Goal: Task Accomplishment & Management: Manage account settings

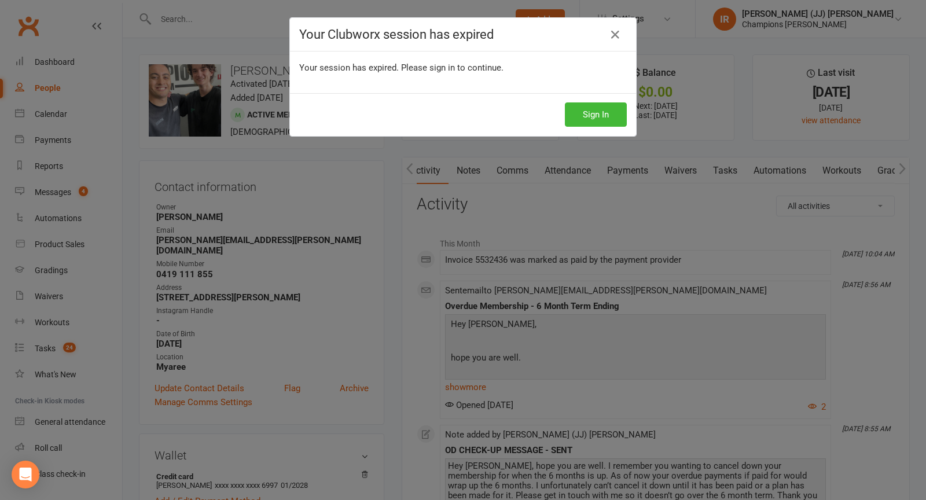
scroll to position [0, 1]
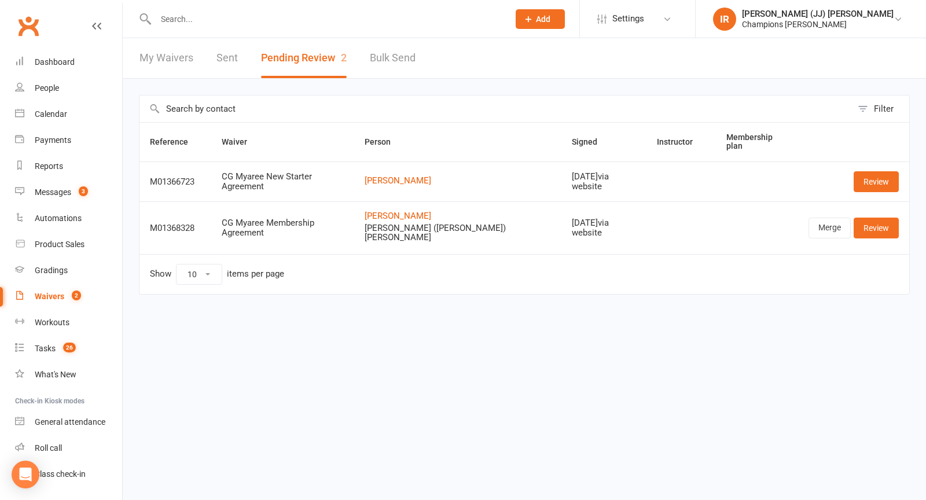
click at [259, 15] on input "text" at bounding box center [326, 19] width 349 height 16
type input "o"
click at [237, 22] on input "text" at bounding box center [326, 19] width 349 height 16
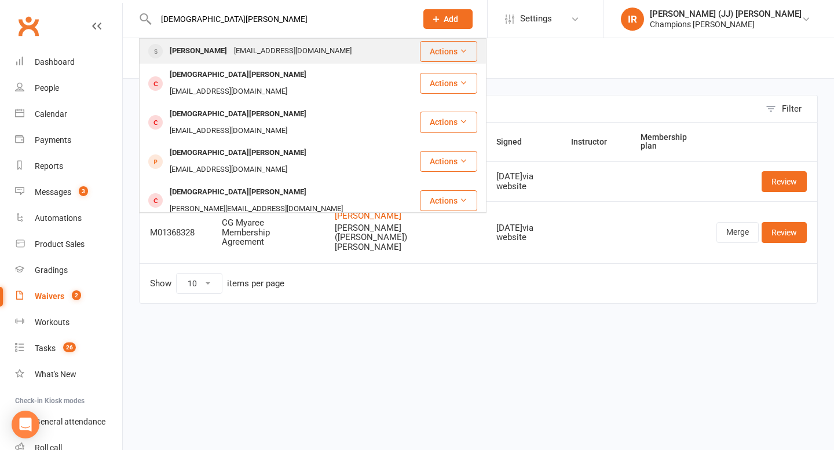
type input "christian pagn"
click at [229, 56] on div "Cristian Pagnotta" at bounding box center [198, 51] width 64 height 17
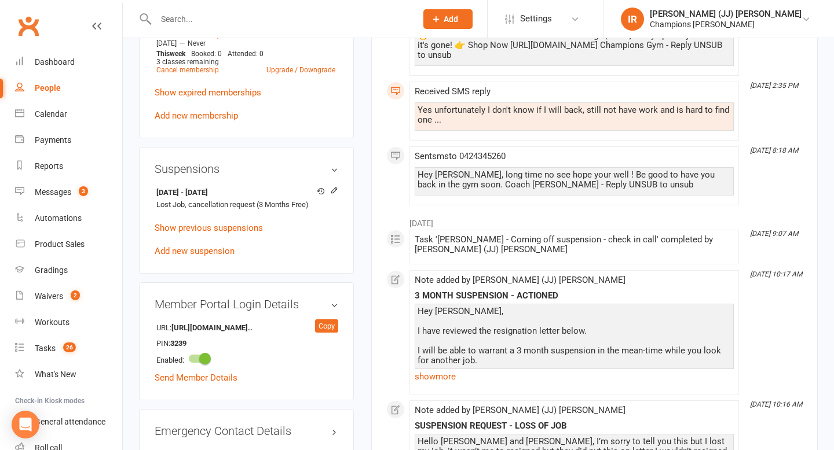
scroll to position [662, 0]
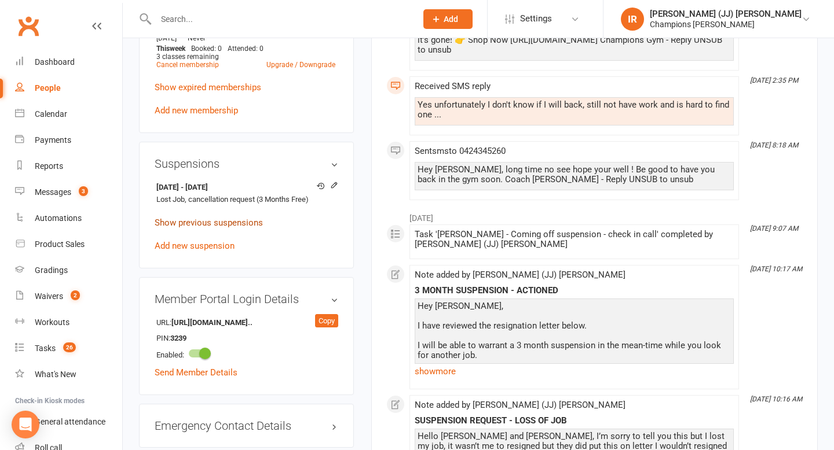
click at [231, 218] on link "Show previous suspensions" at bounding box center [209, 223] width 108 height 10
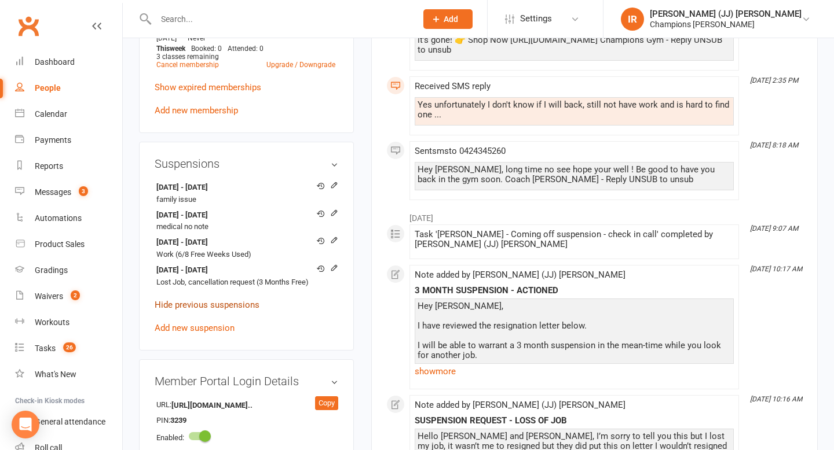
click at [234, 300] on link "Hide previous suspensions" at bounding box center [207, 305] width 105 height 10
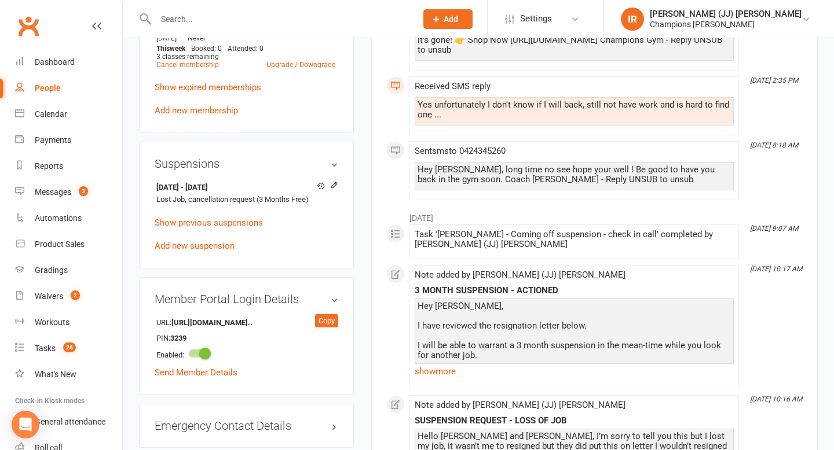
click at [204, 214] on div "18 Jul 2025 - 17 Oct 2025 Lost Job, cancellation request (3 Months Free) Show p…" at bounding box center [247, 216] width 184 height 74
click at [204, 241] on link "Add new suspension" at bounding box center [195, 246] width 80 height 10
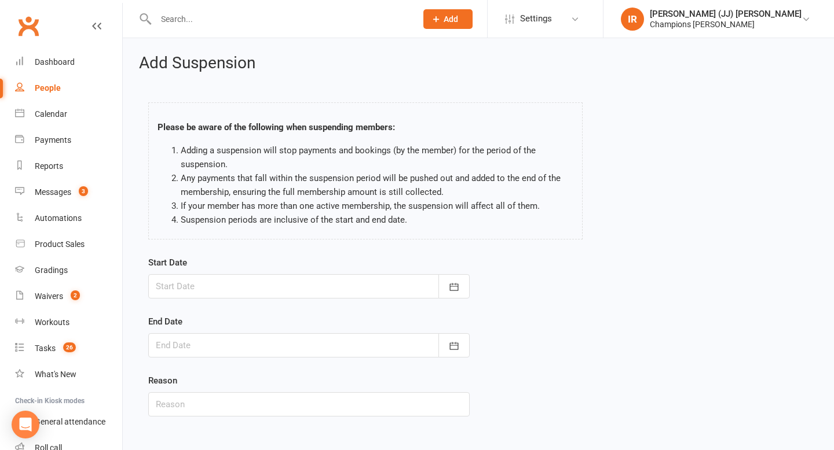
click at [307, 283] on div at bounding box center [308, 286] width 321 height 24
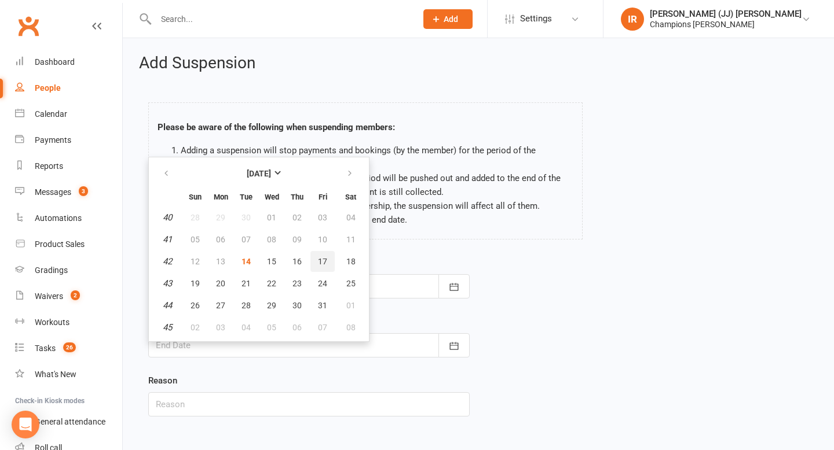
click at [325, 263] on span "17" at bounding box center [322, 261] width 9 height 9
type input "17 Oct 2025"
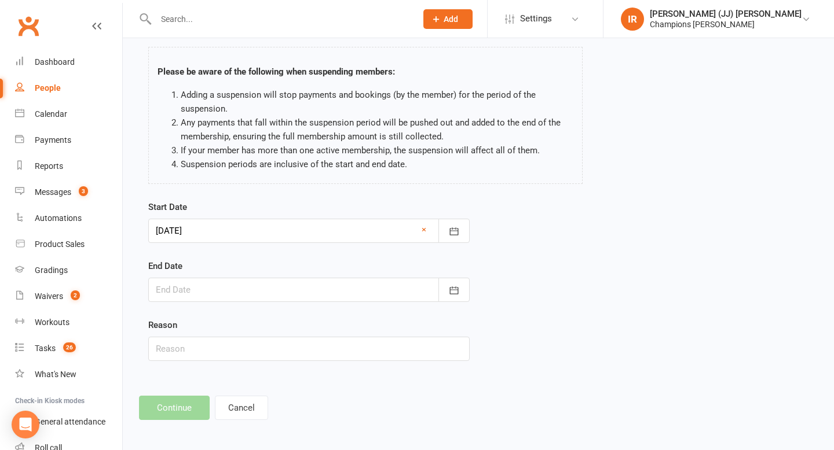
scroll to position [58, 0]
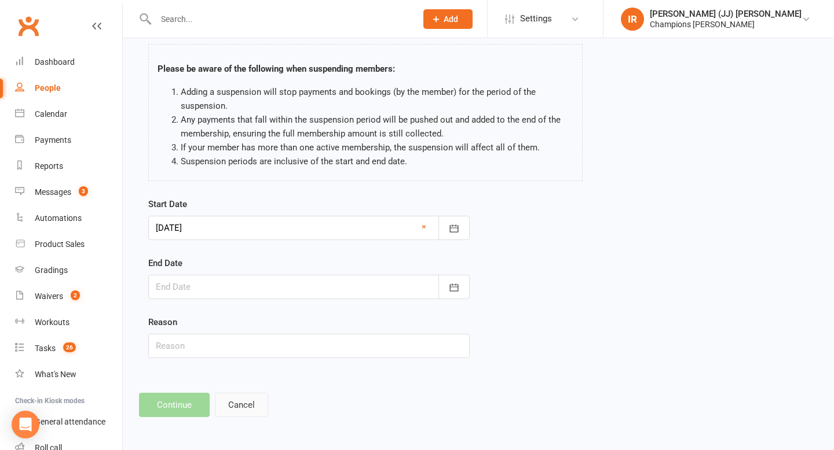
click at [253, 399] on button "Cancel" at bounding box center [241, 405] width 53 height 24
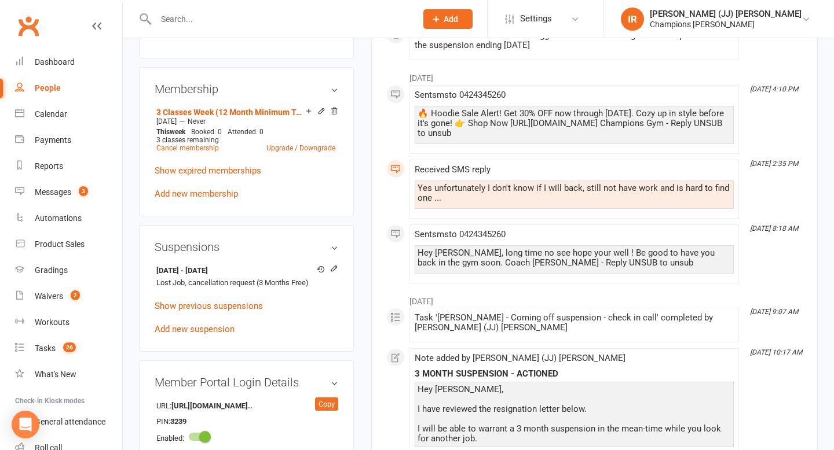
scroll to position [579, 0]
click at [221, 324] on link "Add new suspension" at bounding box center [195, 329] width 80 height 10
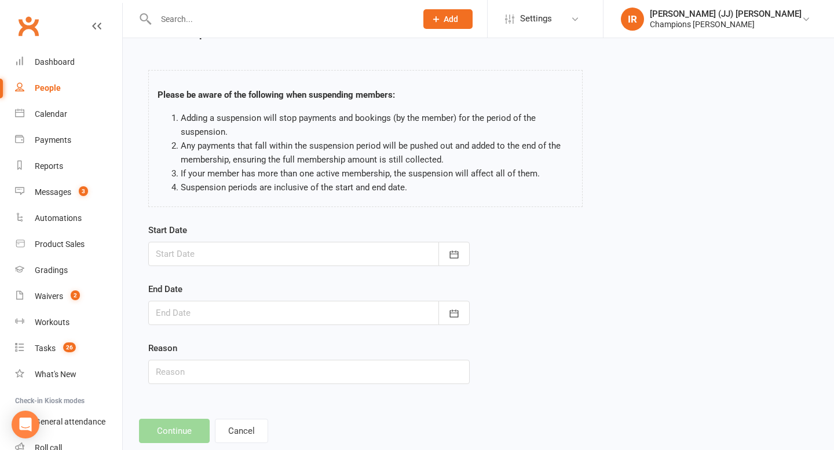
scroll to position [58, 0]
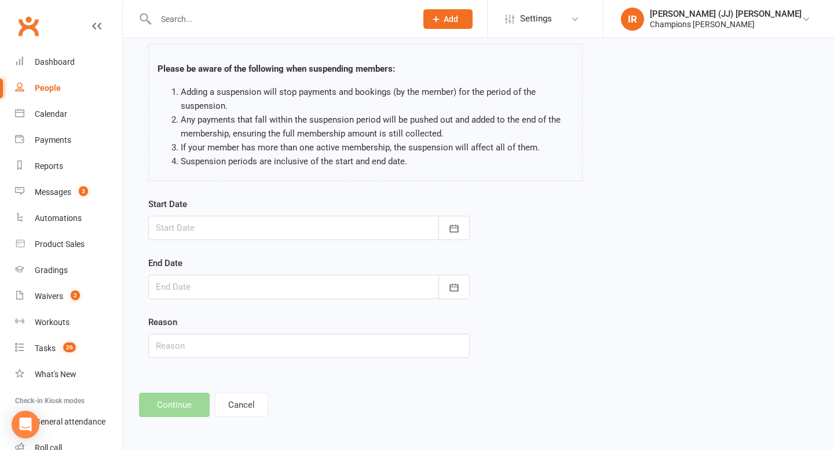
click at [285, 232] on div at bounding box center [308, 228] width 321 height 24
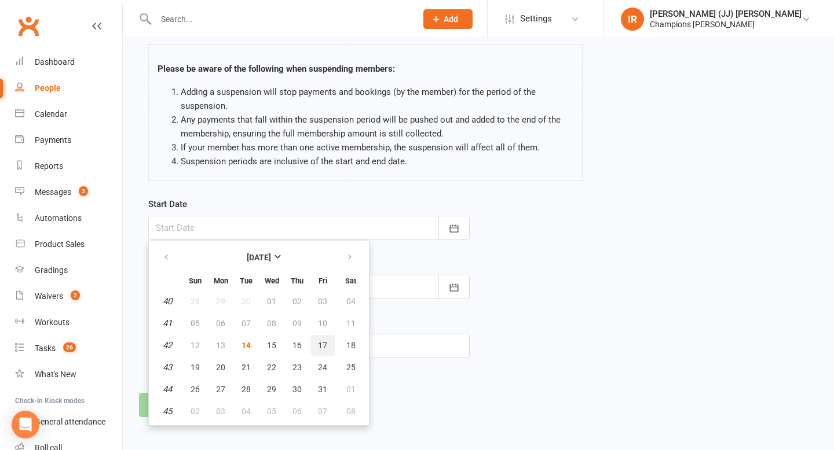
click at [315, 345] on button "17" at bounding box center [322, 345] width 24 height 21
type input "17 Oct 2025"
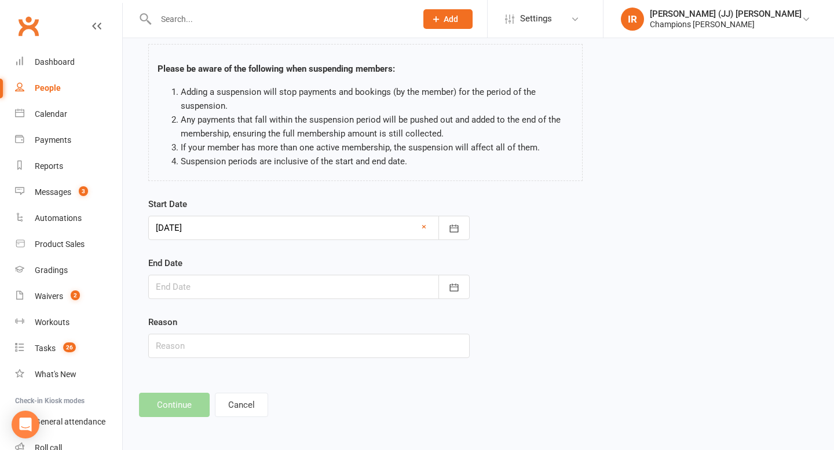
click at [289, 287] on div at bounding box center [308, 287] width 321 height 24
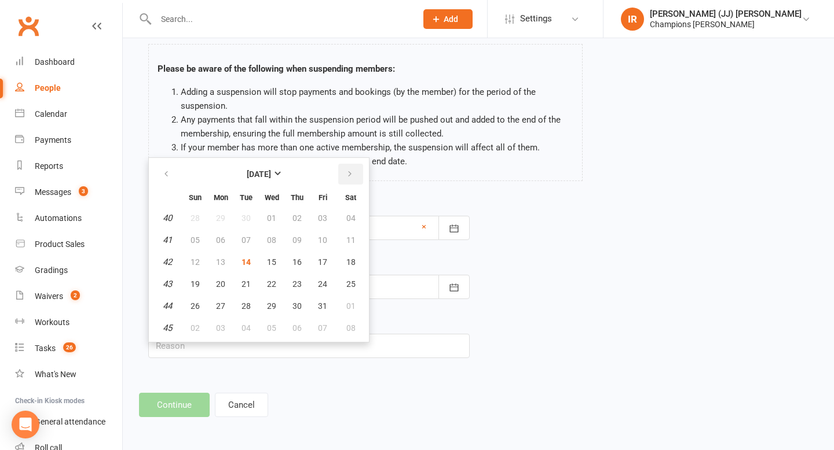
click at [352, 177] on icon "button" at bounding box center [350, 174] width 8 height 9
click at [350, 169] on button "button" at bounding box center [350, 174] width 25 height 21
click at [355, 167] on button "button" at bounding box center [350, 174] width 25 height 21
click at [325, 240] on span "09" at bounding box center [322, 240] width 9 height 9
type input "09 Jan 2026"
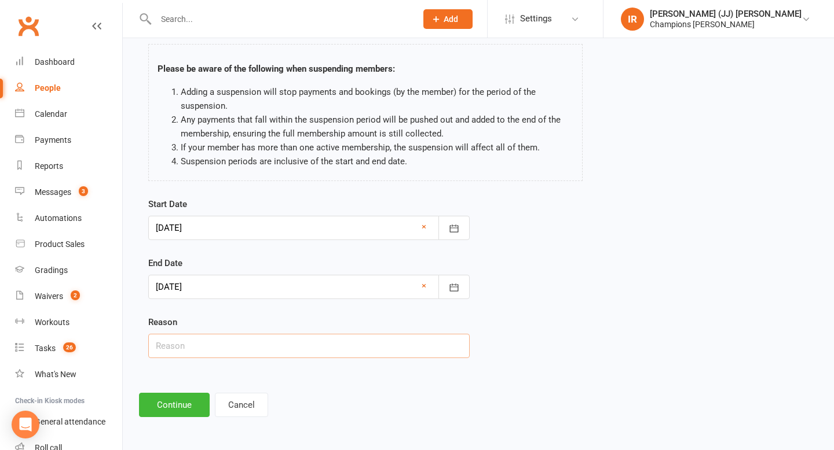
click at [225, 347] on input "text" at bounding box center [308, 346] width 321 height 24
type input "Leave"
click at [176, 401] on button "Continue" at bounding box center [174, 405] width 71 height 24
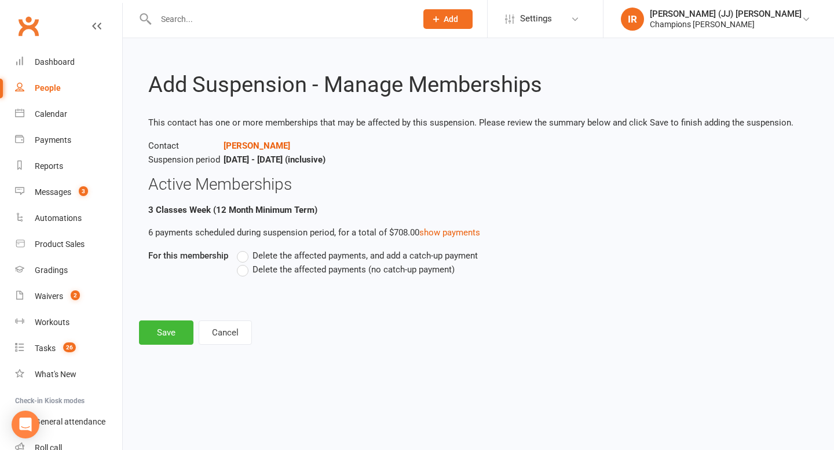
click at [256, 276] on div "Delete the affected payments, and add a catch-up payment Delete the affected pa…" at bounding box center [448, 271] width 440 height 44
click at [251, 274] on label "Delete the affected payments (no catch-up payment)" at bounding box center [346, 270] width 218 height 14
click at [244, 263] on input "Delete the affected payments (no catch-up payment)" at bounding box center [241, 263] width 8 height 0
click at [166, 334] on button "Save" at bounding box center [166, 333] width 54 height 24
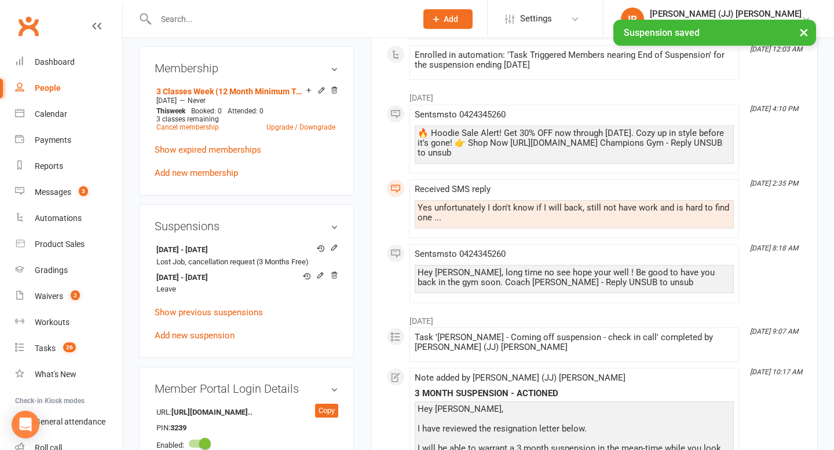
scroll to position [606, 0]
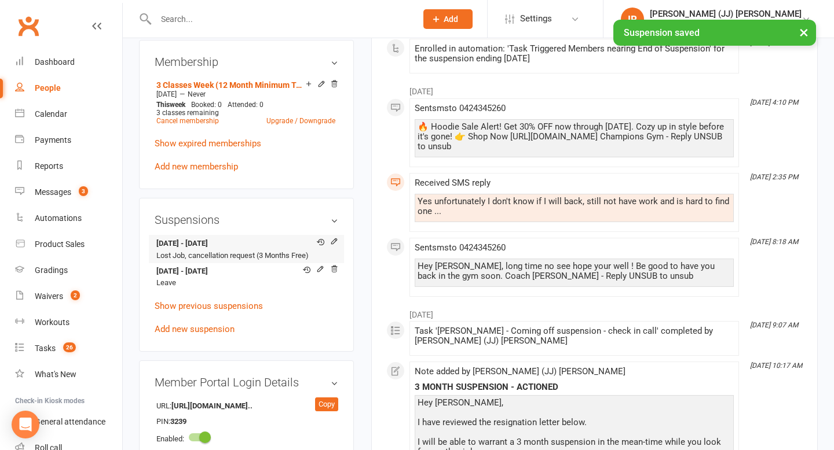
click at [274, 235] on li "18 Jul 2025 - 17 Oct 2025 Lost Job, cancellation request (3 Months Free)" at bounding box center [247, 249] width 184 height 28
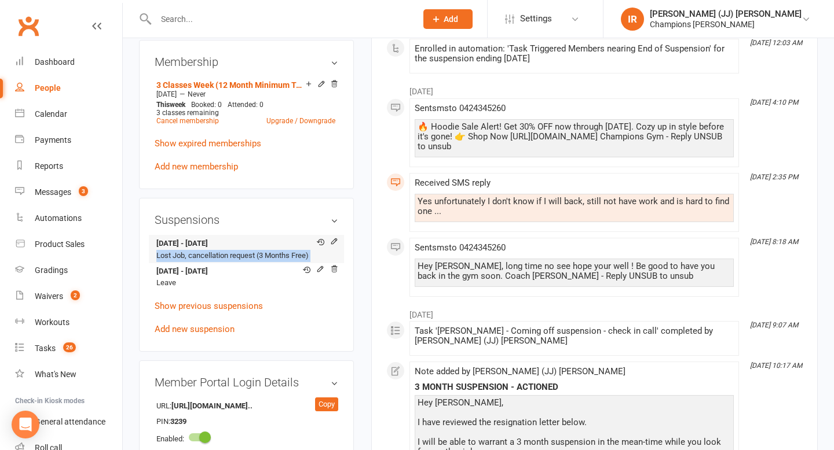
click at [274, 235] on li "18 Jul 2025 - 17 Oct 2025 Lost Job, cancellation request (3 Months Free)" at bounding box center [247, 249] width 184 height 28
copy li "Lost Job, cancellation request (3 Months Free)"
click at [318, 265] on icon at bounding box center [320, 269] width 8 height 8
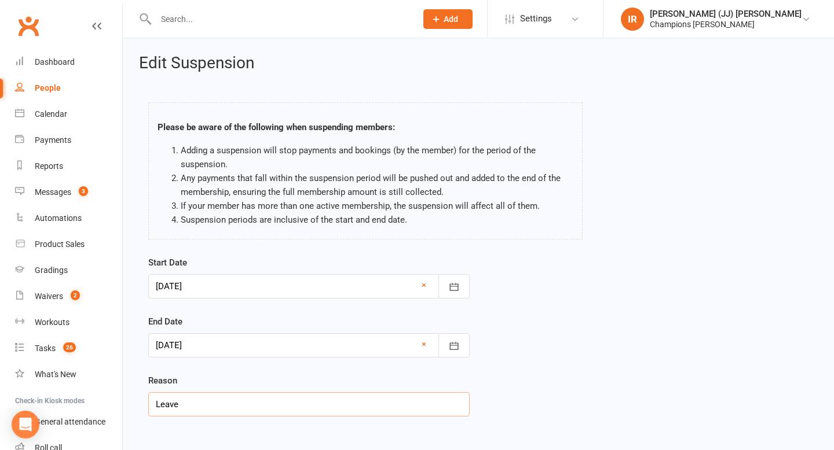
drag, startPoint x: 230, startPoint y: 404, endPoint x: 26, endPoint y: 395, distance: 204.0
click at [28, 395] on ui-view "Prospect Member Non-attending contact Class / event Appointment Grading event T…" at bounding box center [417, 247] width 834 height 489
paste input "ost Job, cancellation request (3 Months Free)"
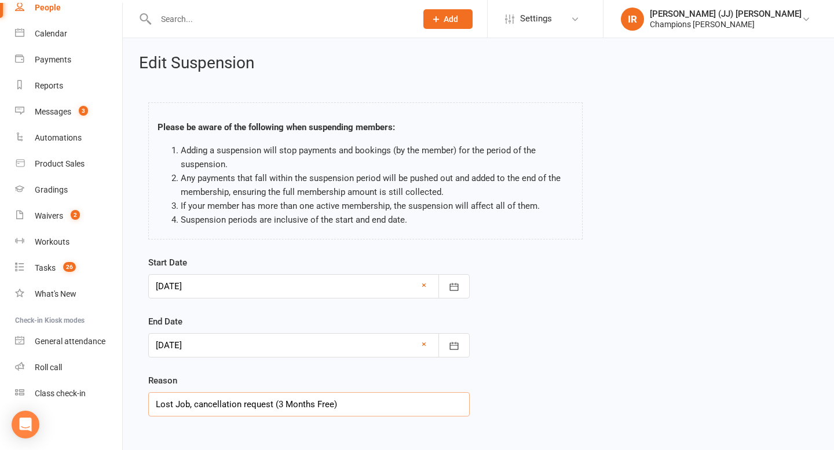
scroll to position [58, 0]
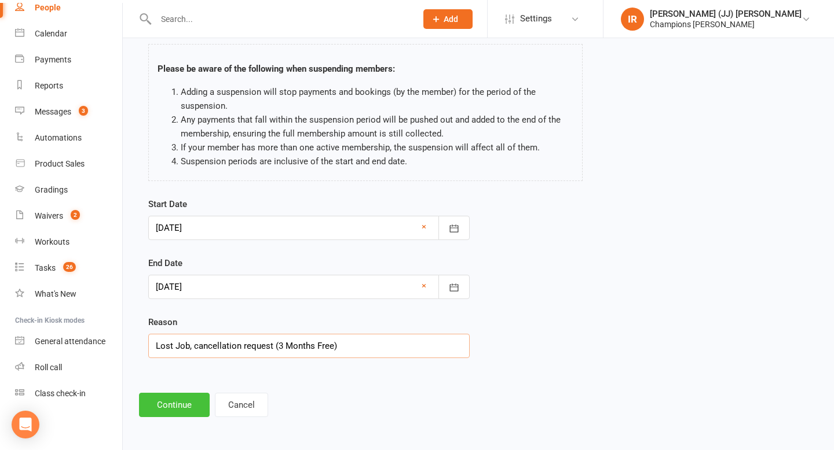
type input "Lost Job, cancellation request (3 Months Free)"
click at [157, 395] on button "Continue" at bounding box center [174, 405] width 71 height 24
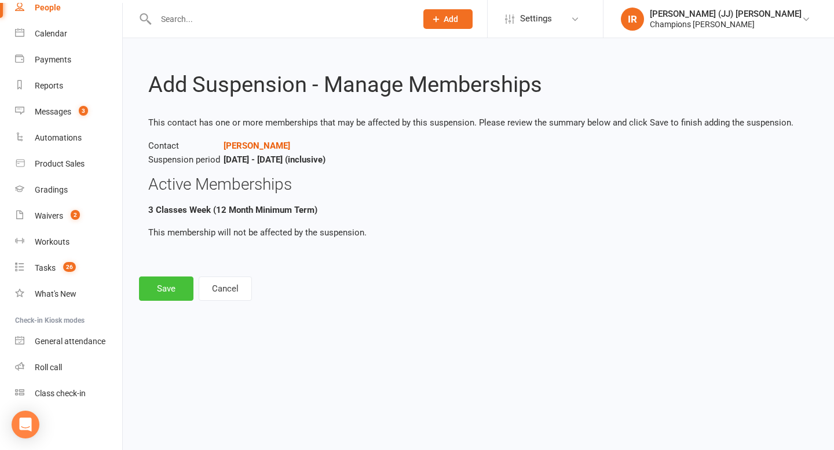
click at [176, 285] on button "Save" at bounding box center [166, 289] width 54 height 24
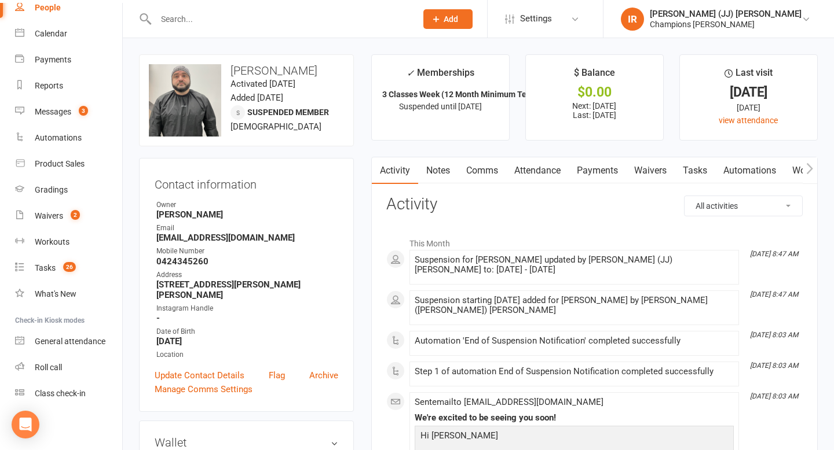
click at [246, 33] on div at bounding box center [273, 19] width 269 height 38
click at [247, 16] on input "text" at bounding box center [280, 19] width 256 height 16
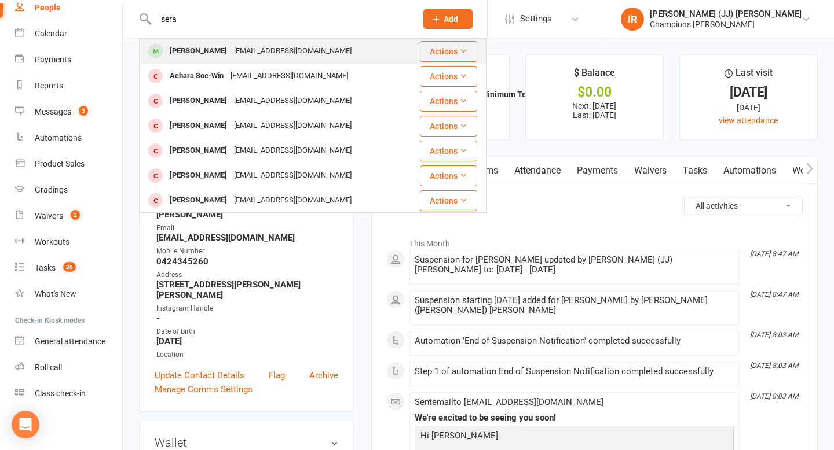
type input "sera"
click at [244, 49] on div "sera_nguyen03@outlook.com" at bounding box center [292, 51] width 124 height 17
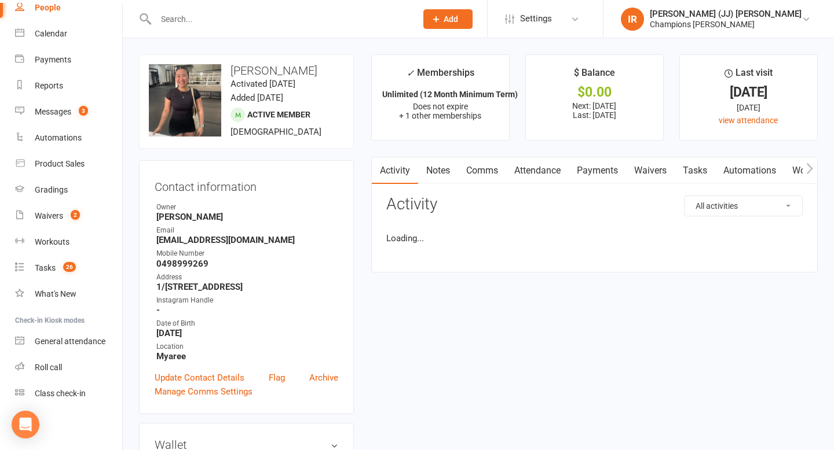
click at [257, 16] on input "text" at bounding box center [280, 19] width 256 height 16
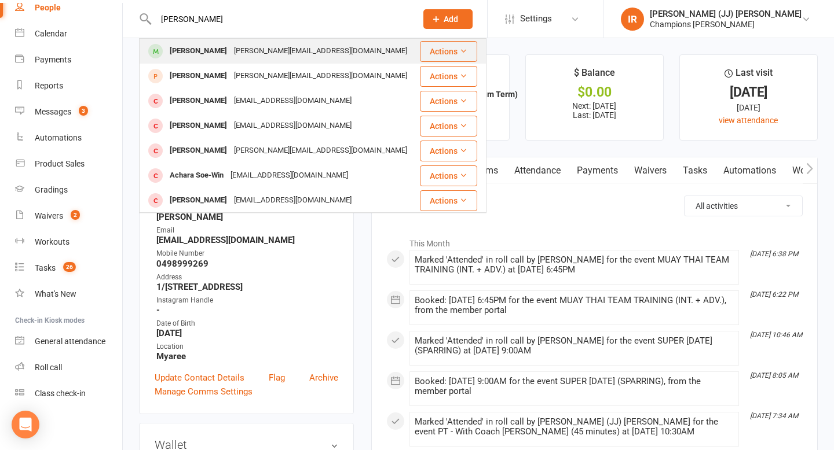
type input "sarah"
click at [241, 50] on div "sarah.sharpe99@gmail.com" at bounding box center [320, 51] width 180 height 17
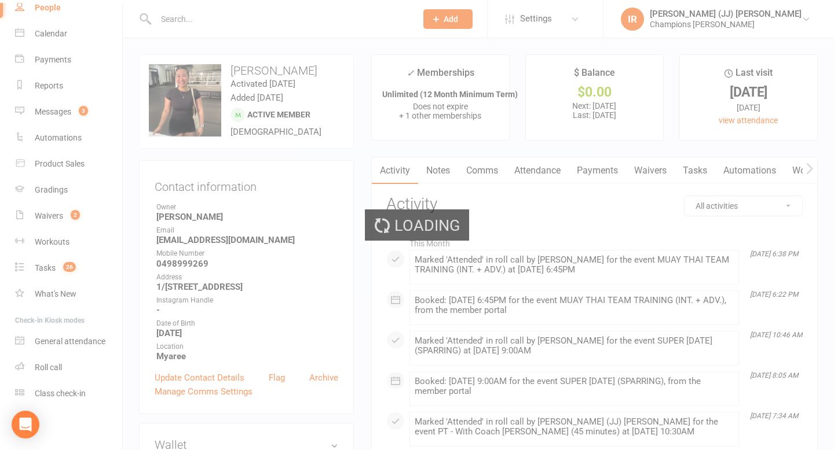
drag, startPoint x: 241, startPoint y: 50, endPoint x: 449, endPoint y: 185, distance: 248.6
click at [449, 174] on div "Loading" at bounding box center [417, 225] width 834 height 450
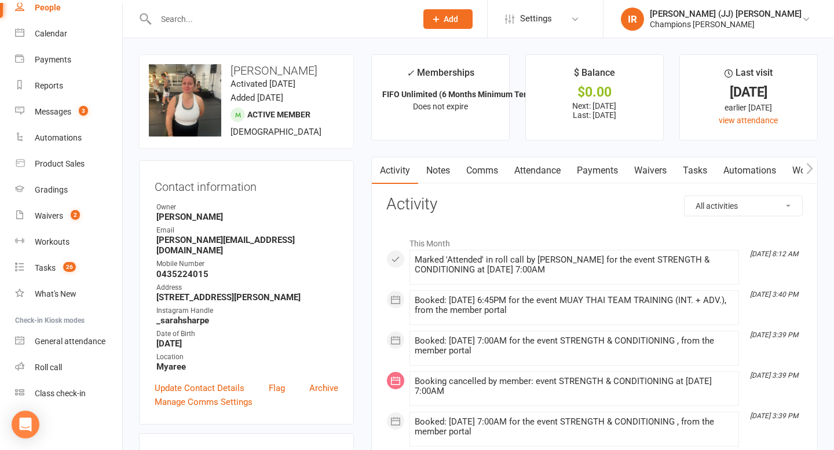
click at [435, 163] on link "Notes" at bounding box center [438, 170] width 40 height 27
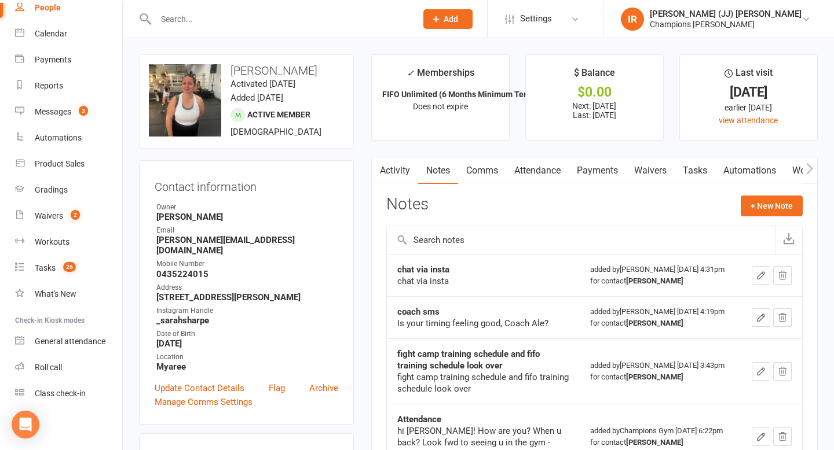
click at [740, 204] on div "Notes + New Note" at bounding box center [594, 211] width 416 height 30
click at [754, 211] on button "+ New Note" at bounding box center [771, 206] width 62 height 21
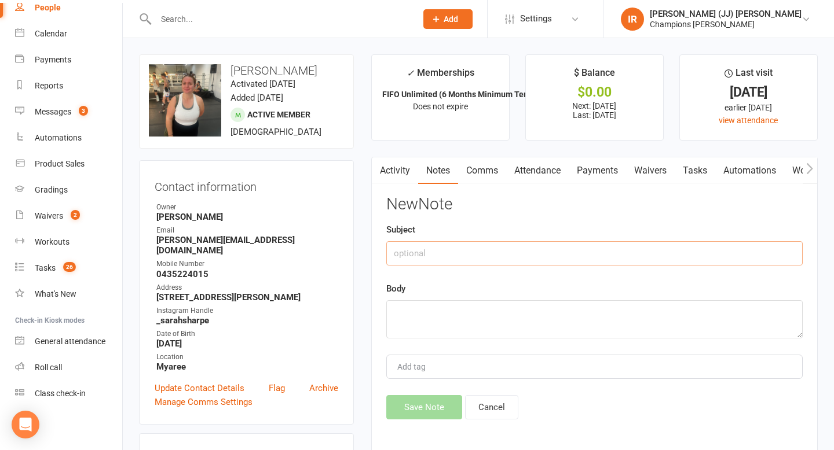
click at [514, 248] on input "text" at bounding box center [594, 253] width 416 height 24
type input "H"
type input "FEEDBACK"
click at [475, 322] on textarea at bounding box center [594, 319] width 416 height 38
drag, startPoint x: 456, startPoint y: 252, endPoint x: 327, endPoint y: 252, distance: 129.1
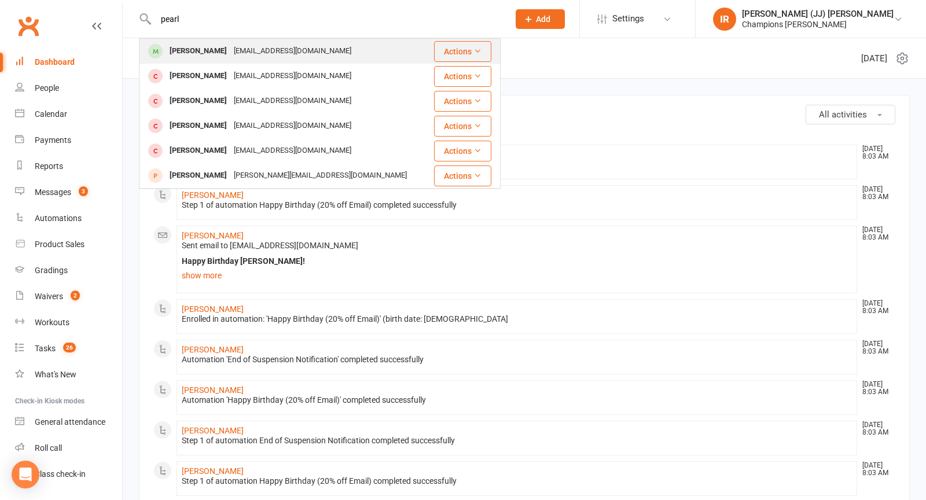
type input "pearl"
click at [247, 52] on div "pearlahosking@gmail.com" at bounding box center [292, 51] width 124 height 17
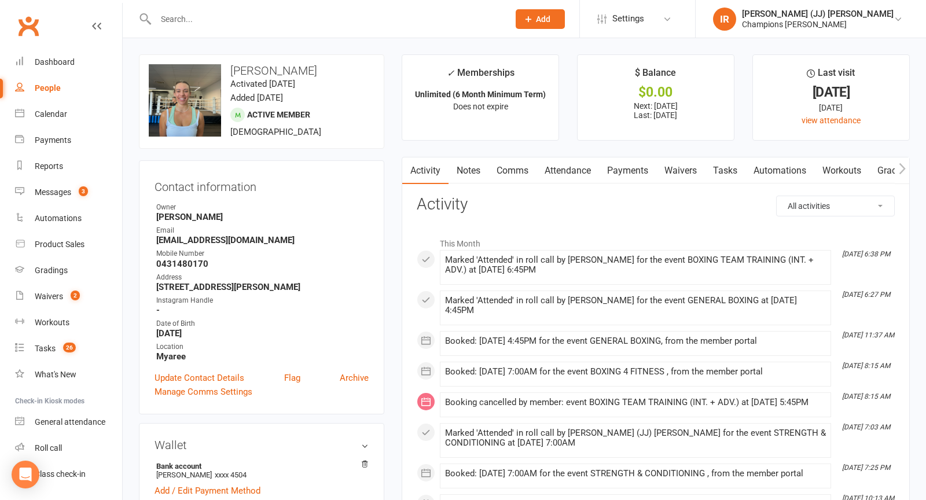
click at [676, 171] on link "Waivers" at bounding box center [681, 170] width 49 height 27
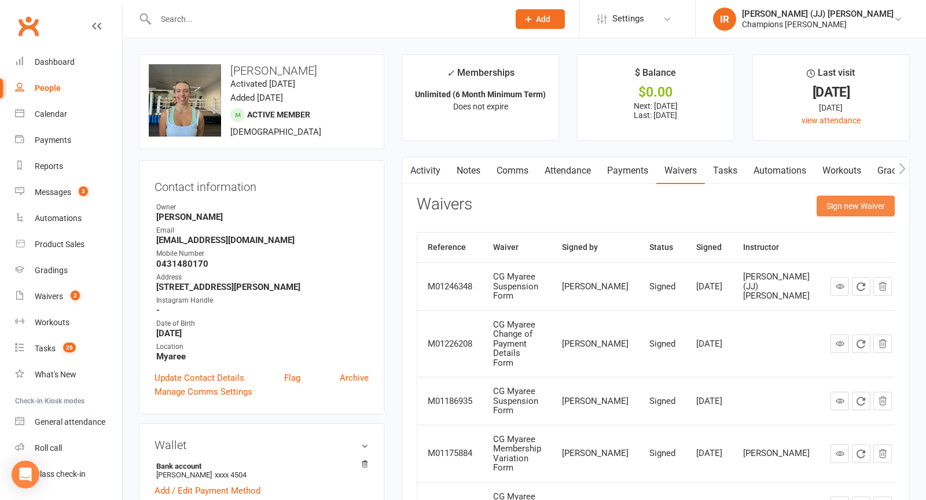
click at [837, 201] on button "Sign new Waiver" at bounding box center [856, 206] width 78 height 21
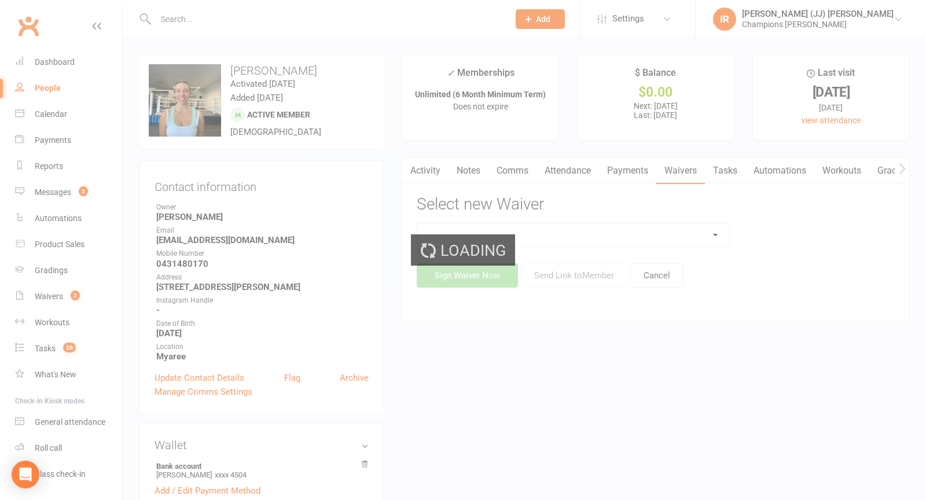
click at [550, 236] on div "Loading" at bounding box center [463, 250] width 926 height 500
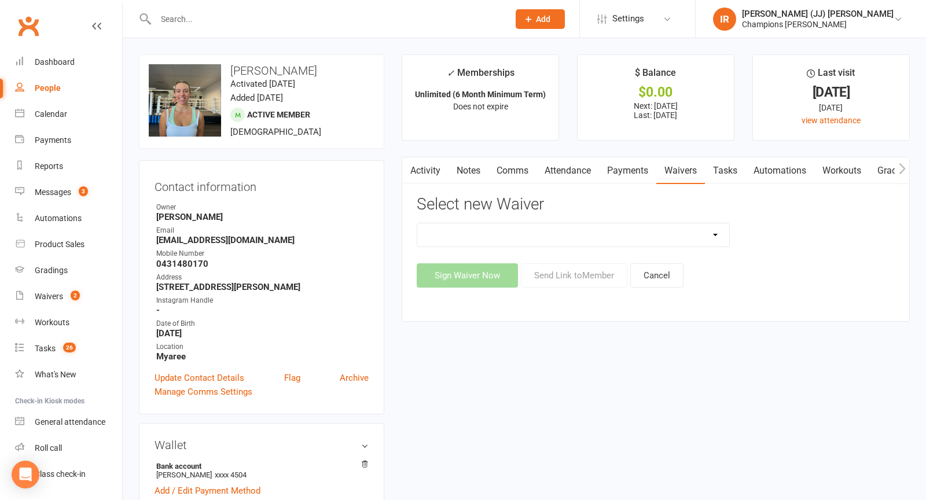
click at [550, 236] on select "90 Day Plan Casual Waiver (STAFF ONLY) CG Myaree Cancellation Form CG Myaree Ca…" at bounding box center [573, 234] width 312 height 23
select select "8697"
click at [417, 223] on select "90 Day Plan Casual Waiver (STAFF ONLY) CG Myaree Cancellation Form CG Myaree Ca…" at bounding box center [573, 234] width 312 height 23
click at [492, 274] on button "Sign Waiver Now" at bounding box center [467, 275] width 101 height 24
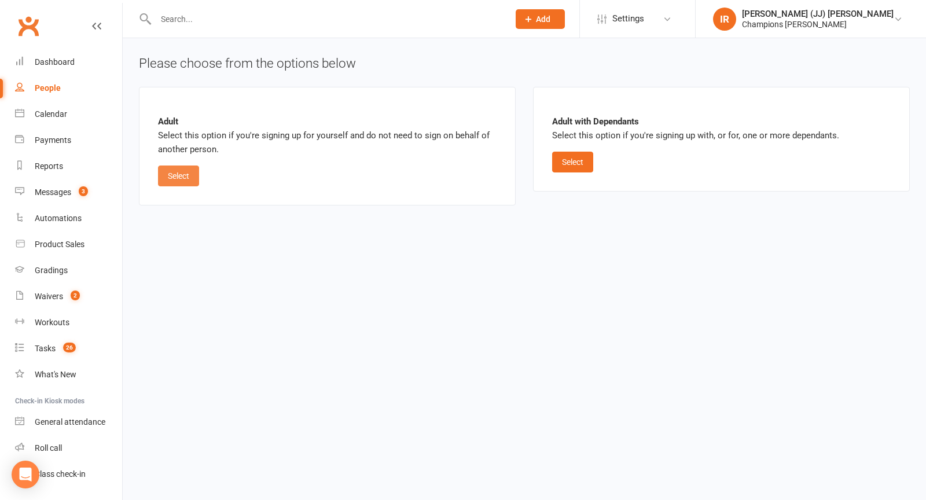
click at [169, 175] on button "Select" at bounding box center [178, 176] width 41 height 21
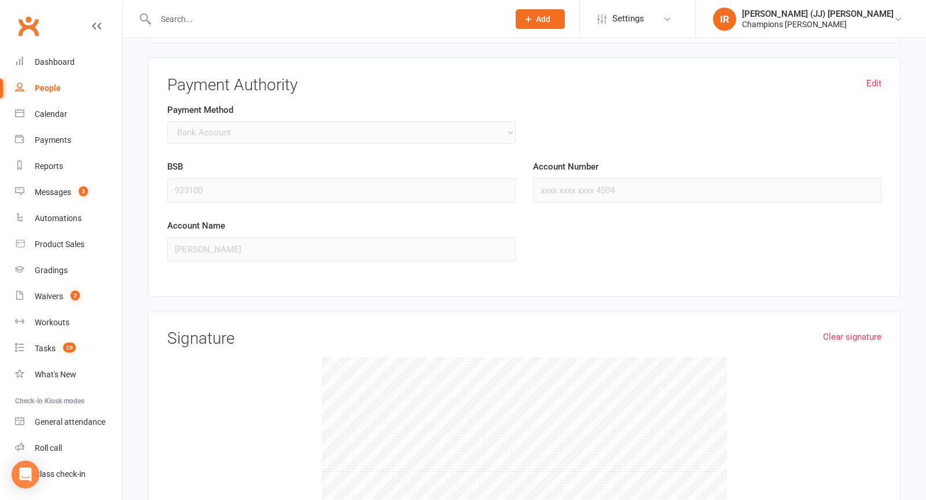
scroll to position [641, 0]
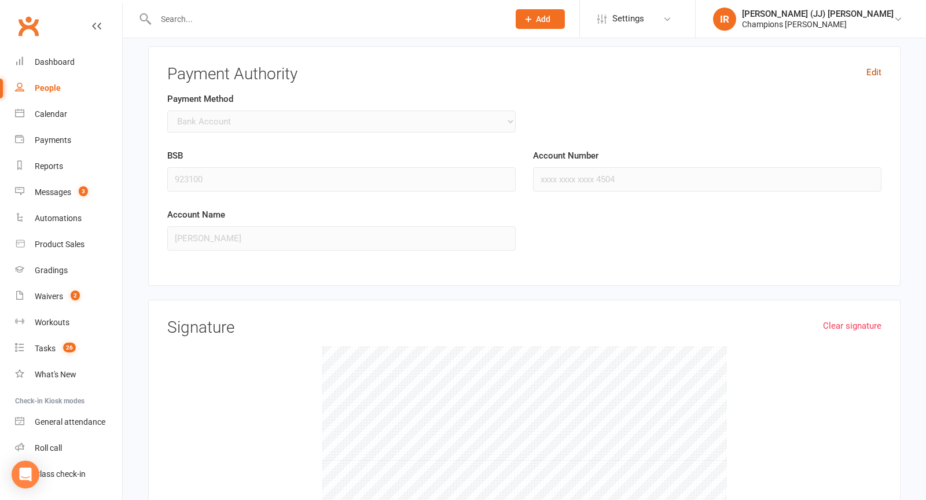
click at [873, 67] on link "Edit" at bounding box center [874, 72] width 15 height 14
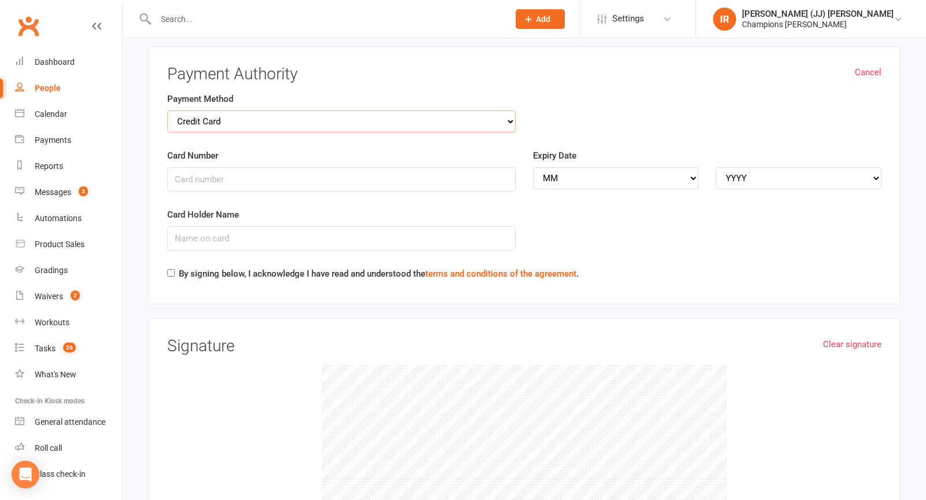
click at [322, 120] on select "Credit Card Bank Account" at bounding box center [341, 122] width 349 height 22
select select "bank_account"
click at [167, 111] on select "Credit Card Bank Account" at bounding box center [341, 122] width 349 height 22
click at [244, 173] on input "BSB" at bounding box center [341, 179] width 349 height 24
type input "923100"
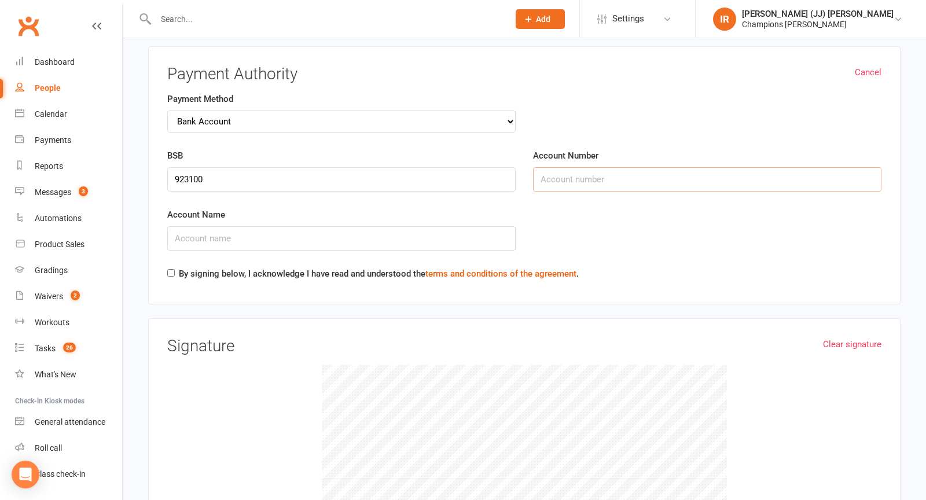
click at [572, 168] on input "Account Number" at bounding box center [707, 179] width 349 height 24
type input "302503693"
click at [365, 231] on input "Account Name" at bounding box center [341, 238] width 349 height 24
type input "pearl hosking"
click at [172, 269] on input "By signing below, I acknowledge I have read and understood the terms and condit…" at bounding box center [171, 273] width 8 height 8
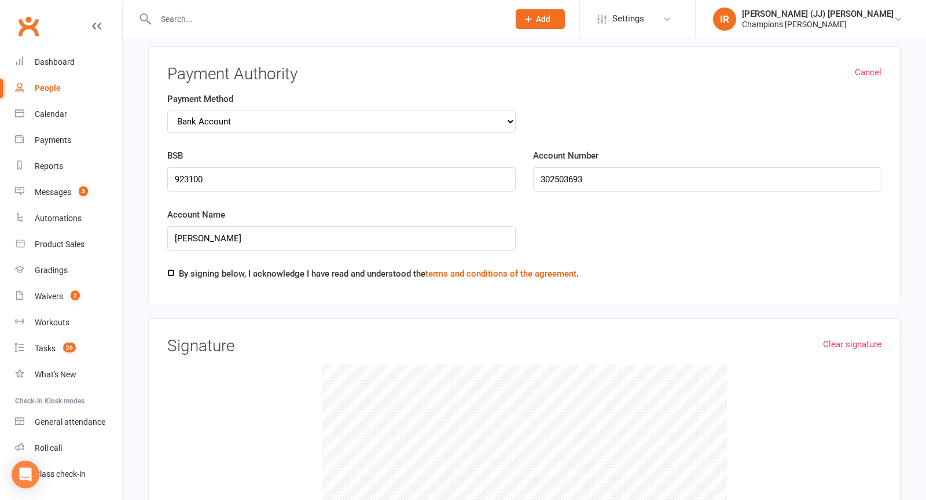
checkbox input "true"
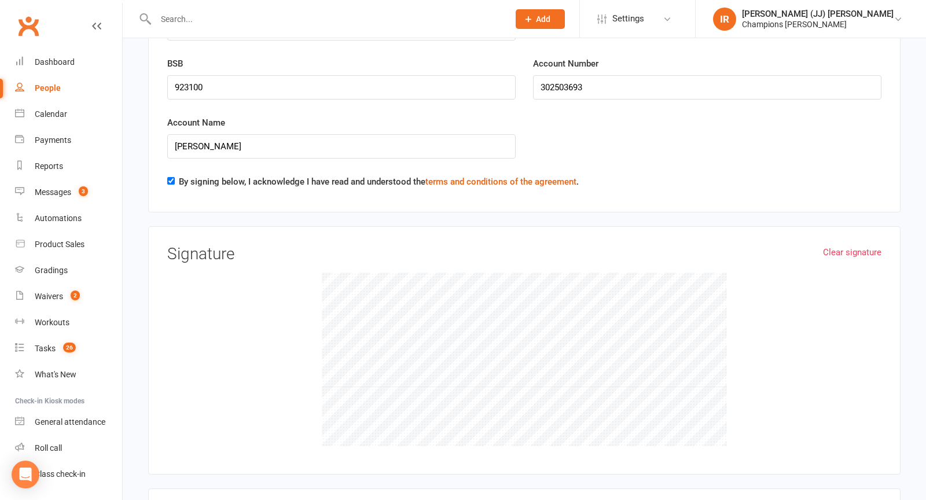
scroll to position [1075, 0]
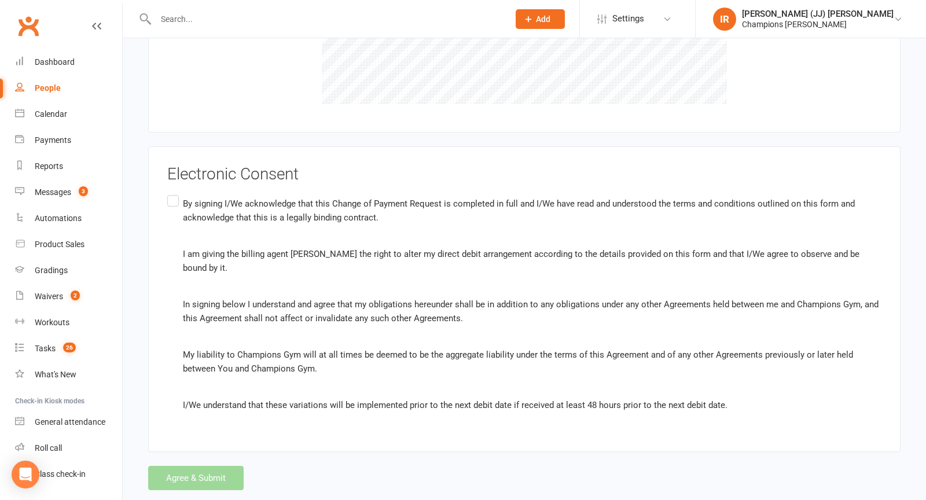
click at [174, 193] on label "By signing I/We acknowledge that this Change of Payment Request is completed in…" at bounding box center [524, 305] width 714 height 224
click at [174, 193] on input "By signing I/We acknowledge that this Change of Payment Request is completed in…" at bounding box center [171, 193] width 8 height 0
click at [217, 466] on button "Agree & Submit" at bounding box center [196, 478] width 96 height 24
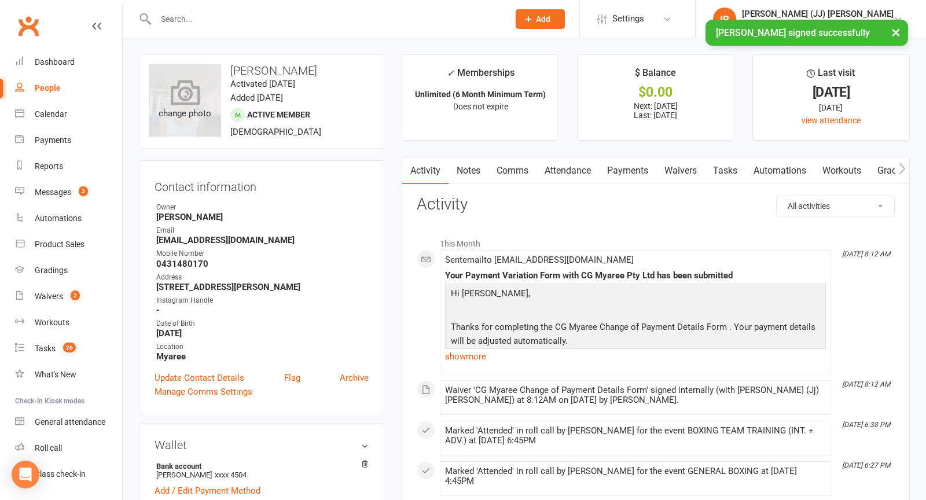
click at [179, 104] on icon at bounding box center [185, 91] width 30 height 25
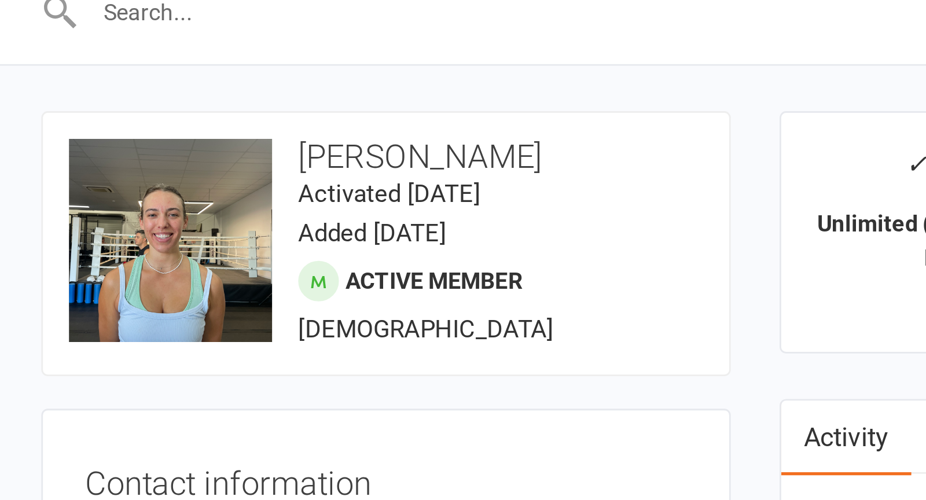
click at [188, 160] on contact-information "upload photo change photo Pearl Hosking Activated 15 January, 2025 Added 13 Jan…" at bounding box center [261, 234] width 245 height 360
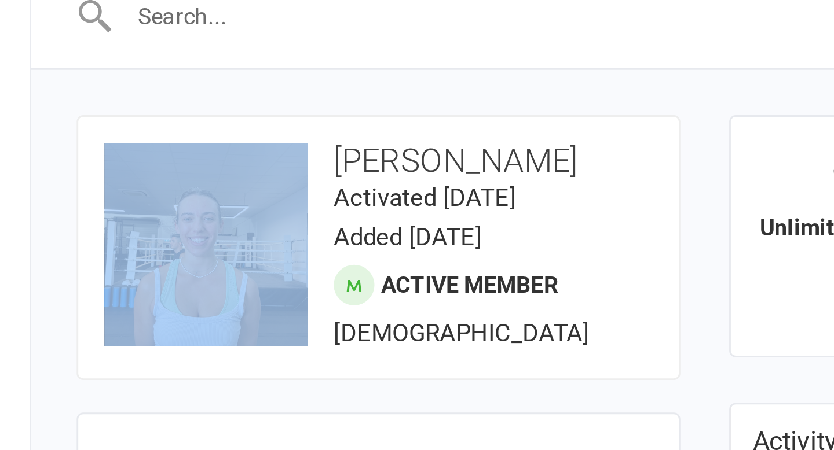
drag, startPoint x: 303, startPoint y: 49, endPoint x: 291, endPoint y: 61, distance: 16.4
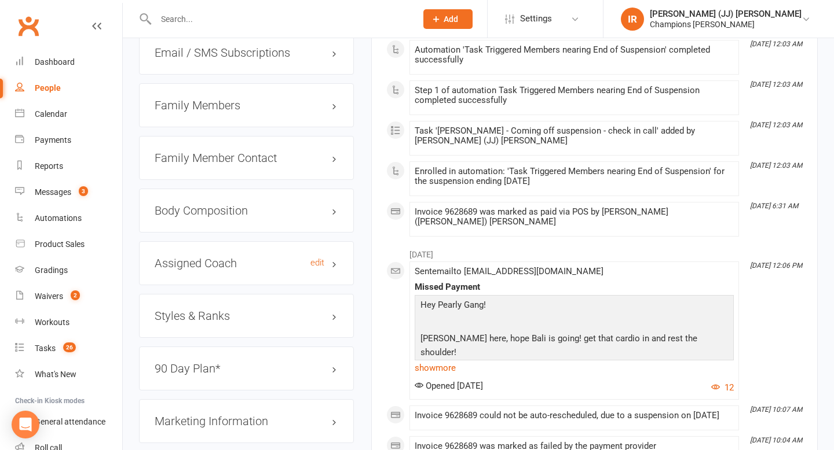
scroll to position [1112, 0]
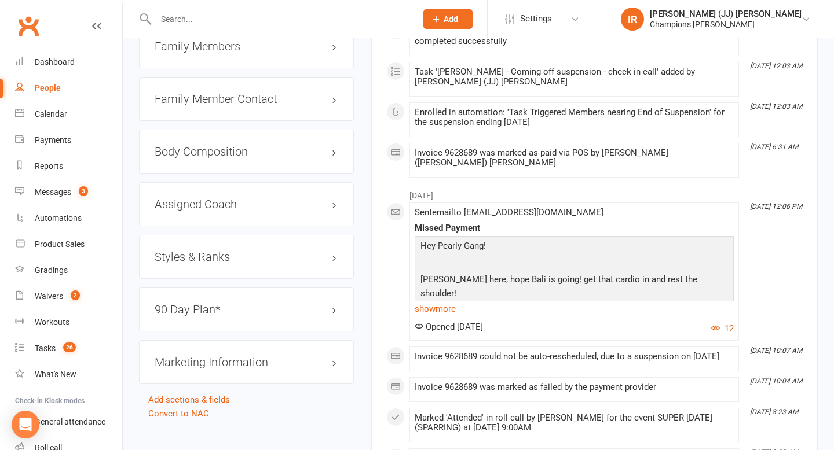
click at [236, 252] on h3 "Styles & Ranks" at bounding box center [247, 257] width 184 height 13
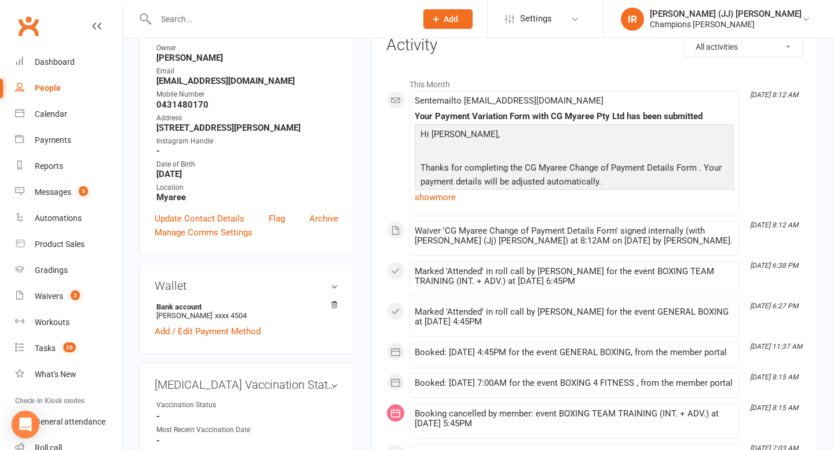
scroll to position [0, 0]
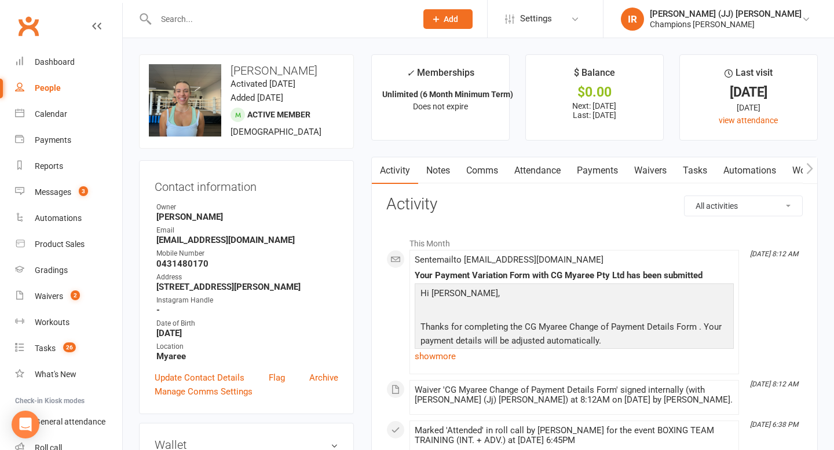
click at [223, 23] on input "text" at bounding box center [280, 19] width 256 height 16
type input "edmond"
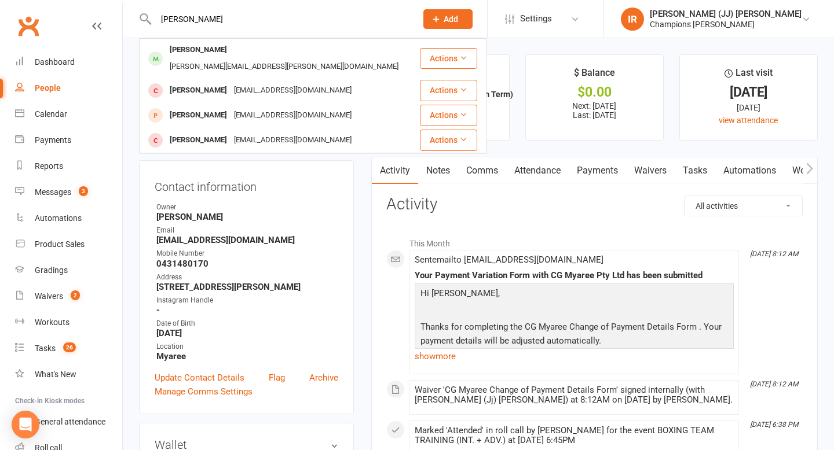
click at [600, 175] on link "Payments" at bounding box center [597, 170] width 57 height 27
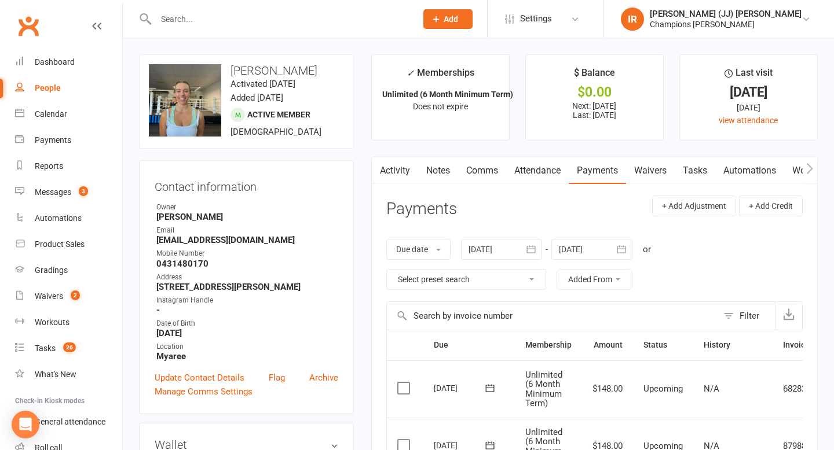
click at [388, 171] on link "Activity" at bounding box center [395, 170] width 46 height 27
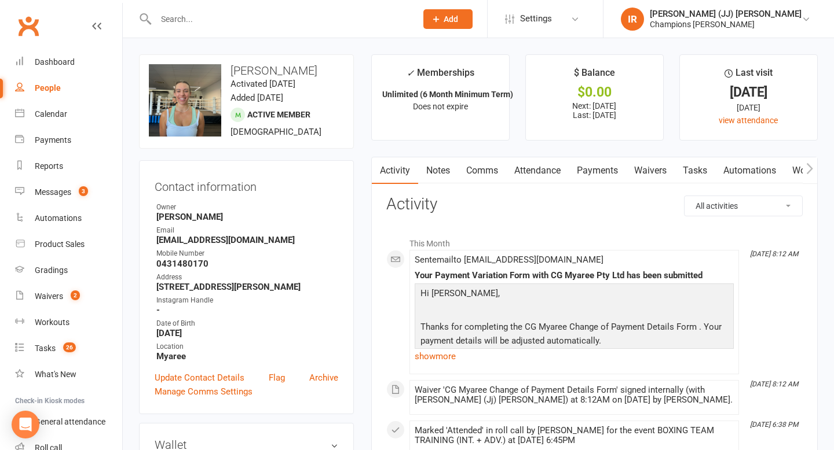
click at [184, 11] on input "text" at bounding box center [280, 19] width 256 height 16
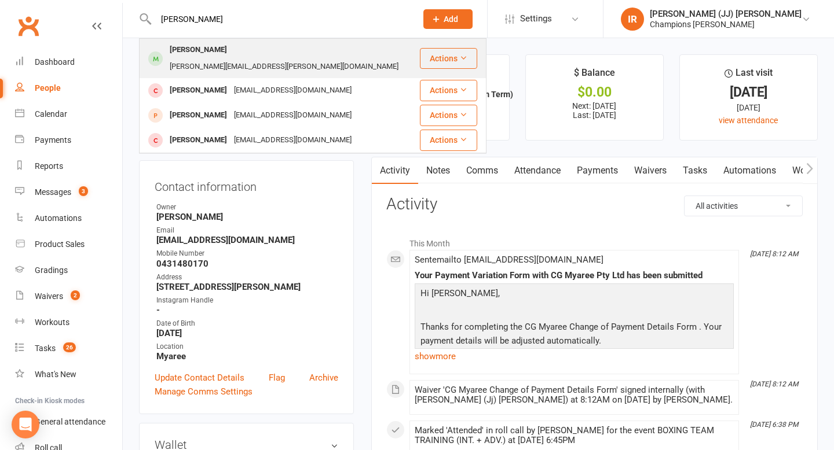
type input "edmond"
click at [202, 48] on div "Edmond Whyte" at bounding box center [198, 50] width 64 height 17
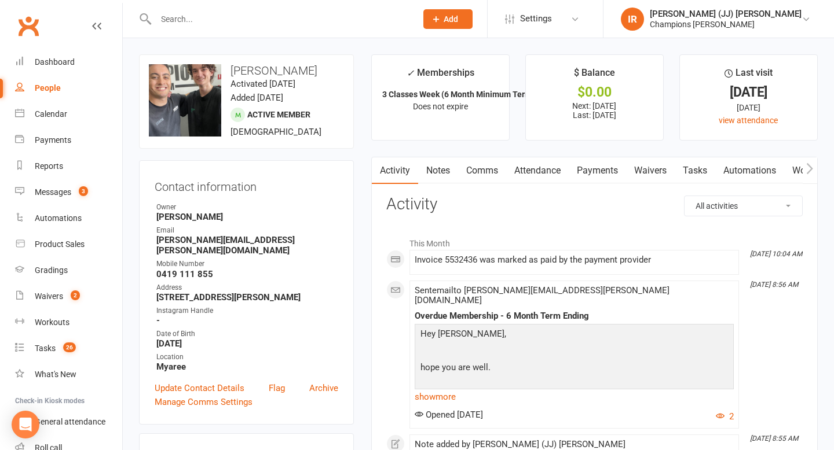
click at [60, 118] on div "Calendar" at bounding box center [51, 113] width 32 height 9
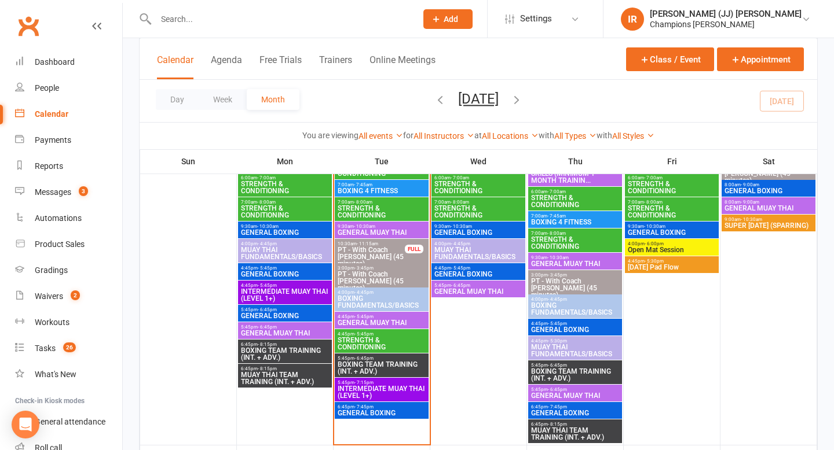
scroll to position [782, 0]
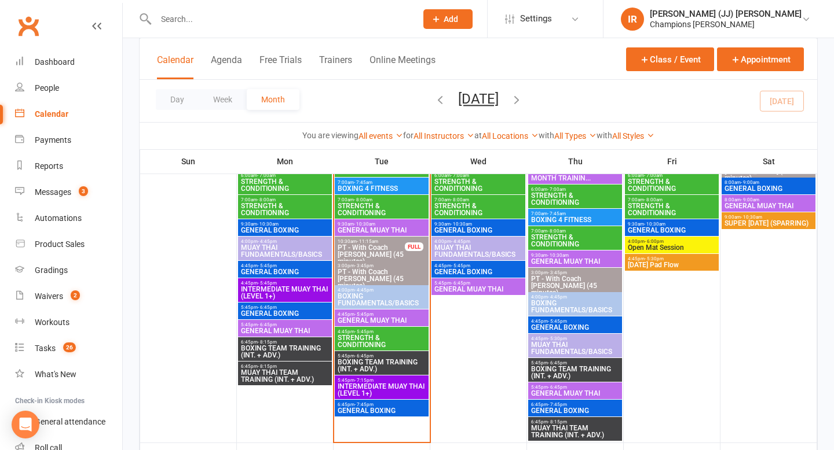
click at [391, 320] on span "GENERAL MUAY THAI" at bounding box center [381, 320] width 89 height 7
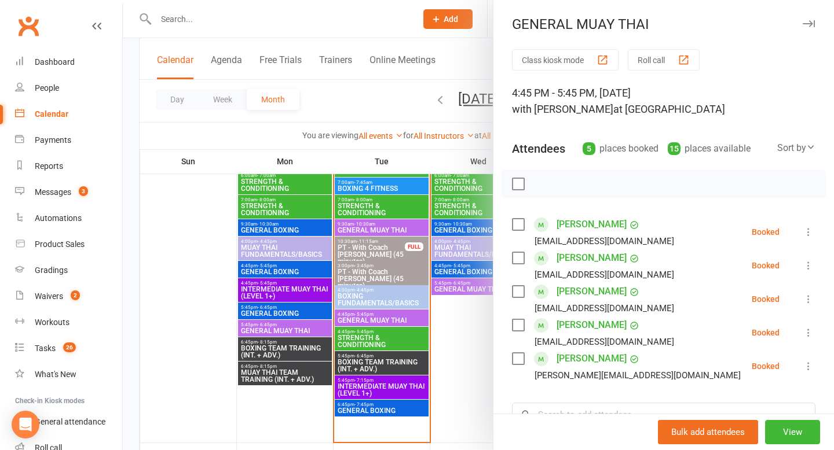
click at [445, 319] on div at bounding box center [478, 225] width 711 height 450
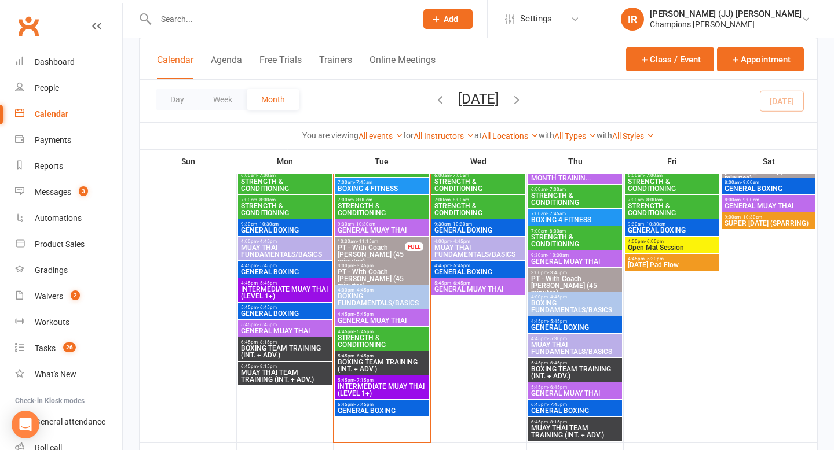
click at [387, 332] on span "4:45pm - 5:45pm" at bounding box center [381, 331] width 89 height 5
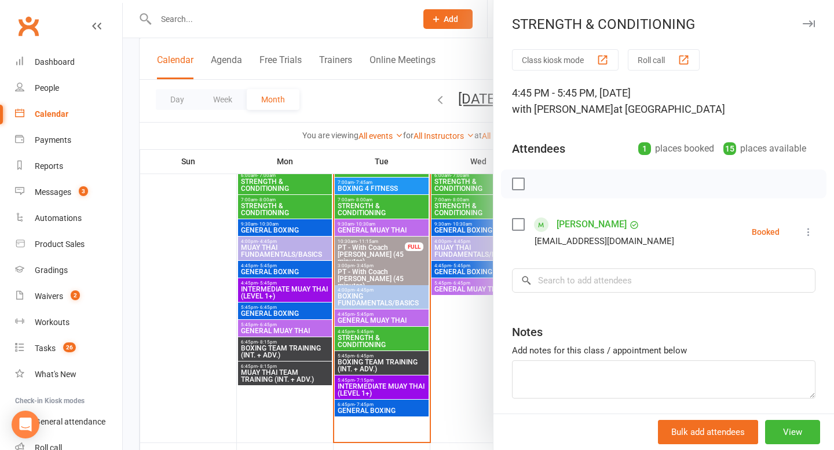
click at [475, 324] on div at bounding box center [478, 225] width 711 height 450
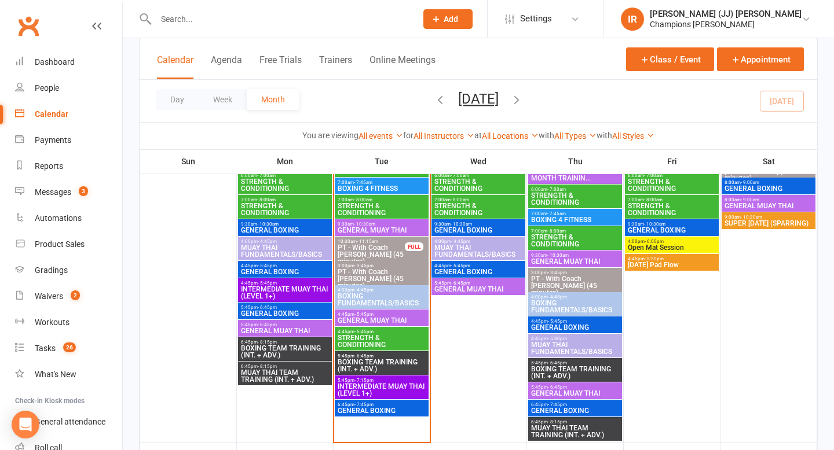
click at [390, 366] on span "BOXING TEAM TRAINING (INT. + ADV.)" at bounding box center [381, 366] width 89 height 14
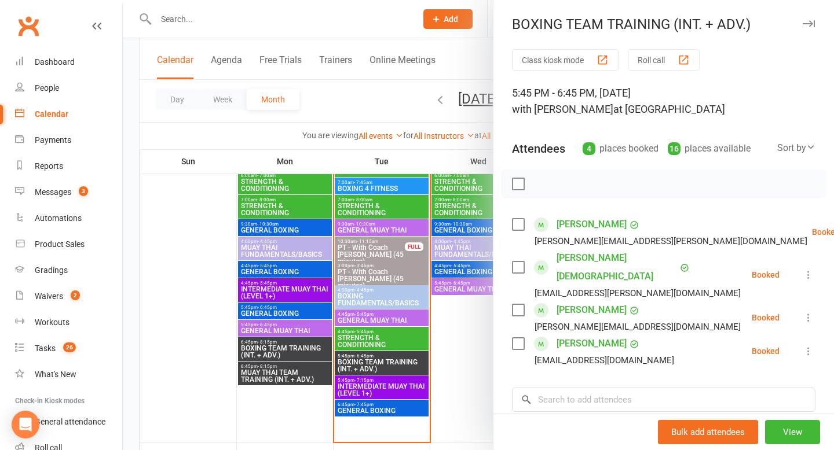
click at [384, 405] on div at bounding box center [478, 225] width 711 height 450
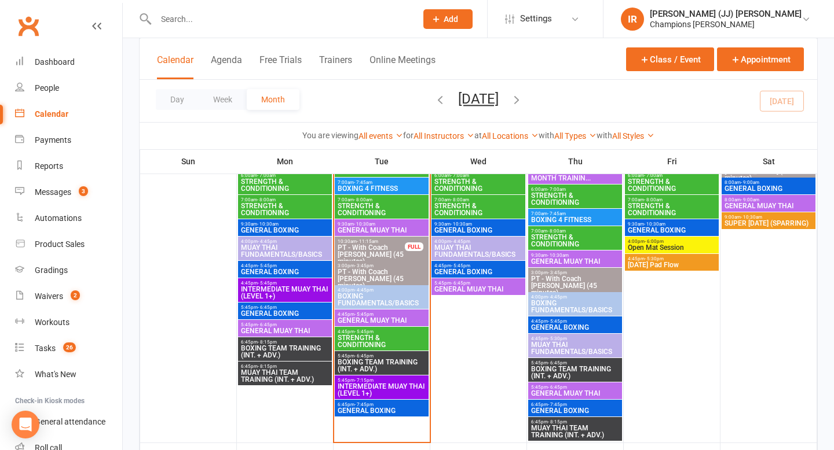
click at [371, 412] on span "GENERAL BOXING" at bounding box center [381, 411] width 89 height 7
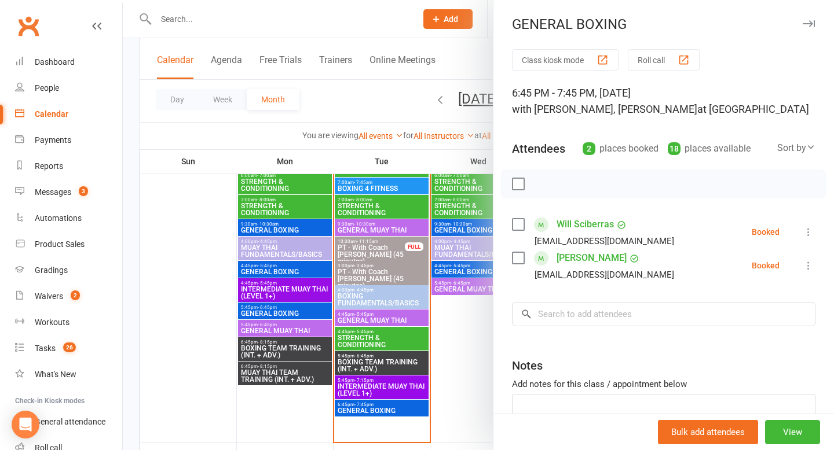
click at [408, 390] on div at bounding box center [478, 225] width 711 height 450
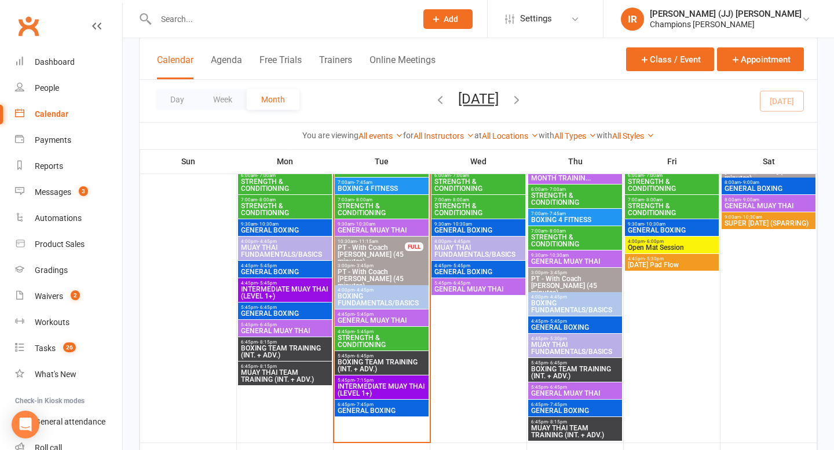
click at [579, 373] on span "BOXING TEAM TRAINING (INT. + ADV.)" at bounding box center [574, 373] width 89 height 14
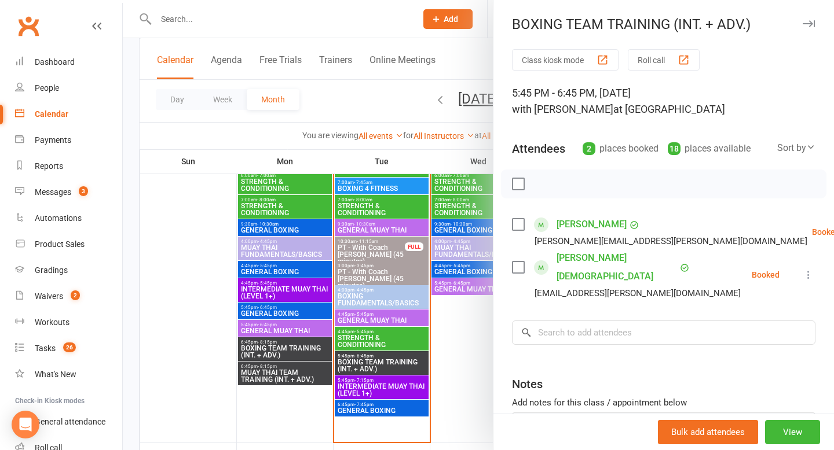
click at [470, 375] on div at bounding box center [478, 225] width 711 height 450
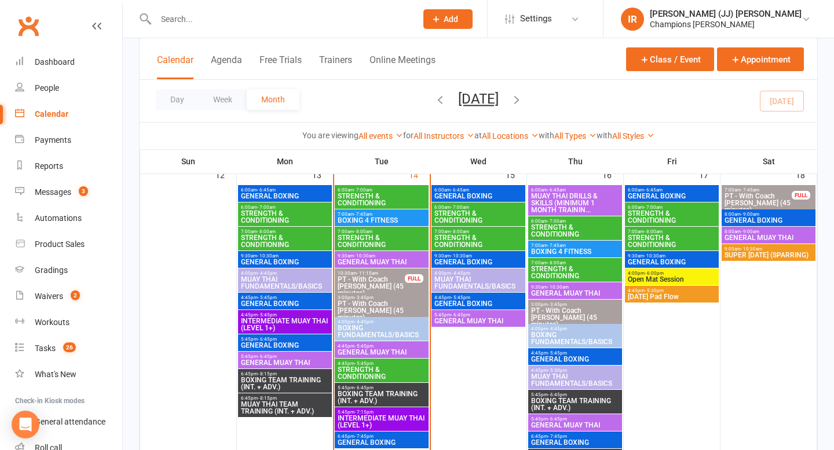
scroll to position [753, 0]
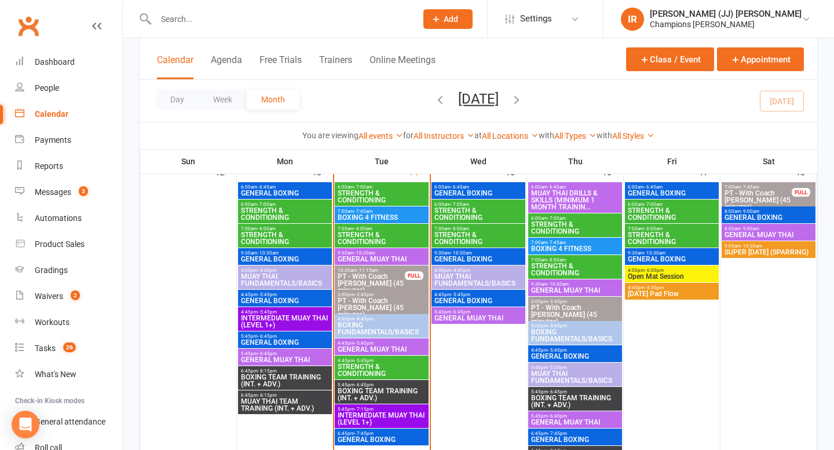
click at [650, 259] on span "GENERAL BOXING" at bounding box center [671, 259] width 89 height 7
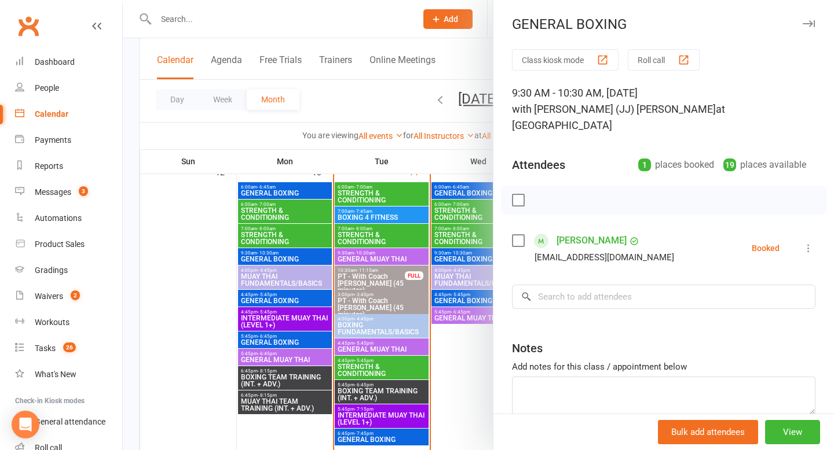
click at [456, 333] on div at bounding box center [478, 225] width 711 height 450
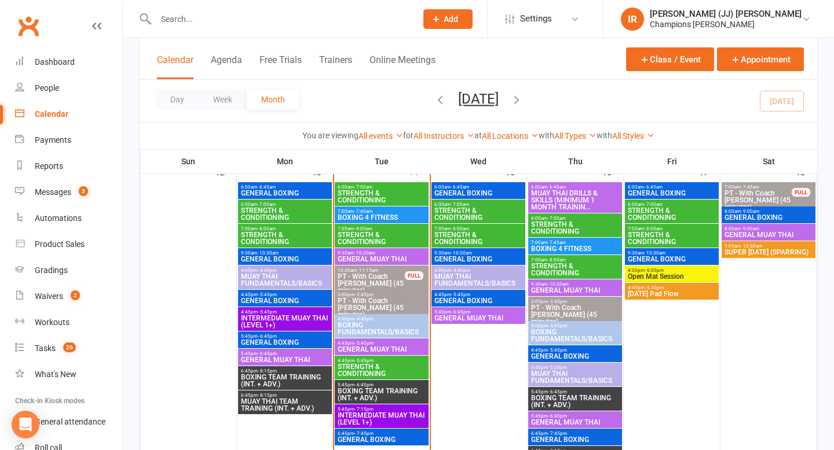
click at [655, 190] on span "GENERAL BOXING" at bounding box center [671, 193] width 89 height 7
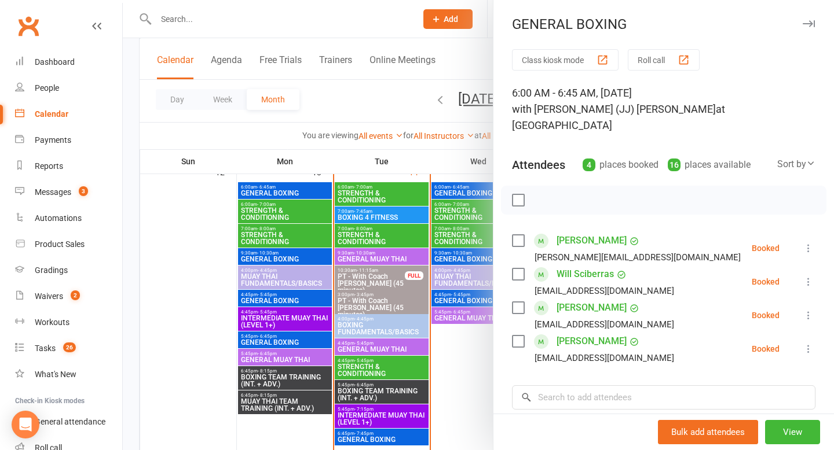
click at [446, 362] on div at bounding box center [478, 225] width 711 height 450
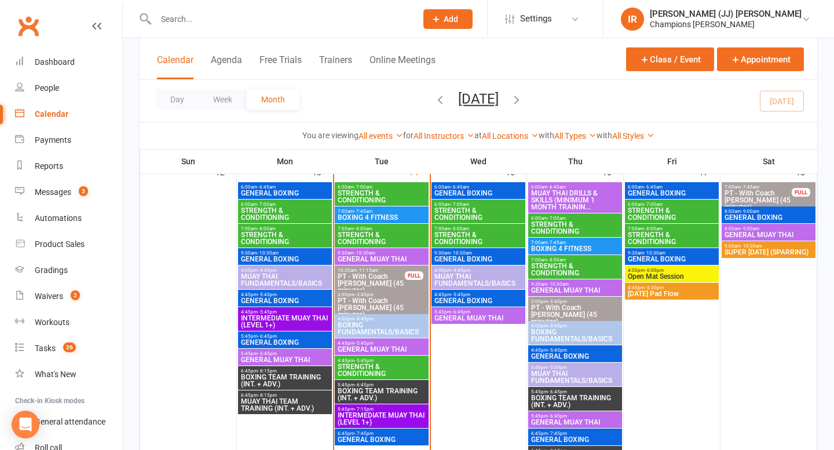
click at [581, 197] on span "MUAY THAI DRILLS & SKILLS (MINIMUM 1 MONTH TRAININ..." at bounding box center [574, 200] width 89 height 21
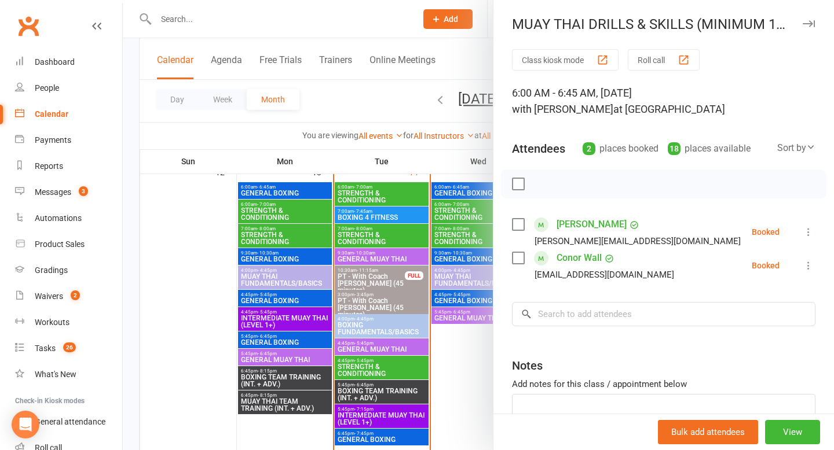
click at [451, 337] on div at bounding box center [478, 225] width 711 height 450
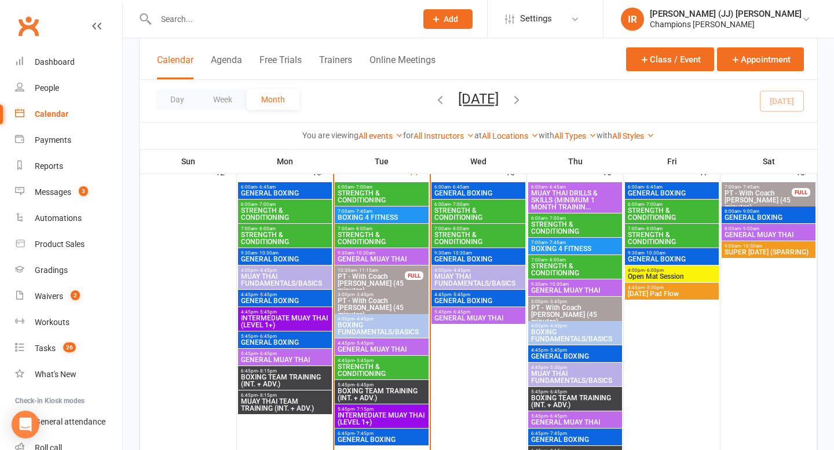
click at [479, 186] on span "6:00am - 6:45am" at bounding box center [478, 187] width 89 height 5
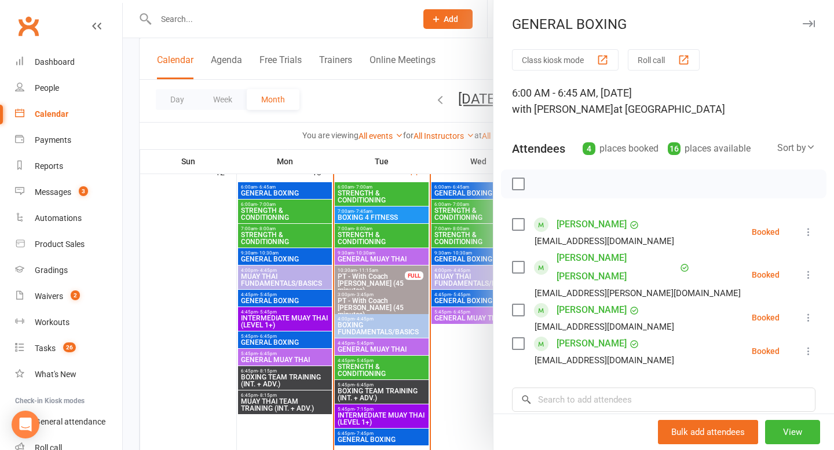
click at [457, 339] on div at bounding box center [478, 225] width 711 height 450
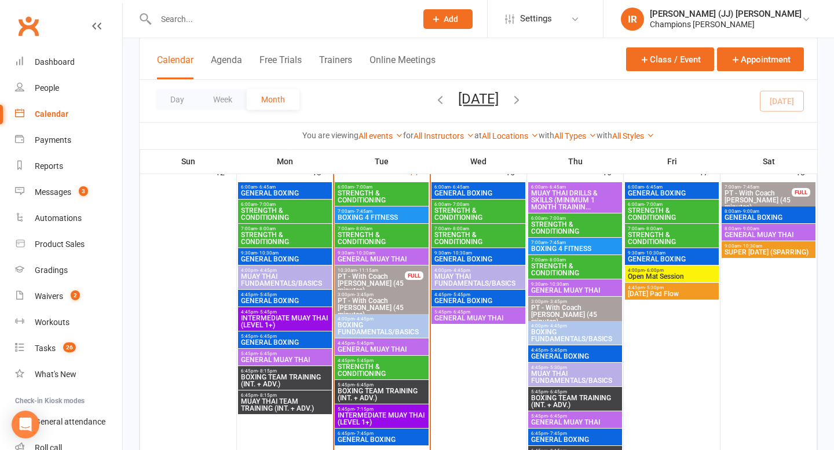
click at [483, 253] on span "9:30am - 10:30am" at bounding box center [478, 253] width 89 height 5
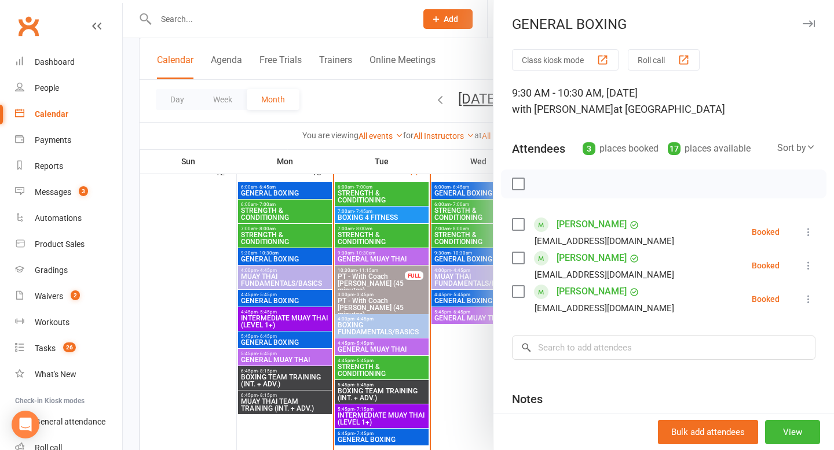
click at [481, 358] on div at bounding box center [478, 225] width 711 height 450
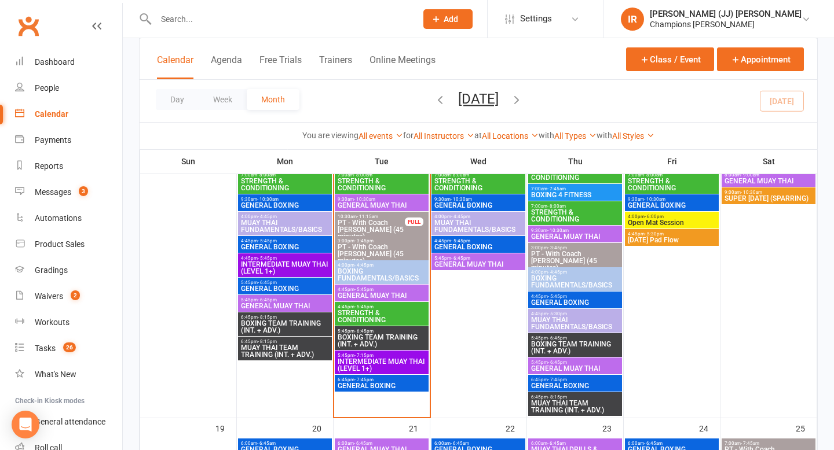
scroll to position [808, 0]
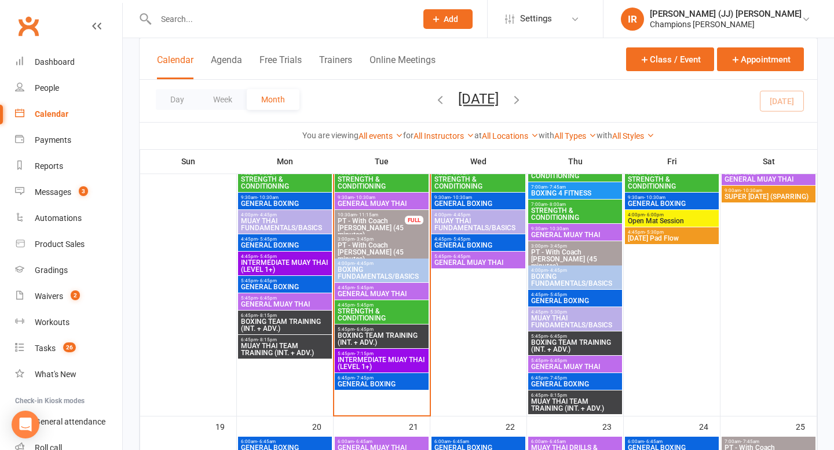
click at [589, 277] on span "BOXING FUNDAMENTALS/BASICS" at bounding box center [574, 280] width 89 height 14
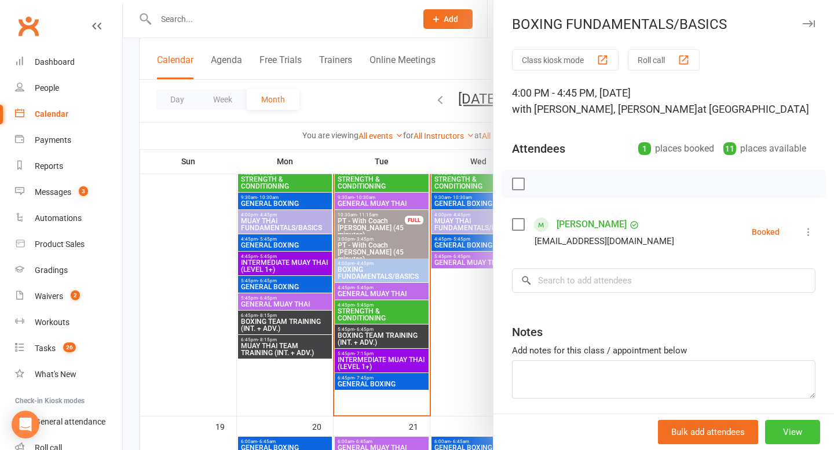
click at [787, 434] on button "View" at bounding box center [792, 432] width 55 height 24
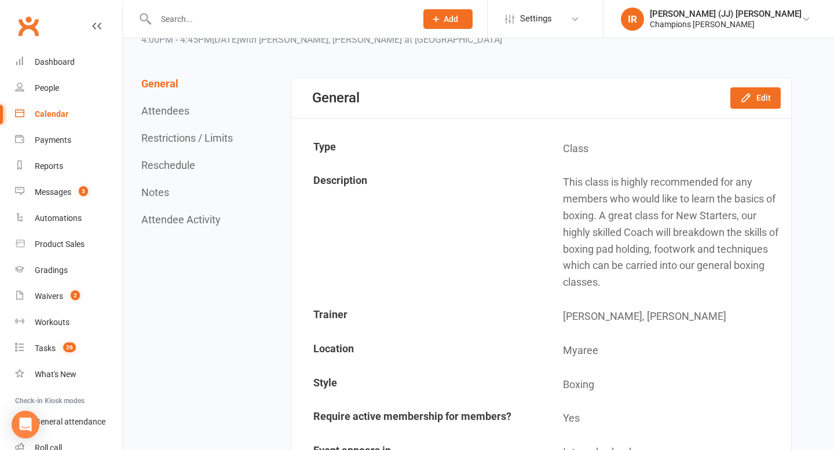
scroll to position [65, 0]
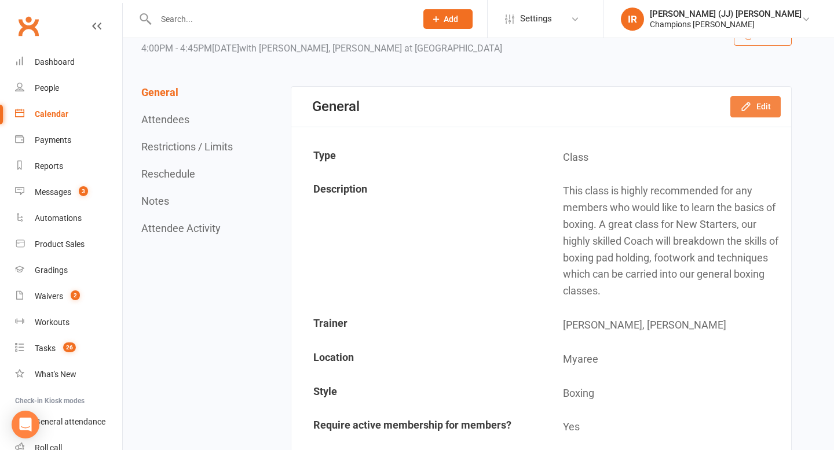
click at [747, 104] on icon "button" at bounding box center [746, 107] width 8 height 8
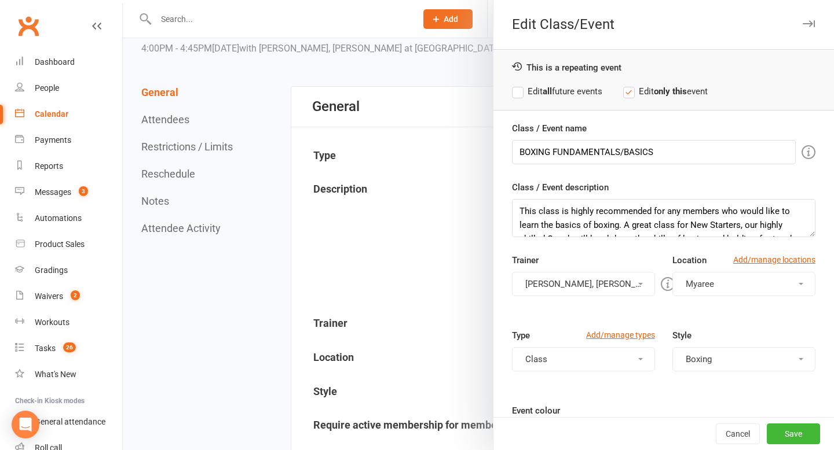
click at [625, 284] on button "Francisco Di Vincenzo, Jordan Sears" at bounding box center [583, 284] width 143 height 24
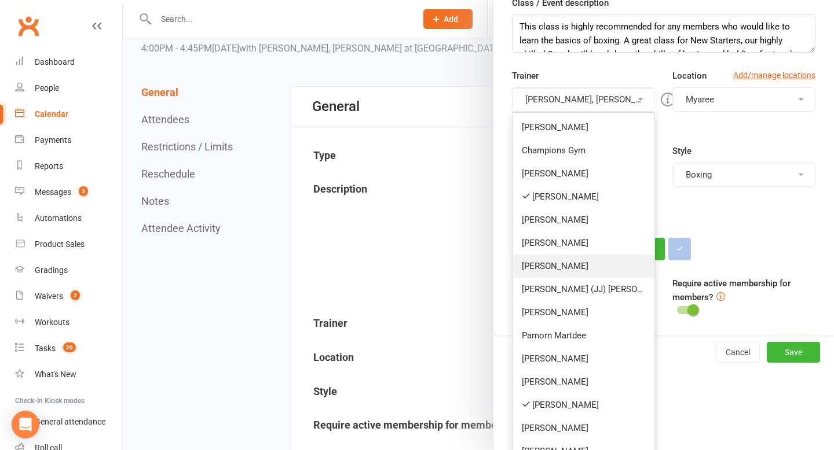
scroll to position [201, 0]
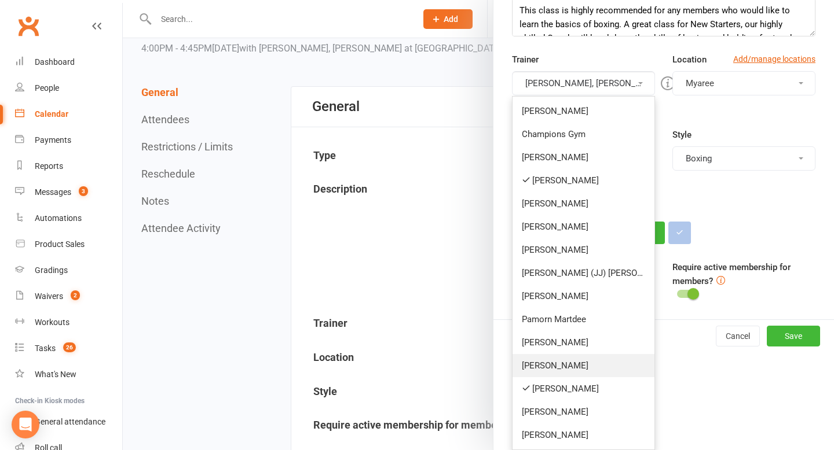
click at [586, 365] on link "[PERSON_NAME]" at bounding box center [583, 365] width 142 height 23
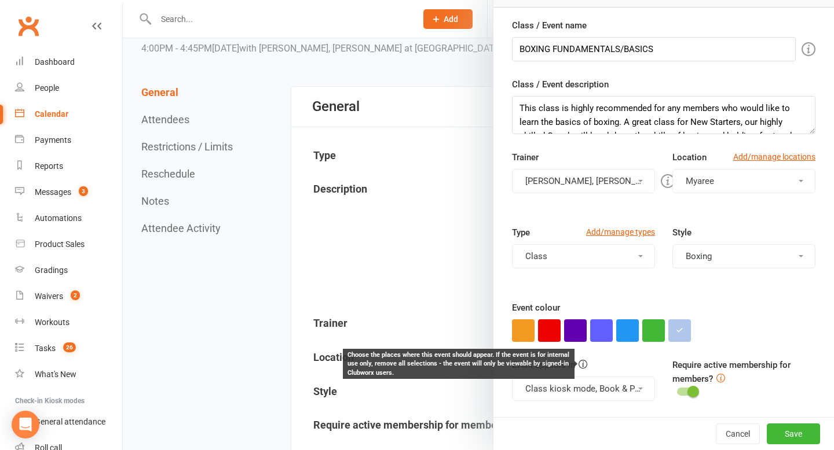
scroll to position [103, 0]
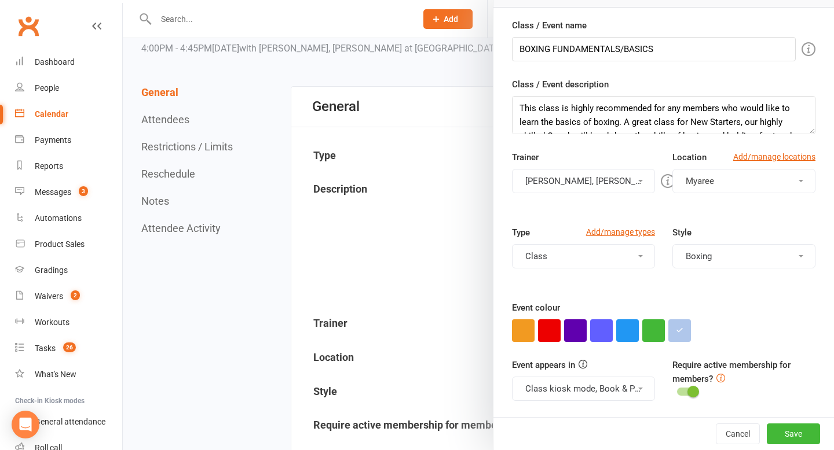
click at [599, 179] on button "Francisco Di Vincenzo, Jordan Sears, Kelsey Lyons" at bounding box center [583, 181] width 143 height 24
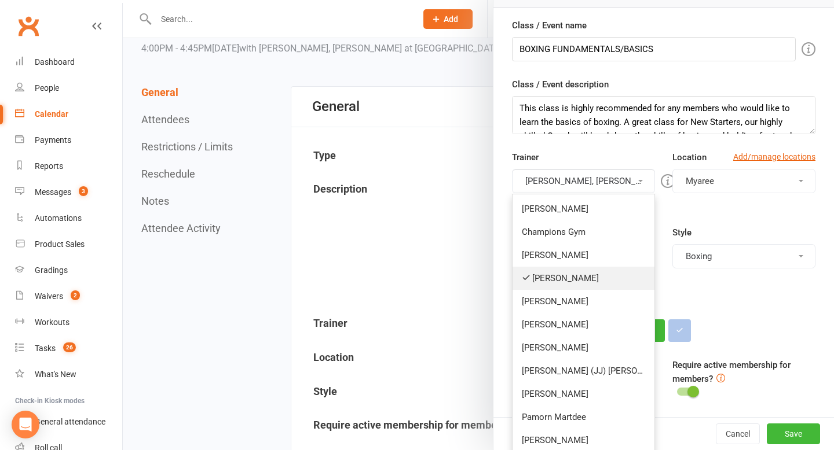
scroll to position [201, 0]
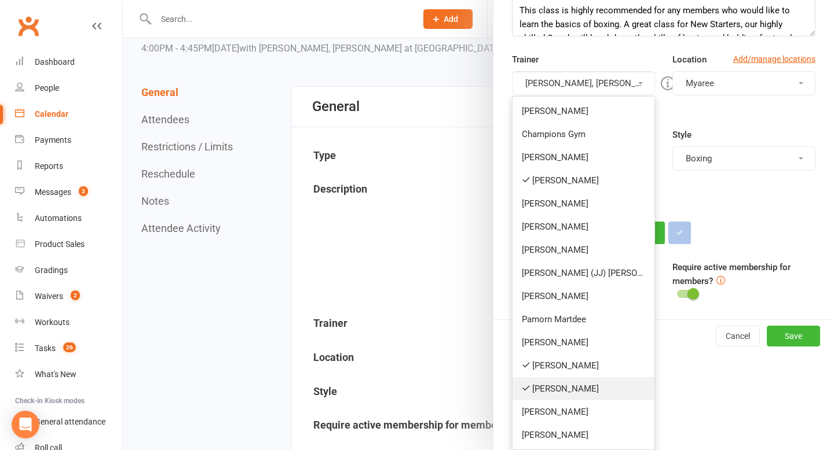
click at [565, 385] on link "[PERSON_NAME]" at bounding box center [583, 388] width 142 height 23
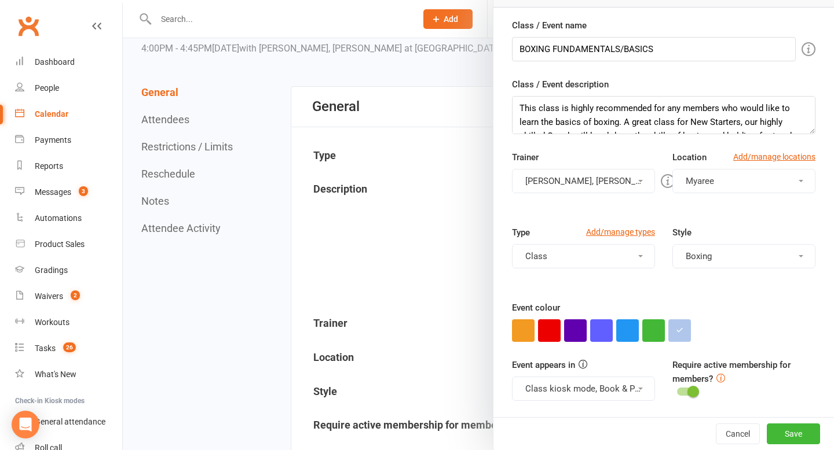
scroll to position [103, 0]
click at [602, 179] on button "Francisco Di Vincenzo, Kelsey Lyons" at bounding box center [583, 181] width 143 height 24
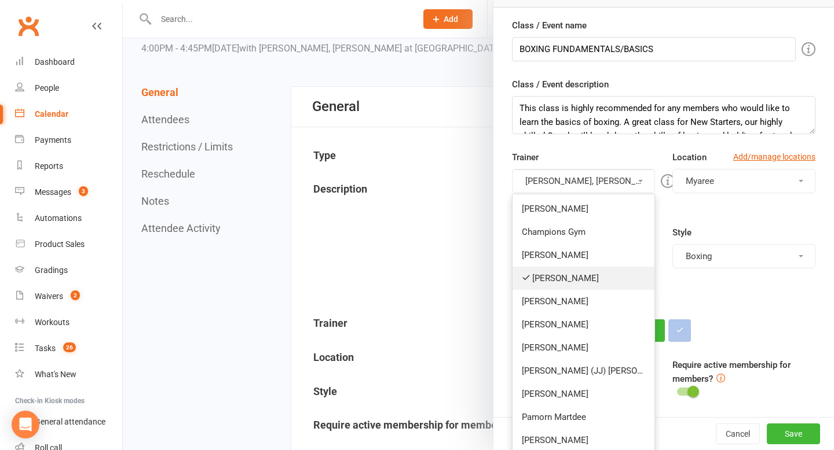
click at [577, 282] on link "[PERSON_NAME]" at bounding box center [583, 278] width 142 height 23
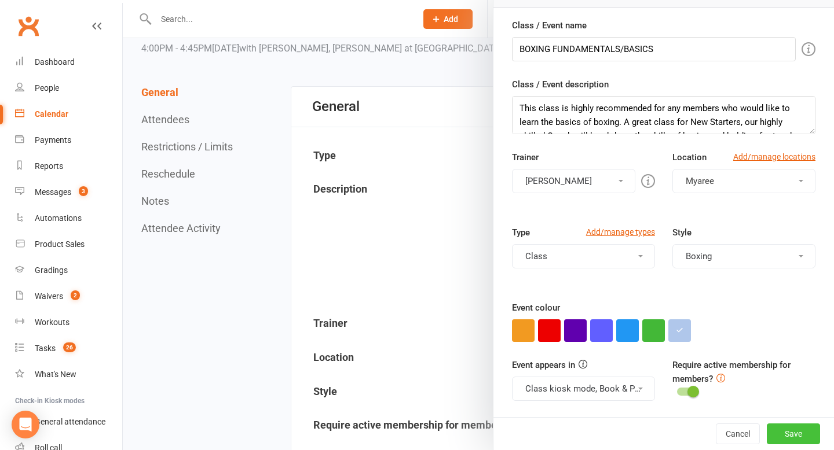
click at [802, 435] on button "Save" at bounding box center [792, 434] width 53 height 21
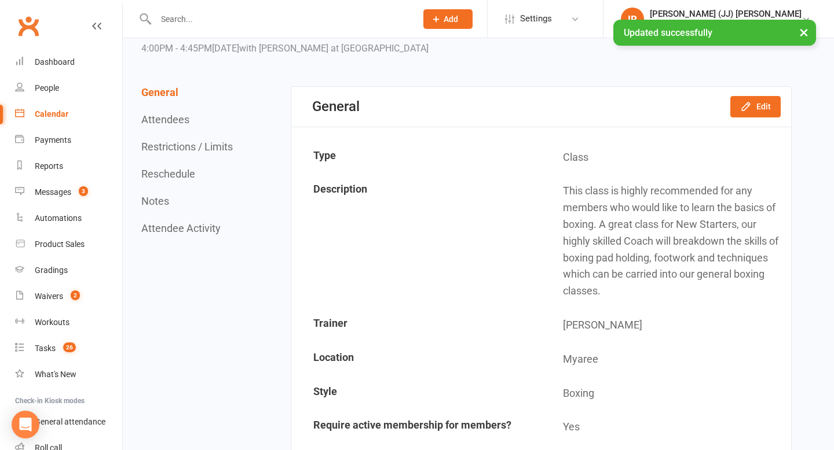
scroll to position [0, 0]
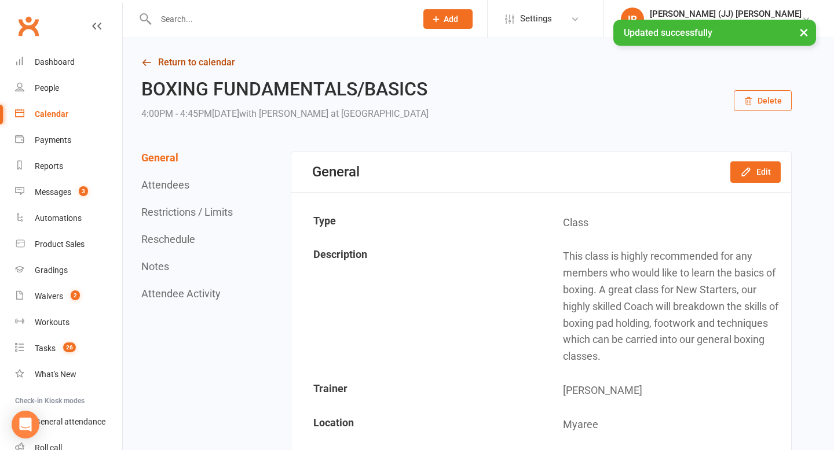
click at [170, 67] on link "Return to calendar" at bounding box center [466, 62] width 650 height 16
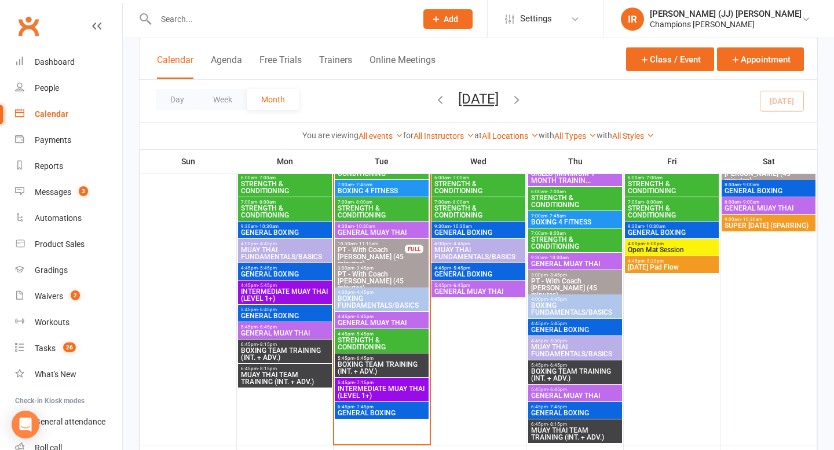
scroll to position [813, 0]
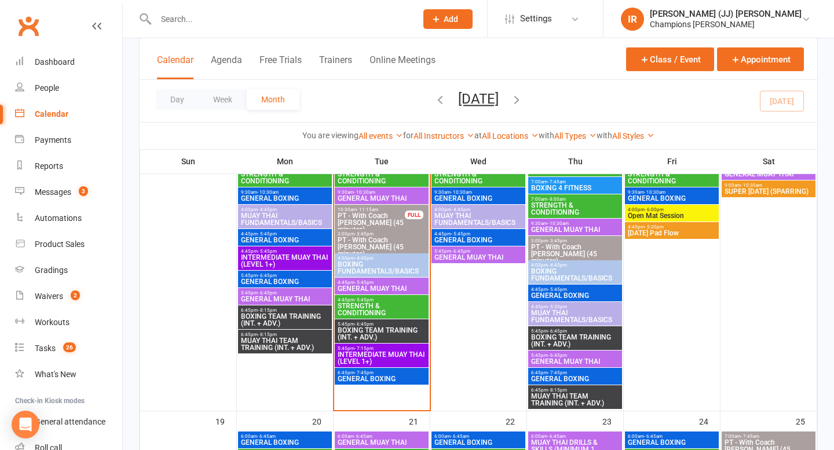
click at [578, 277] on span "BOXING FUNDAMENTALS/BASICS" at bounding box center [574, 275] width 89 height 14
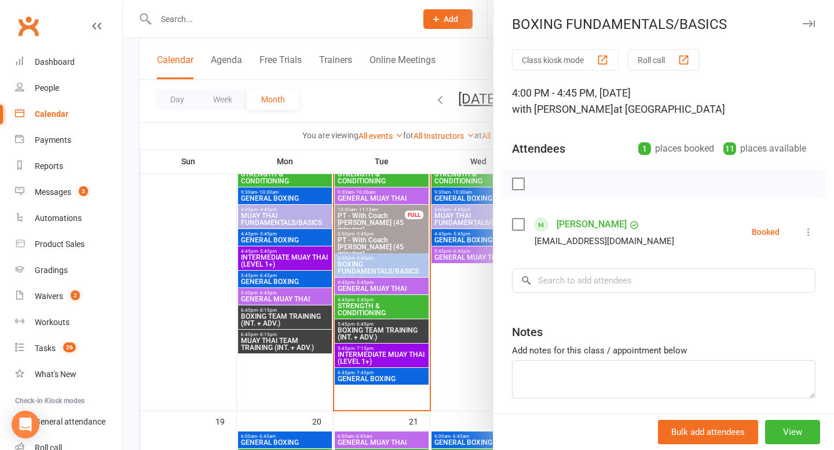
click at [464, 328] on div at bounding box center [478, 225] width 711 height 450
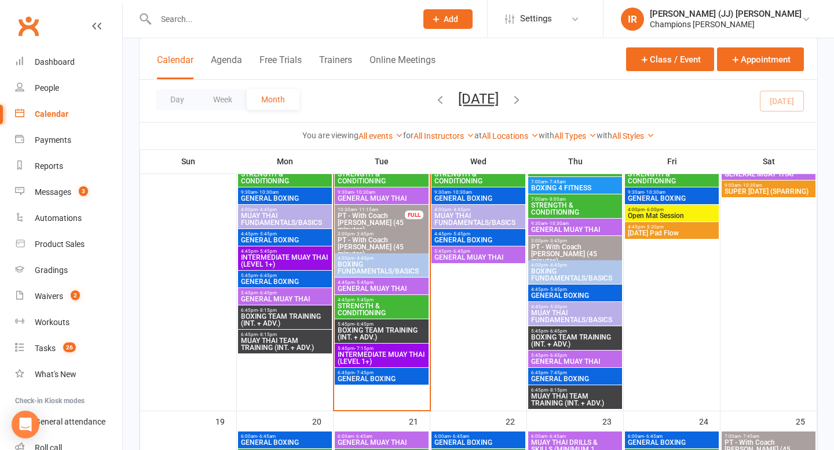
click at [587, 294] on span "GENERAL BOXING" at bounding box center [574, 295] width 89 height 7
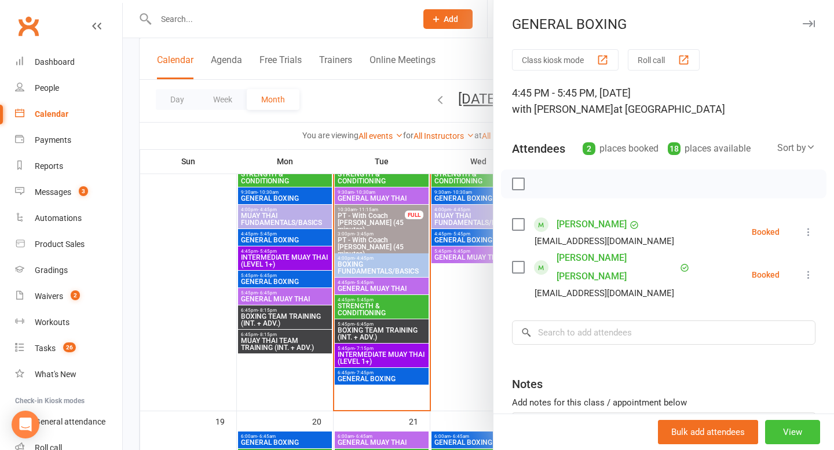
click at [793, 434] on button "View" at bounding box center [792, 432] width 55 height 24
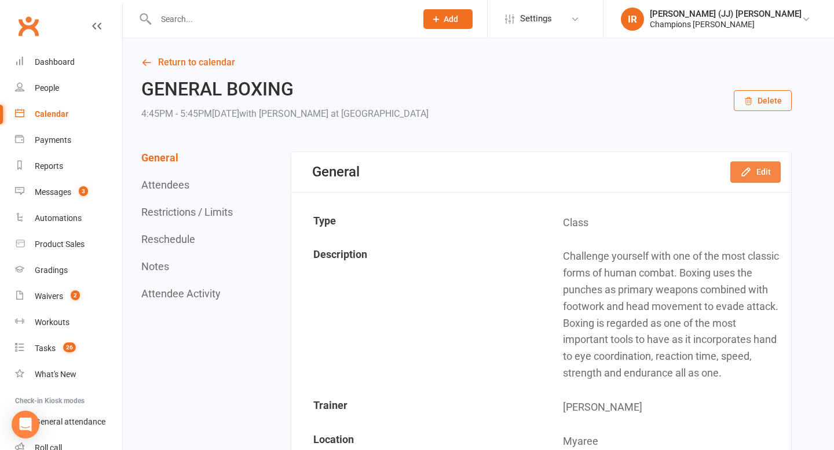
click at [754, 170] on button "Edit" at bounding box center [755, 172] width 50 height 21
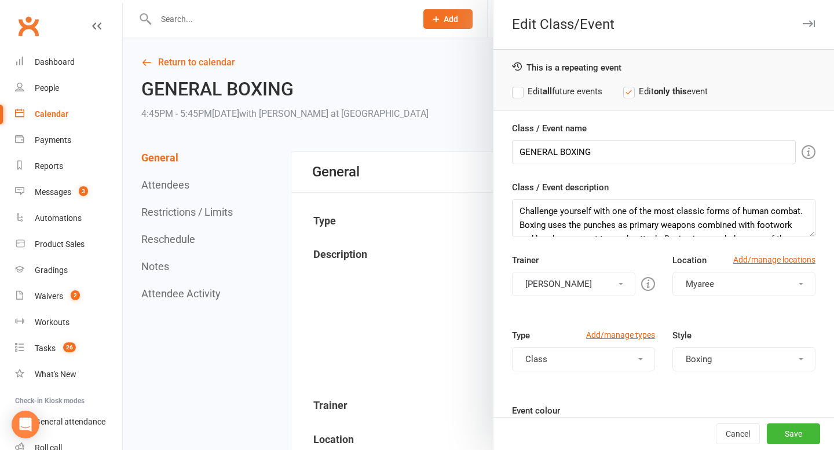
click at [599, 285] on div "You can assign a trainer/instructor to the event. Don't see your trainer in the…" at bounding box center [520, 284] width 222 height 27
click at [623, 283] on button "[PERSON_NAME]" at bounding box center [573, 284] width 123 height 24
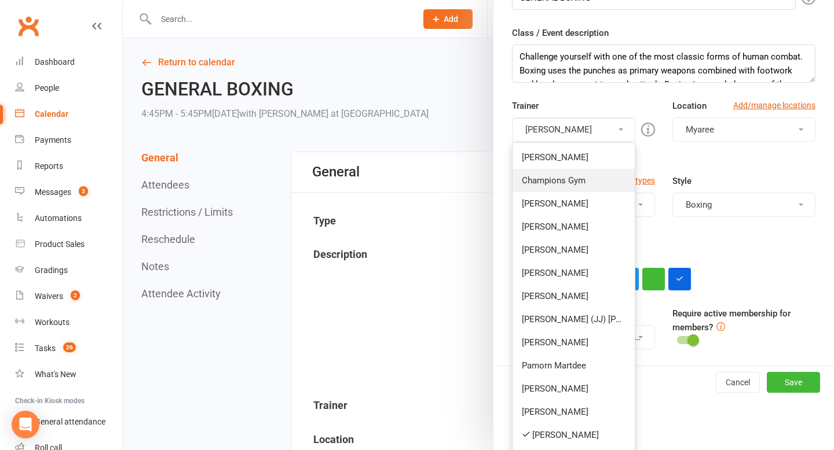
scroll to position [201, 0]
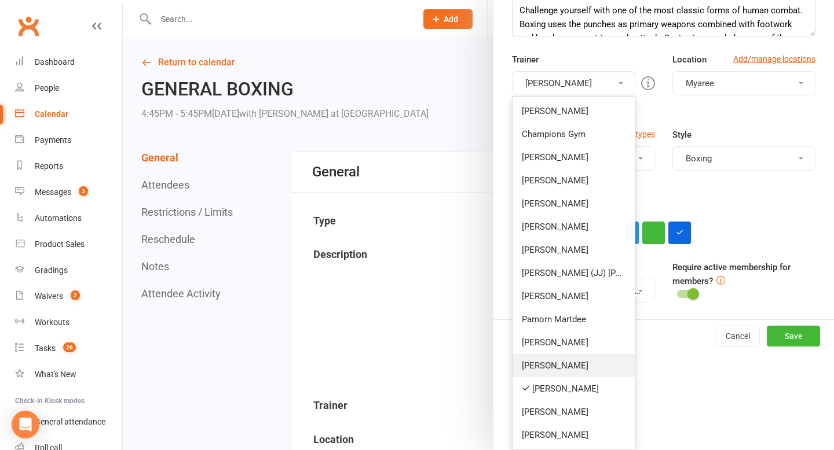
click at [565, 361] on link "[PERSON_NAME]" at bounding box center [573, 365] width 122 height 23
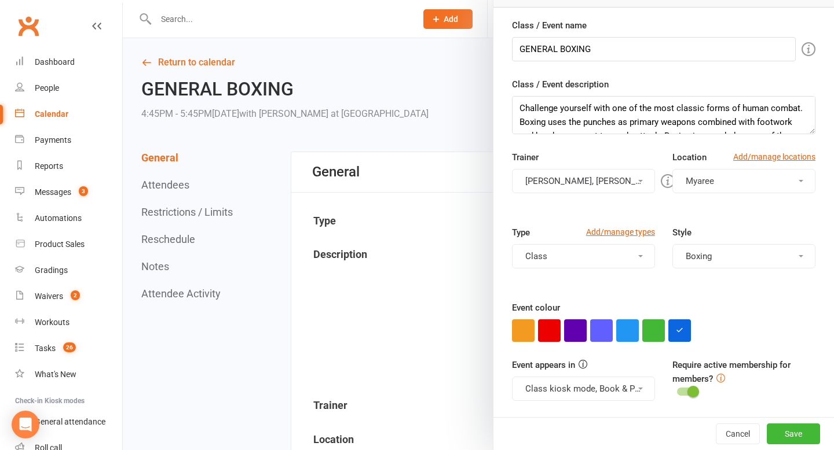
click at [610, 189] on button "Jordan Sears, Kelsey Lyons" at bounding box center [583, 181] width 143 height 24
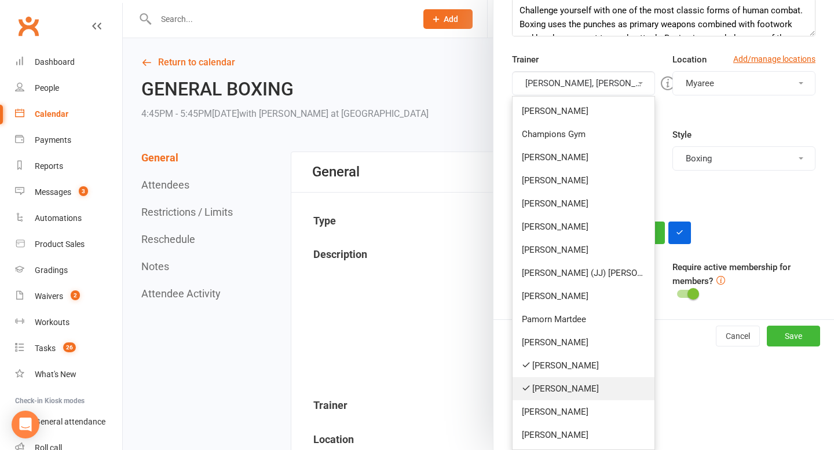
click at [567, 390] on link "[PERSON_NAME]" at bounding box center [583, 388] width 142 height 23
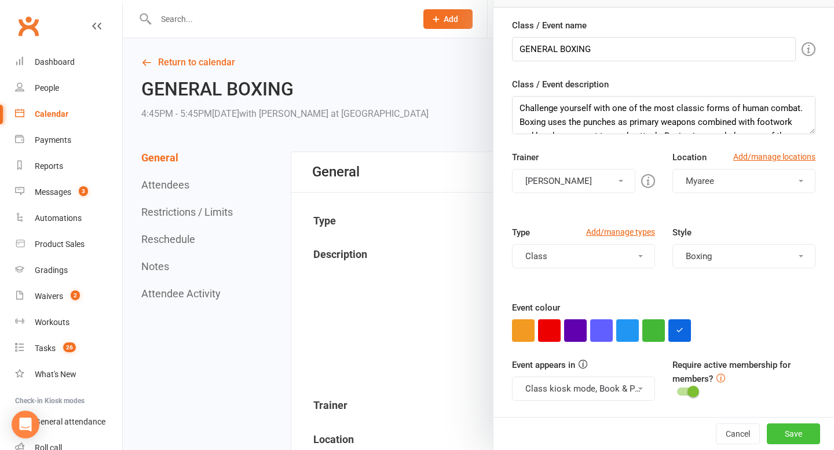
click at [794, 424] on button "Save" at bounding box center [792, 434] width 53 height 21
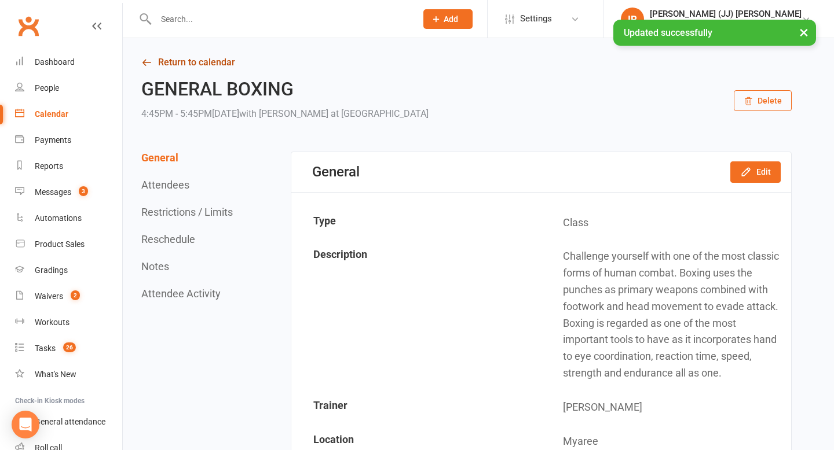
click at [185, 57] on link "Return to calendar" at bounding box center [466, 62] width 650 height 16
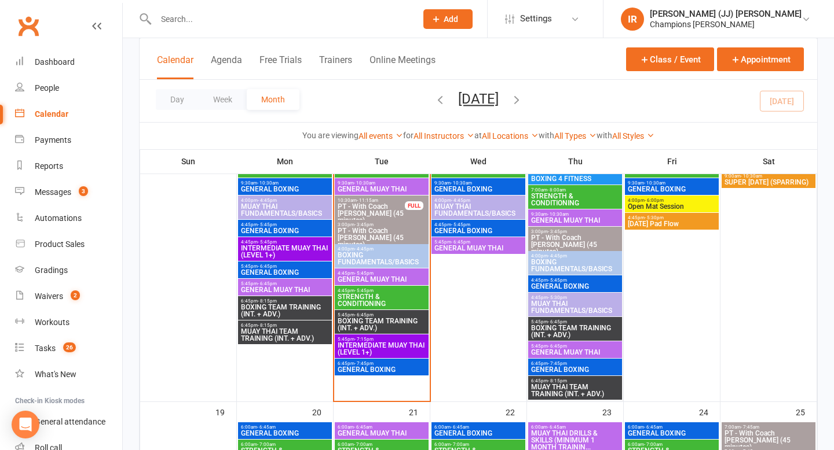
scroll to position [863, 0]
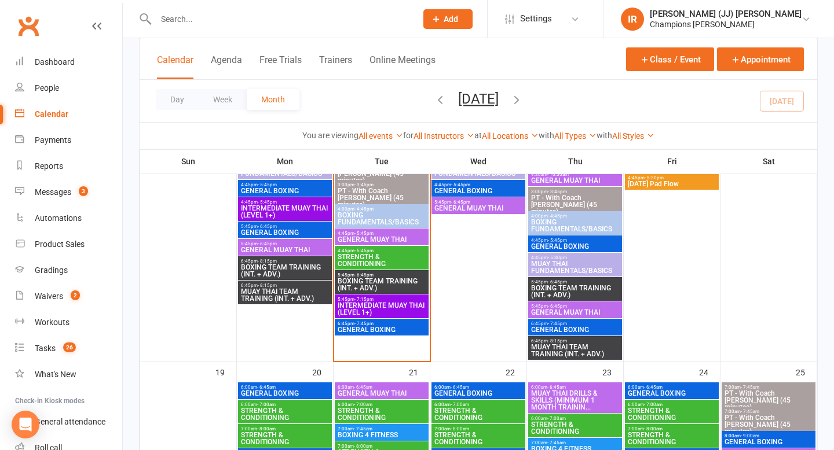
click at [567, 243] on span "GENERAL BOXING" at bounding box center [574, 246] width 89 height 7
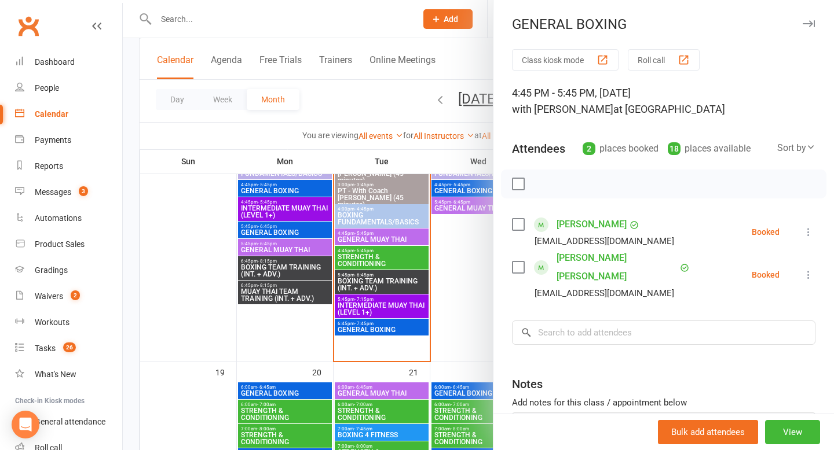
click at [471, 280] on div at bounding box center [478, 225] width 711 height 450
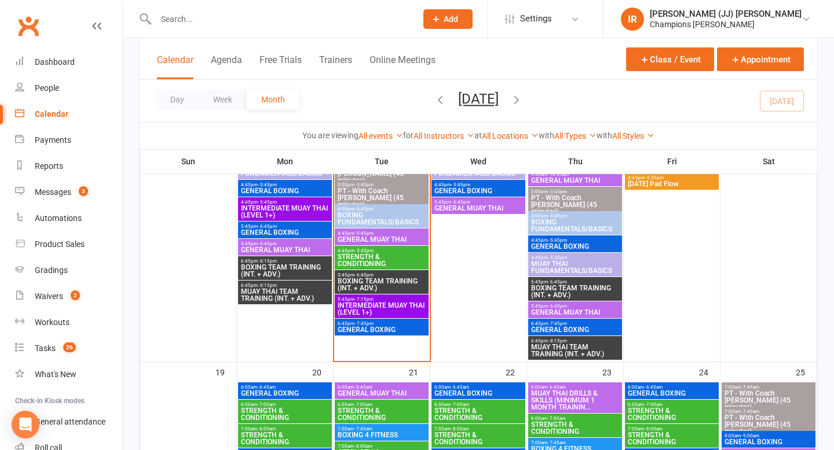
click at [564, 219] on span "BOXING FUNDAMENTALS/BASICS" at bounding box center [574, 226] width 89 height 14
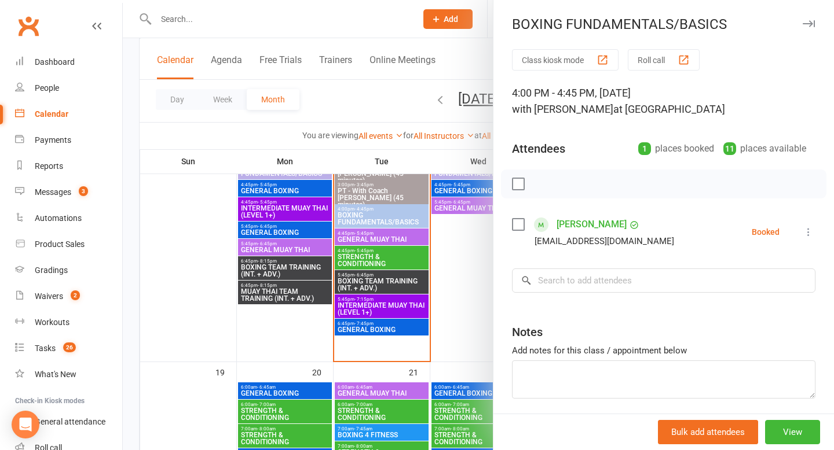
click at [454, 305] on div at bounding box center [478, 225] width 711 height 450
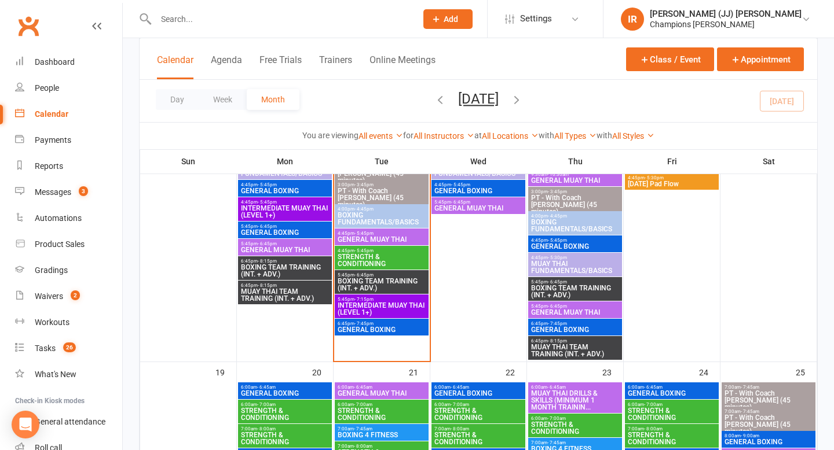
click at [559, 264] on span "MUAY THAI FUNDAMENTALS/BASICS" at bounding box center [574, 268] width 89 height 14
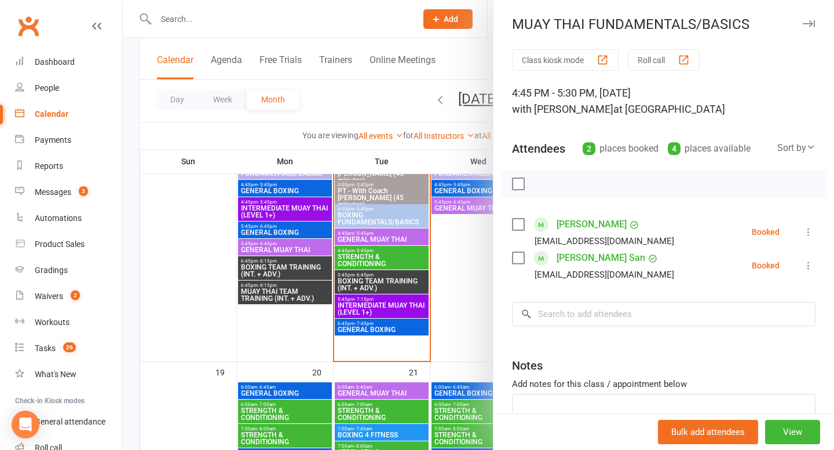
click at [483, 313] on div at bounding box center [478, 225] width 711 height 450
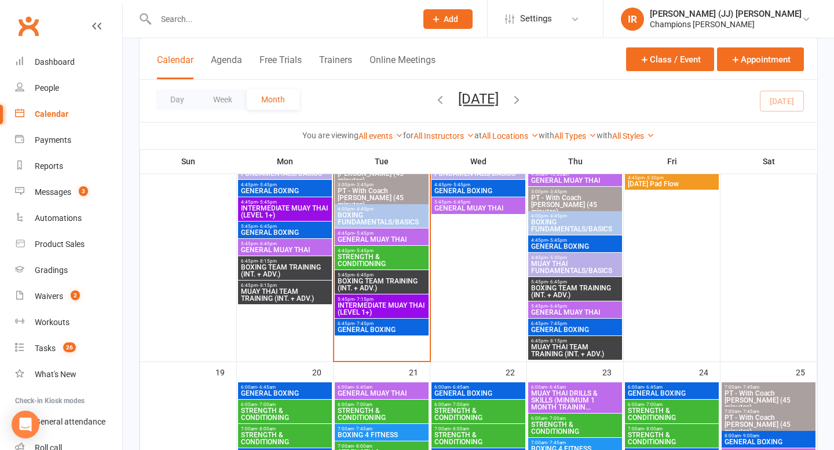
click at [573, 292] on span "BOXING TEAM TRAINING (INT. + ADV.)" at bounding box center [574, 292] width 89 height 14
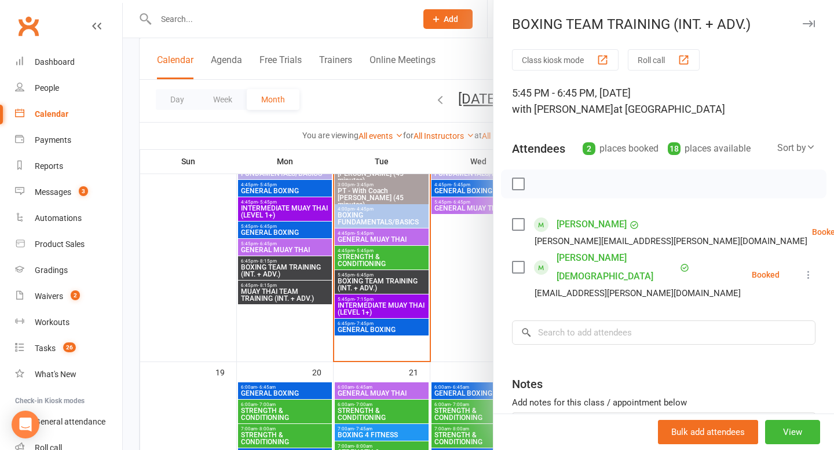
click at [459, 309] on div at bounding box center [478, 225] width 711 height 450
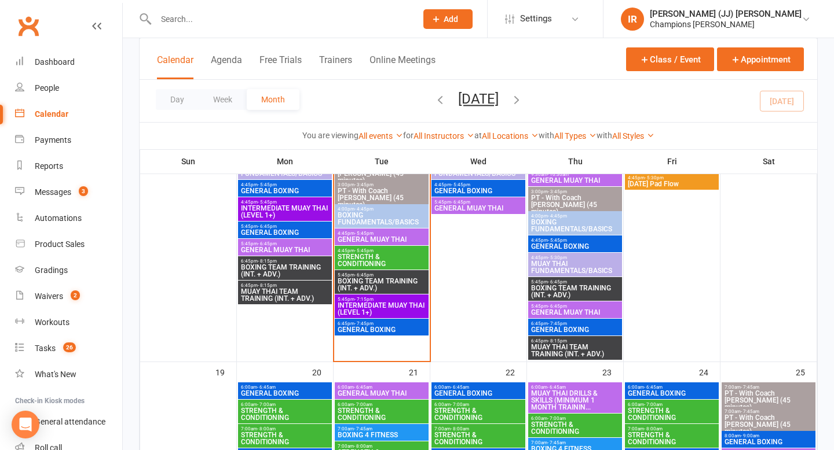
click at [486, 200] on span "5:45pm - 6:45pm" at bounding box center [478, 202] width 89 height 5
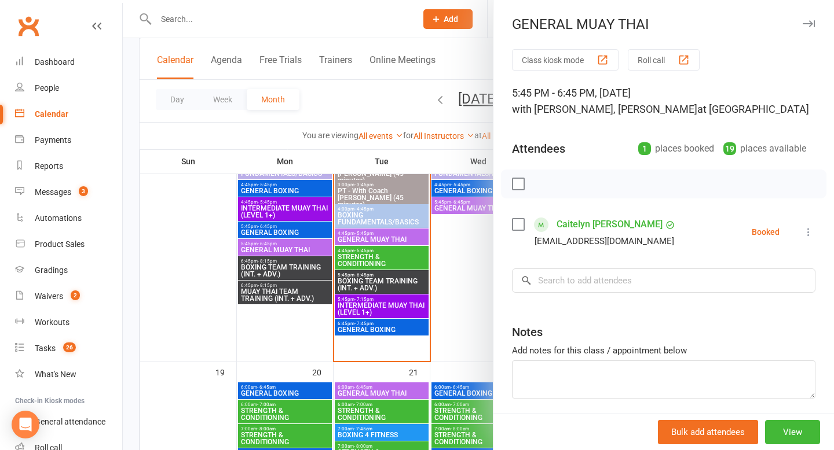
click at [466, 323] on div at bounding box center [478, 225] width 711 height 450
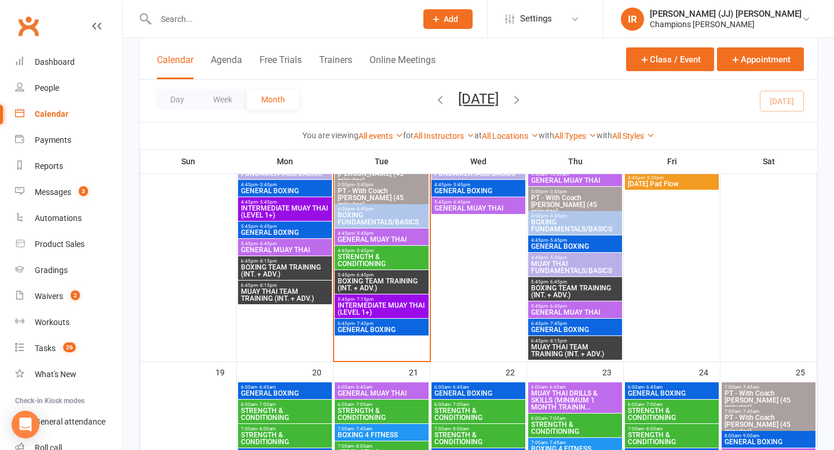
click at [566, 307] on span "5:45pm - 6:45pm" at bounding box center [574, 306] width 89 height 5
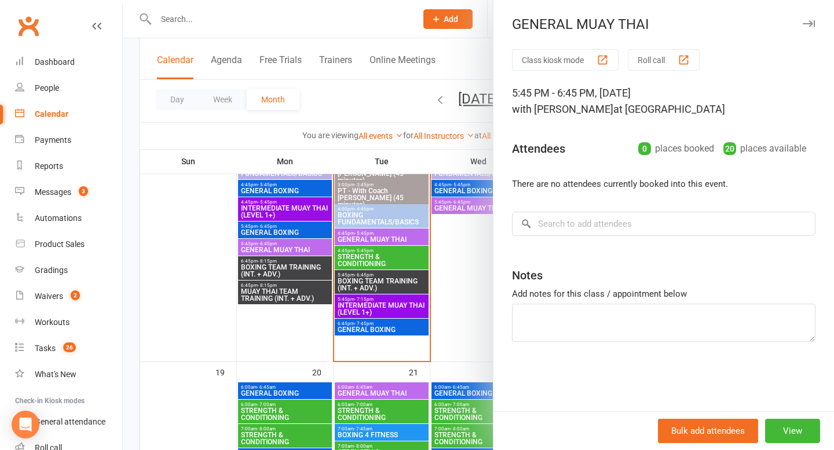
click at [531, 387] on div "Class kiosk mode Roll call 5:45 PM - 6:45 PM, Thursday, October, 16, 2025 with …" at bounding box center [663, 230] width 340 height 362
click at [424, 324] on div at bounding box center [478, 225] width 711 height 450
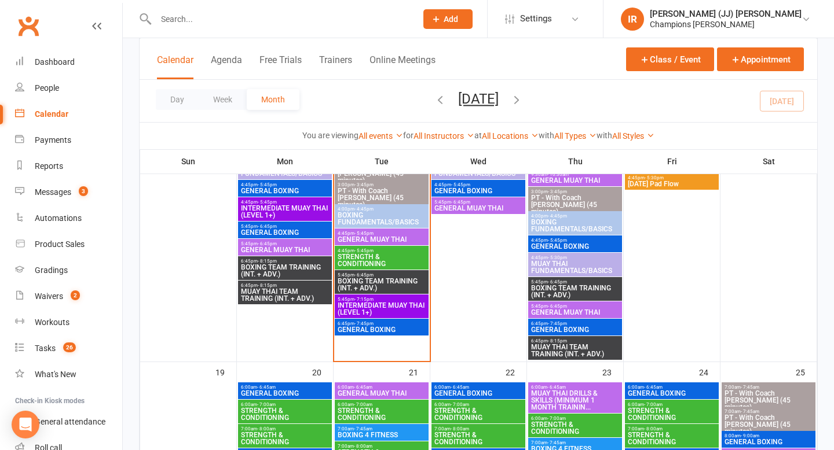
click at [561, 294] on span "BOXING TEAM TRAINING (INT. + ADV.)" at bounding box center [574, 292] width 89 height 14
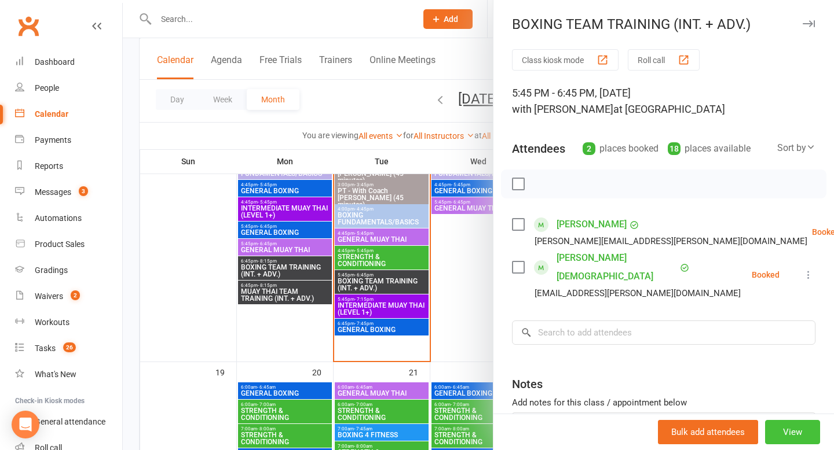
click at [795, 431] on button "View" at bounding box center [792, 432] width 55 height 24
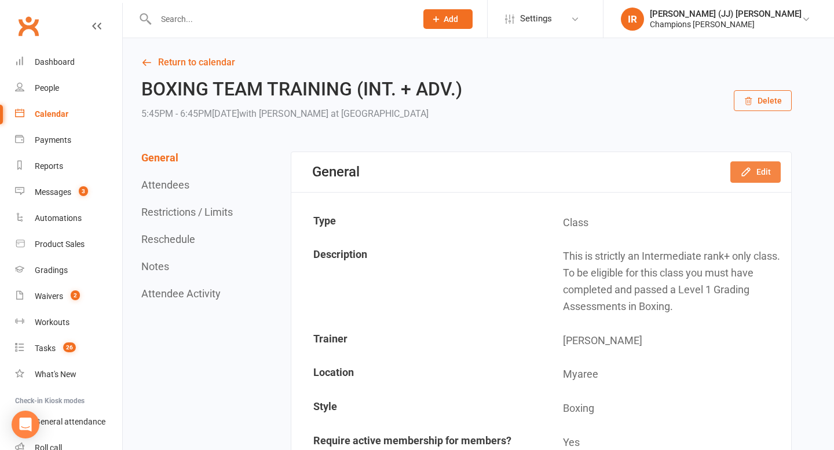
click at [766, 179] on button "Edit" at bounding box center [755, 172] width 50 height 21
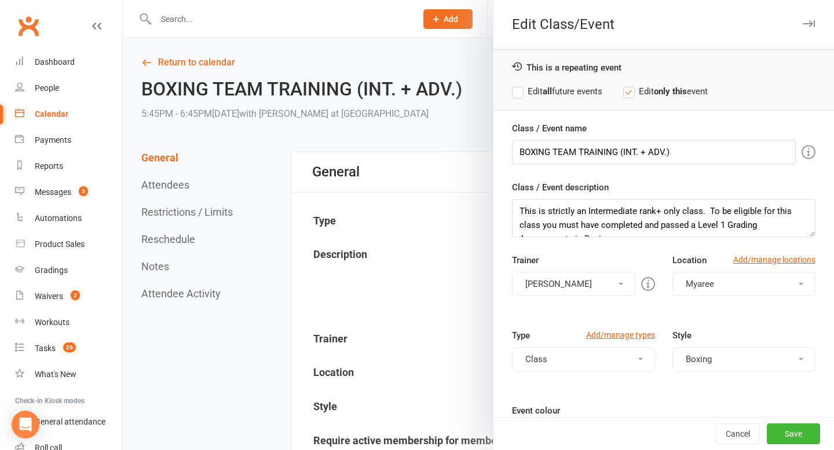
click at [604, 289] on button "[PERSON_NAME]" at bounding box center [573, 284] width 123 height 24
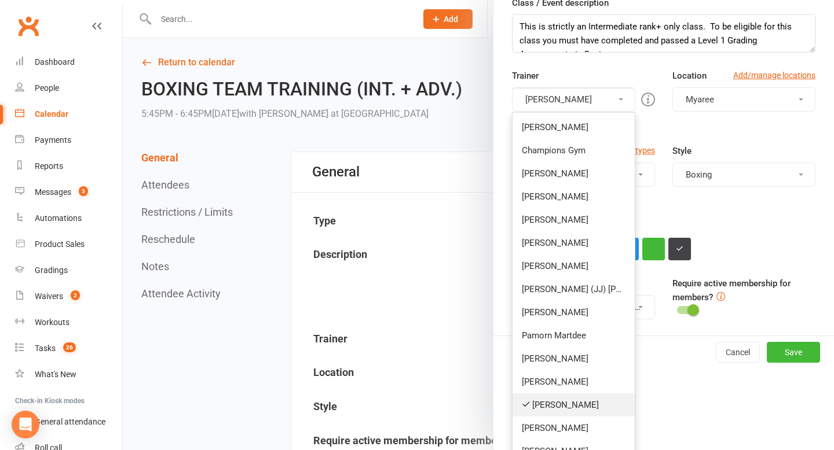
click at [564, 401] on link "[PERSON_NAME]" at bounding box center [573, 405] width 122 height 23
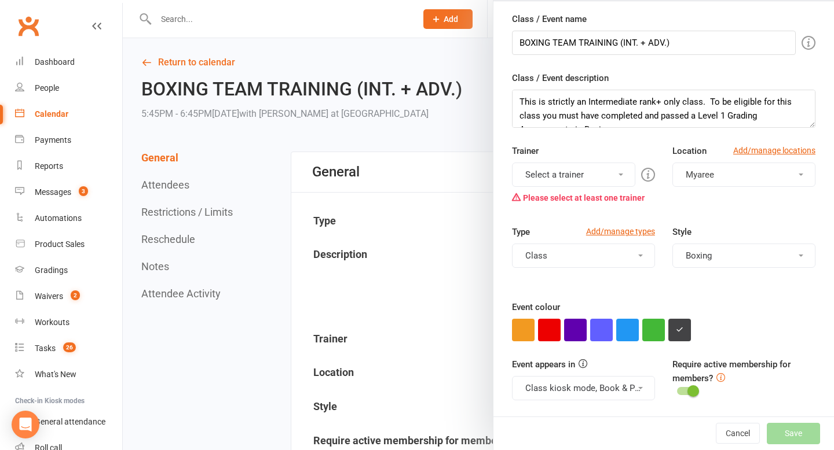
click at [589, 179] on button "Select a trainer" at bounding box center [573, 175] width 123 height 24
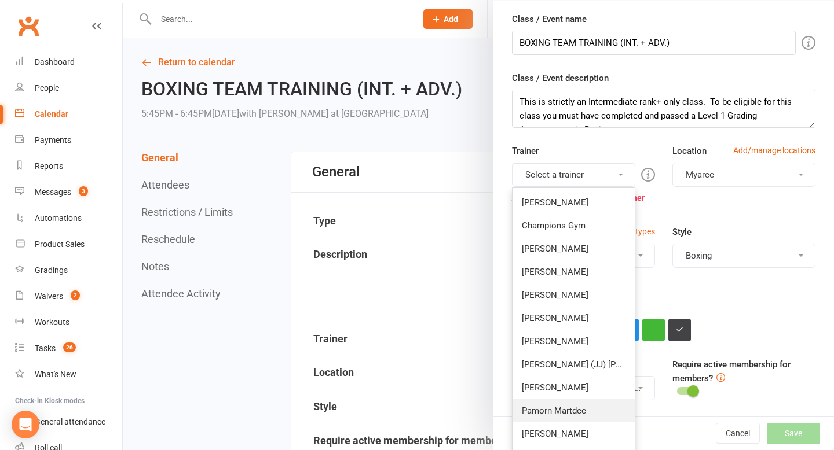
scroll to position [201, 0]
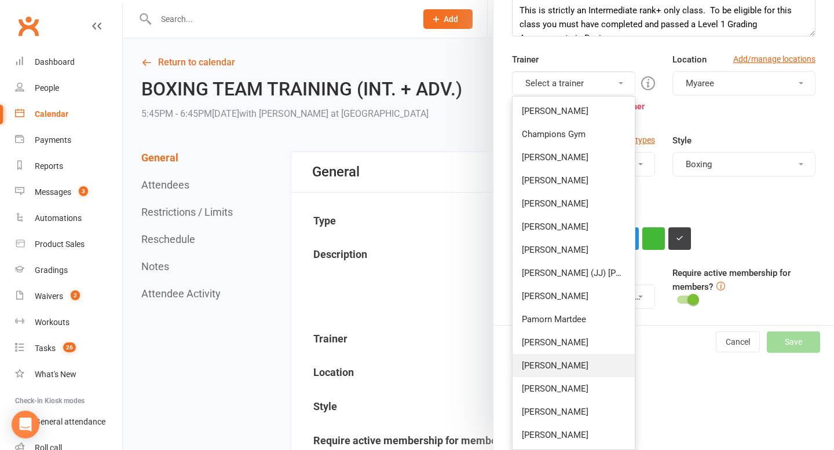
click at [570, 375] on link "[PERSON_NAME]" at bounding box center [573, 365] width 122 height 23
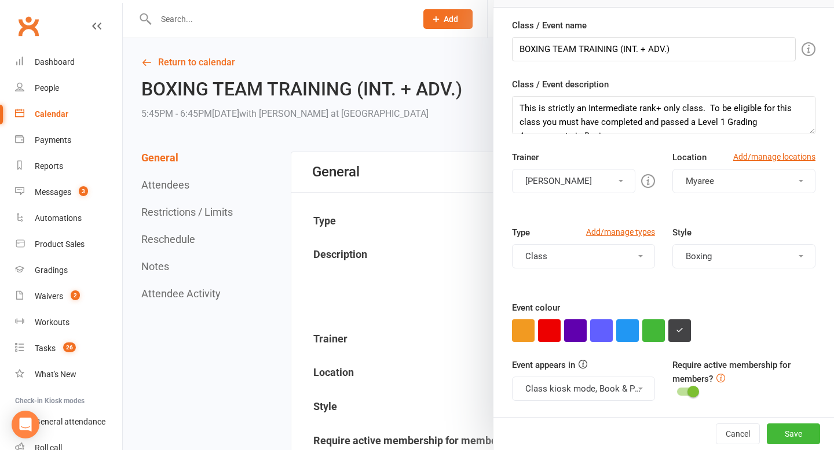
scroll to position [103, 0]
click at [797, 434] on button "Save" at bounding box center [792, 434] width 53 height 21
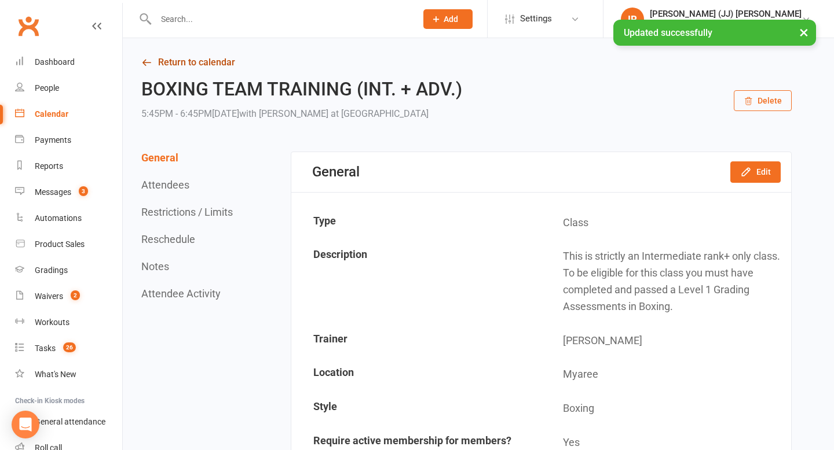
click at [173, 68] on link "Return to calendar" at bounding box center [466, 62] width 650 height 16
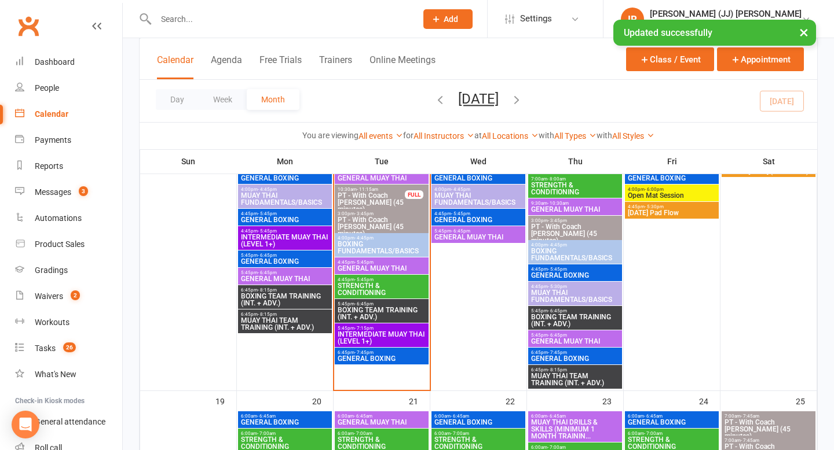
scroll to position [849, 0]
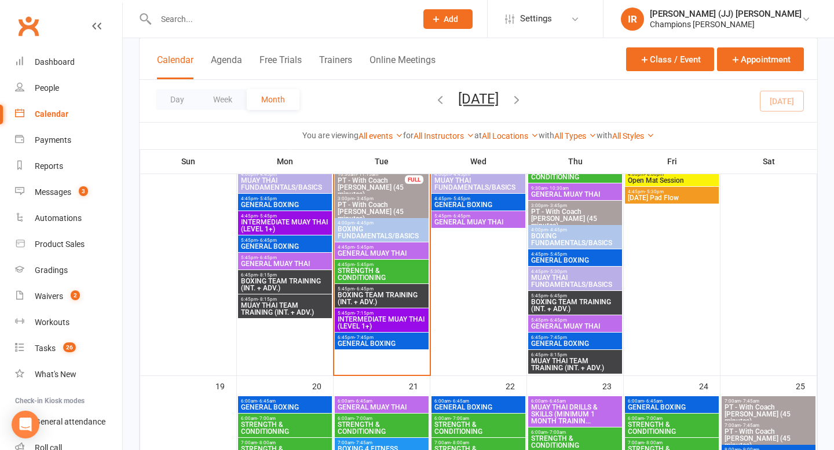
click at [573, 305] on span "BOXING TEAM TRAINING (INT. + ADV.)" at bounding box center [574, 306] width 89 height 14
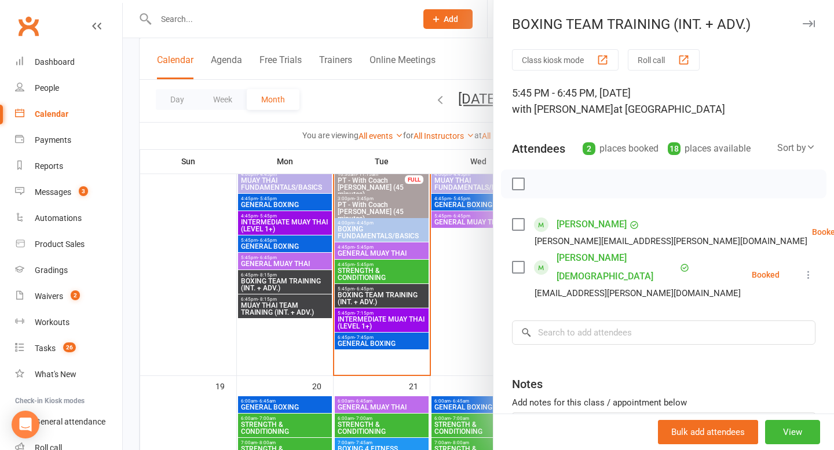
click at [464, 347] on div at bounding box center [478, 225] width 711 height 450
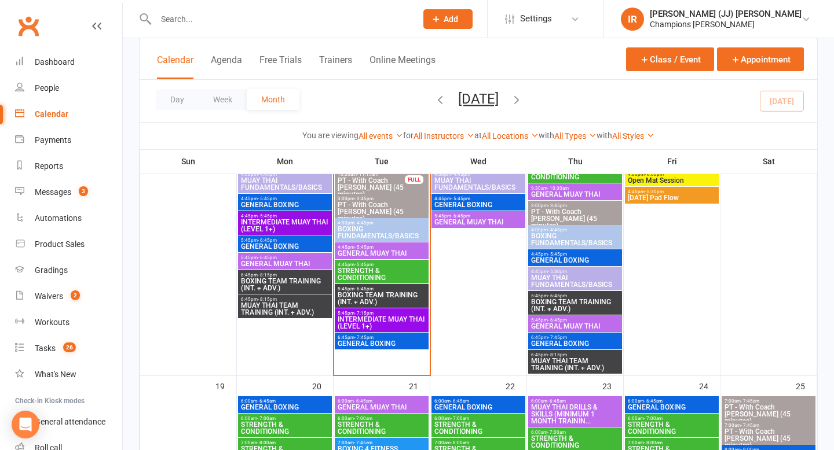
click at [580, 323] on span "GENERAL MUAY THAI" at bounding box center [574, 326] width 89 height 7
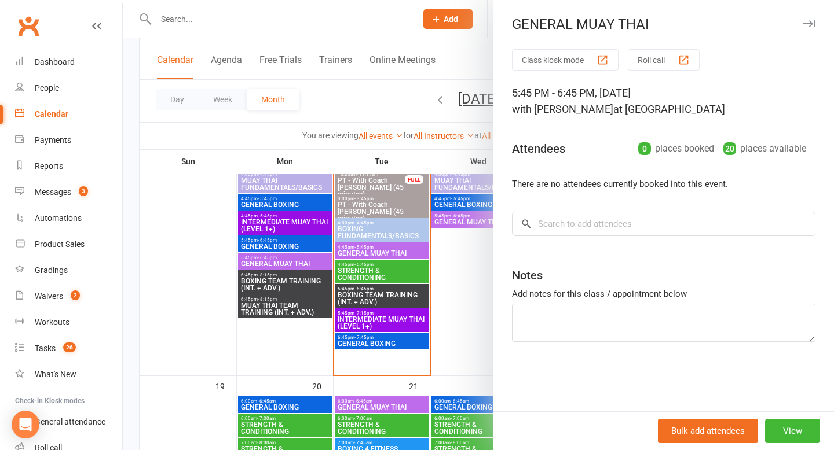
click at [453, 340] on div at bounding box center [478, 225] width 711 height 450
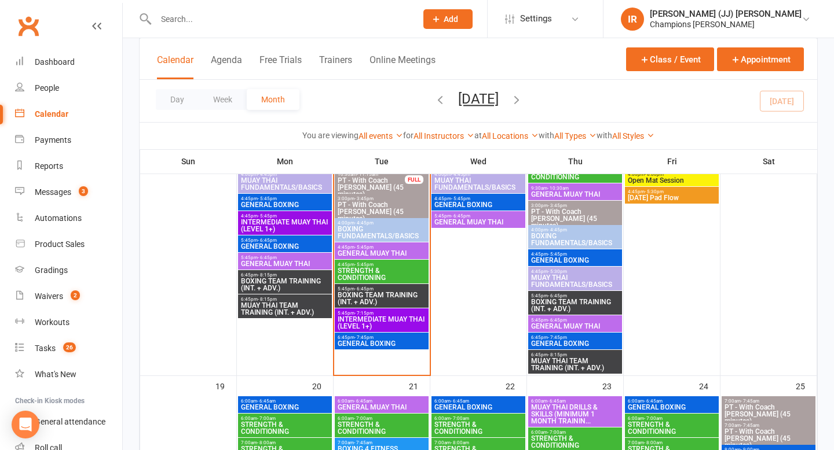
click at [560, 340] on span "GENERAL BOXING" at bounding box center [574, 343] width 89 height 7
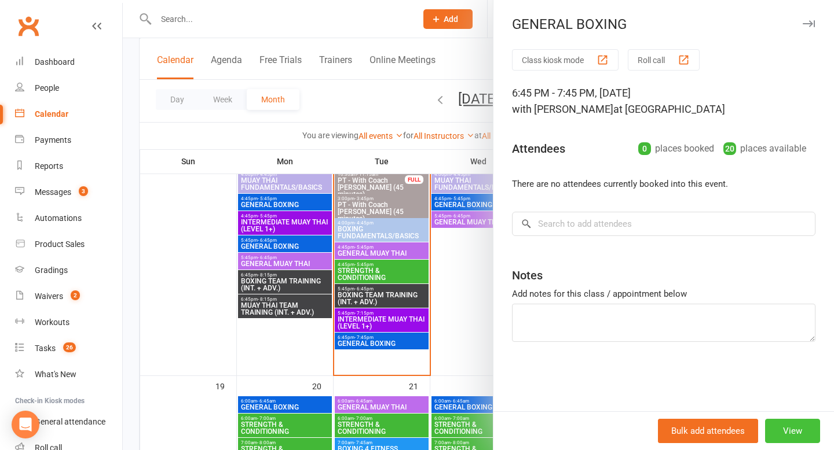
click at [800, 442] on button "View" at bounding box center [792, 431] width 55 height 24
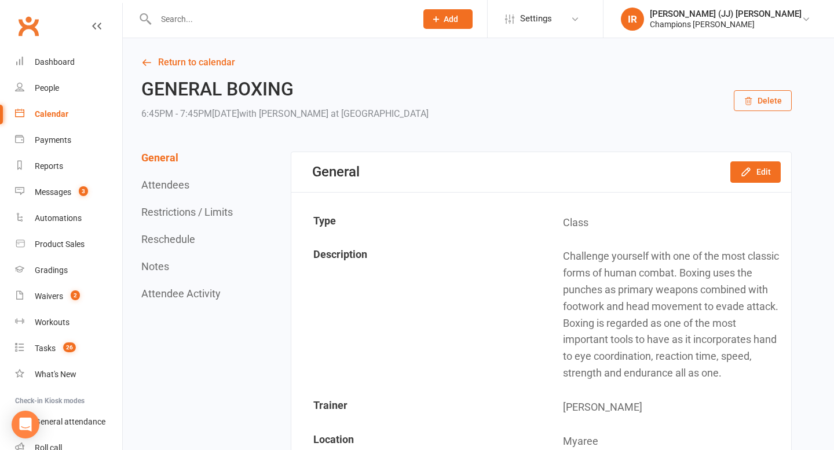
click at [787, 165] on div "General Edit" at bounding box center [541, 172] width 500 height 40
click at [768, 167] on button "Edit" at bounding box center [755, 172] width 50 height 21
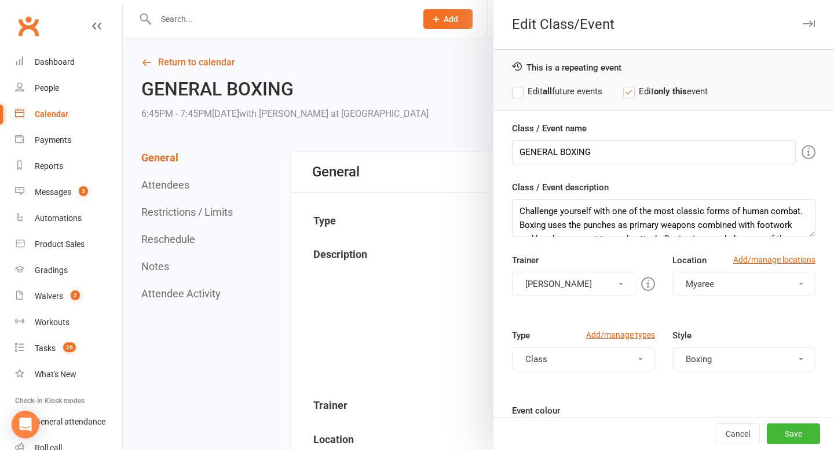
scroll to position [36, 0]
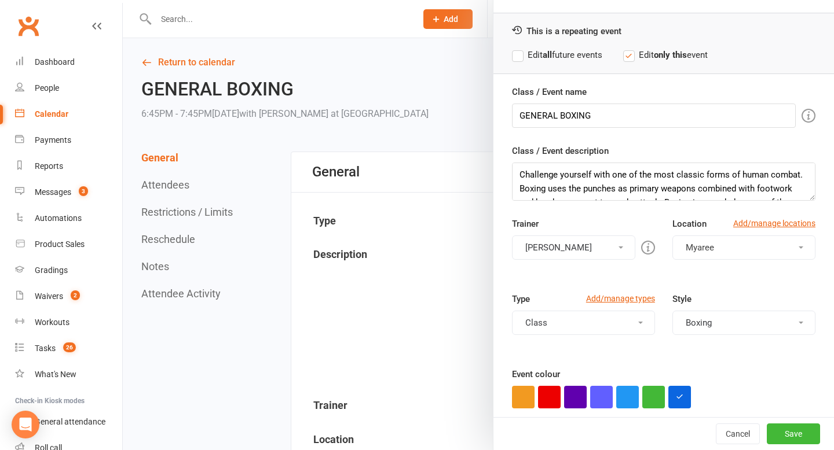
click at [595, 254] on button "[PERSON_NAME]" at bounding box center [573, 248] width 123 height 24
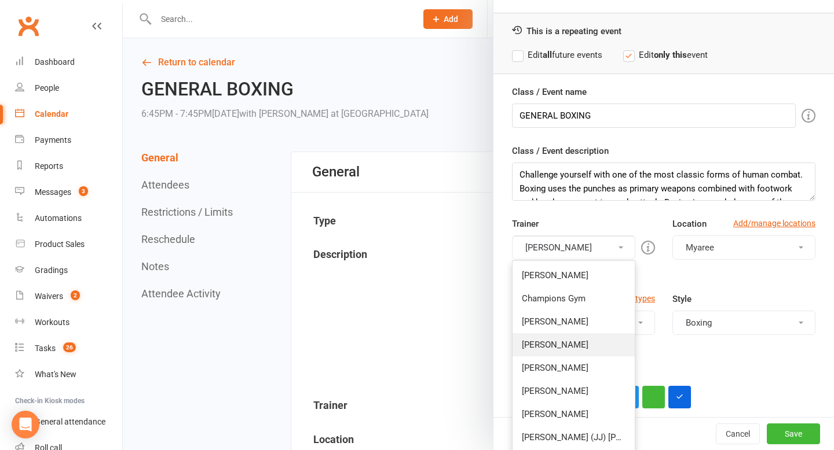
scroll to position [201, 0]
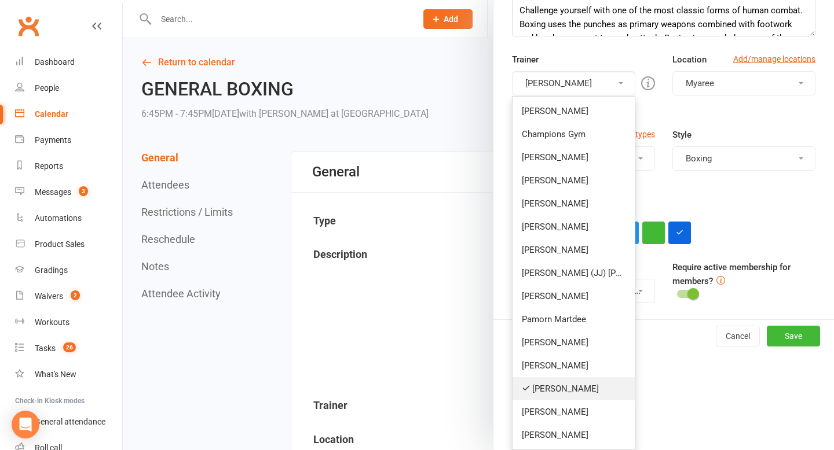
click at [548, 386] on link "[PERSON_NAME]" at bounding box center [573, 388] width 122 height 23
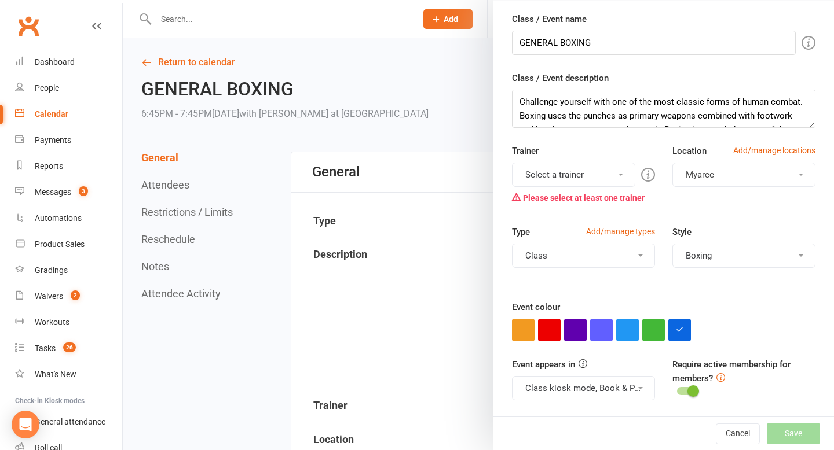
click at [593, 181] on button "Select a trainer" at bounding box center [573, 175] width 123 height 24
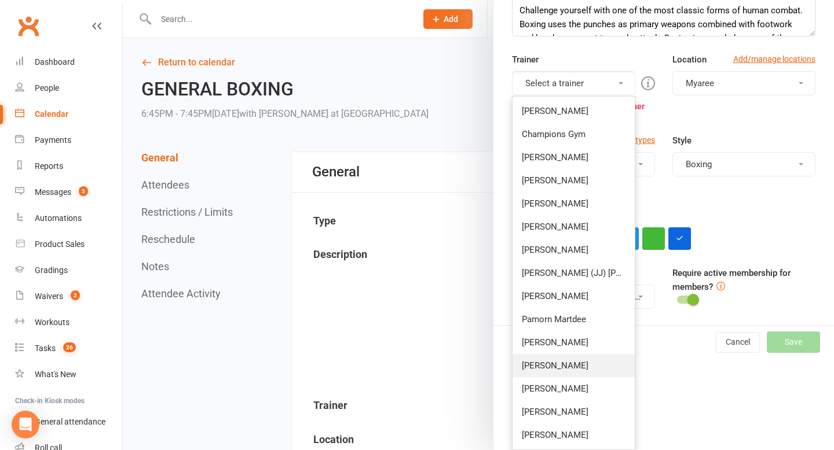
click at [567, 364] on link "[PERSON_NAME]" at bounding box center [573, 365] width 122 height 23
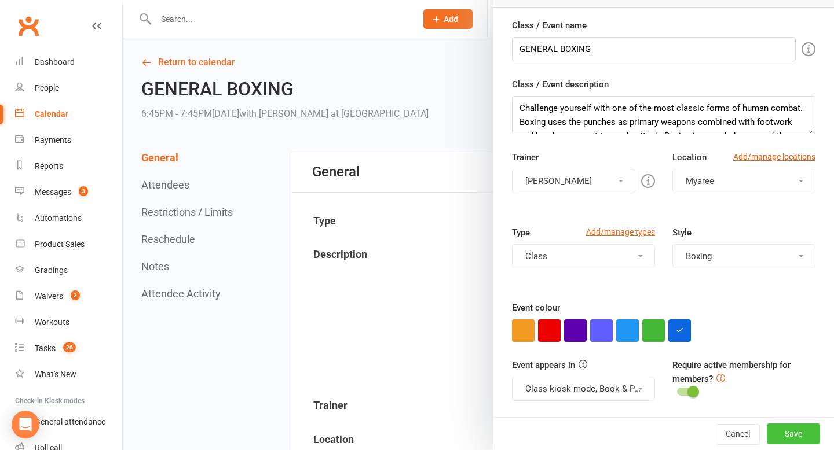
click at [784, 432] on button "Save" at bounding box center [792, 434] width 53 height 21
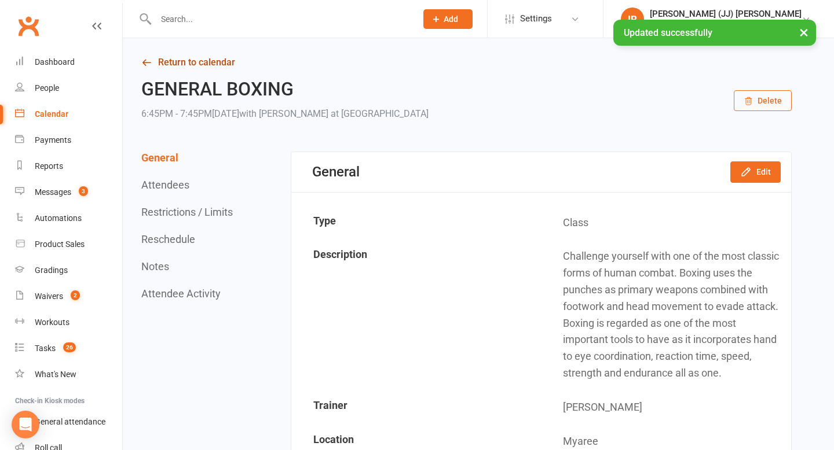
click at [206, 58] on link "Return to calendar" at bounding box center [466, 62] width 650 height 16
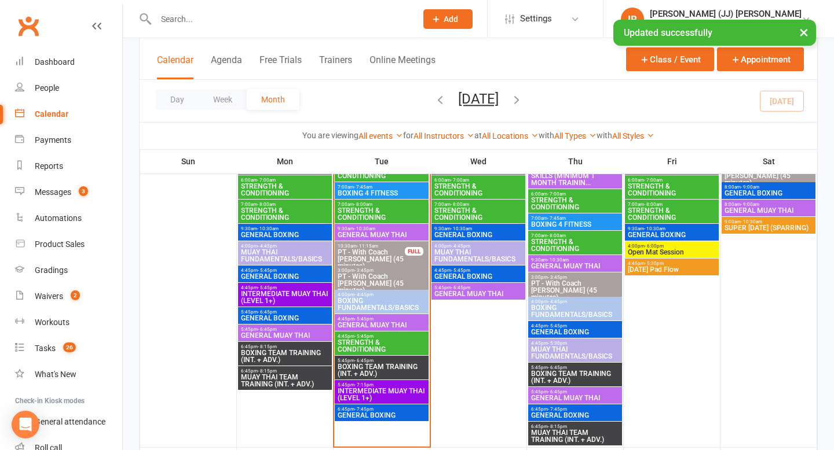
scroll to position [776, 0]
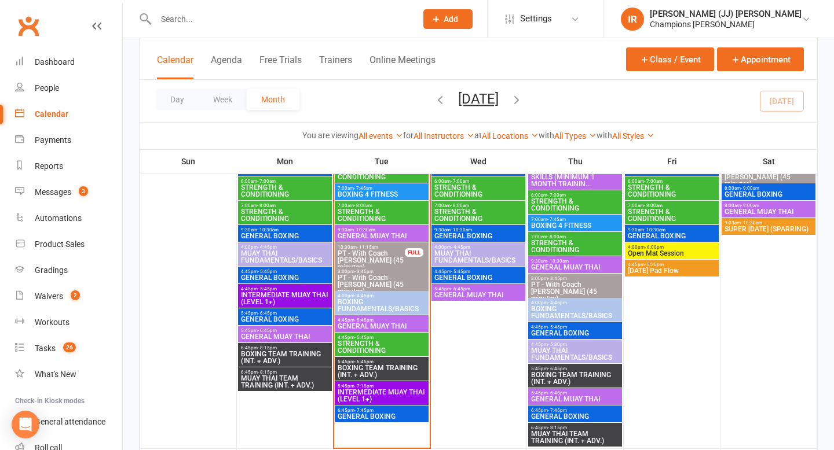
click at [574, 412] on span "6:45pm - 7:45pm" at bounding box center [574, 410] width 89 height 5
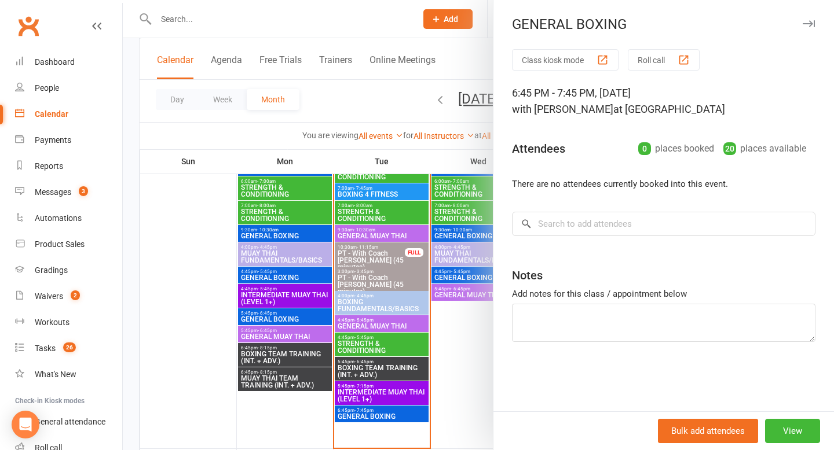
click at [470, 372] on div at bounding box center [478, 225] width 711 height 450
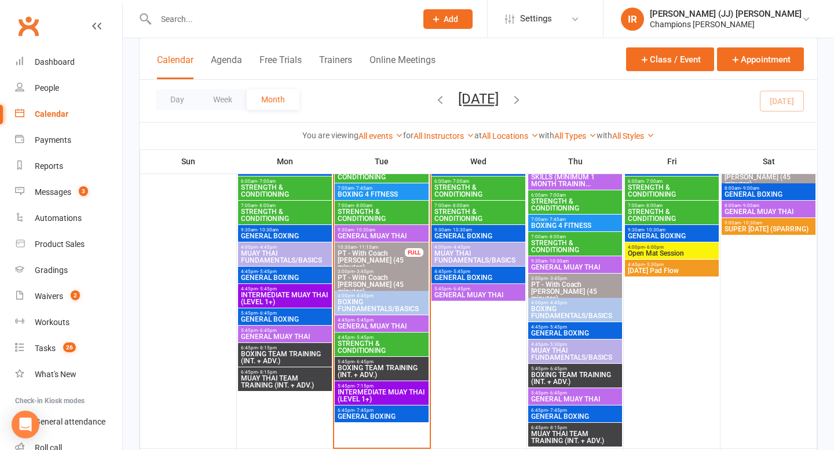
click at [551, 434] on span "MUAY THAI TEAM TRAINING (INT. + ADV.)" at bounding box center [574, 438] width 89 height 14
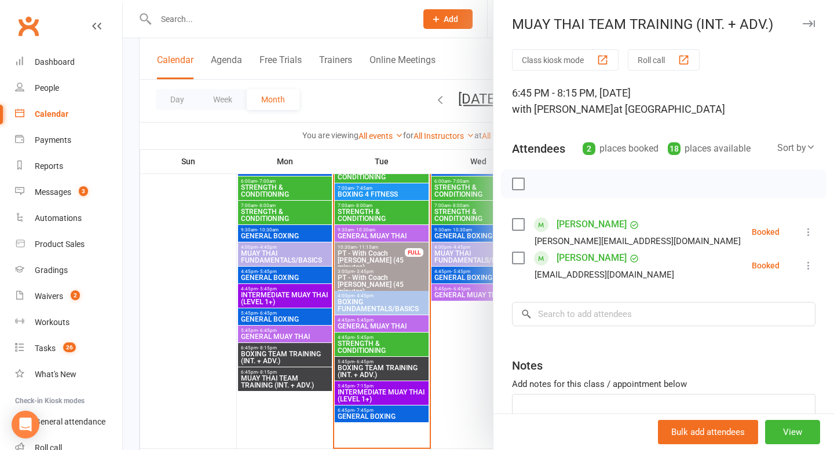
click at [444, 341] on div at bounding box center [478, 225] width 711 height 450
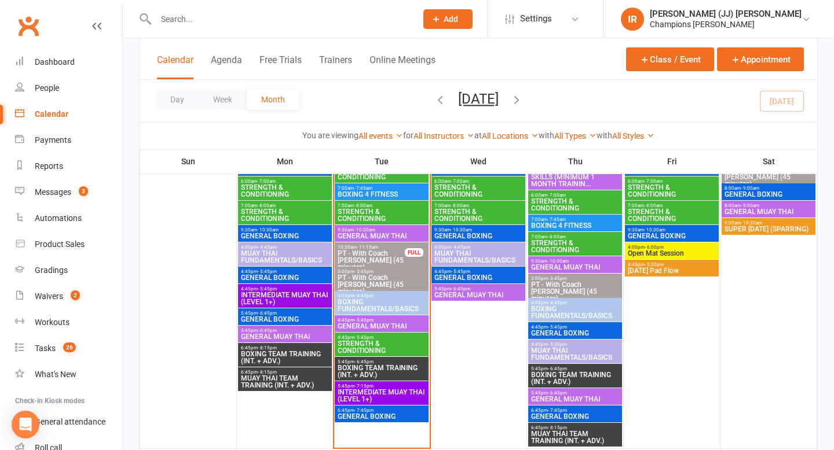
click at [576, 396] on span "GENERAL MUAY THAI" at bounding box center [574, 399] width 89 height 7
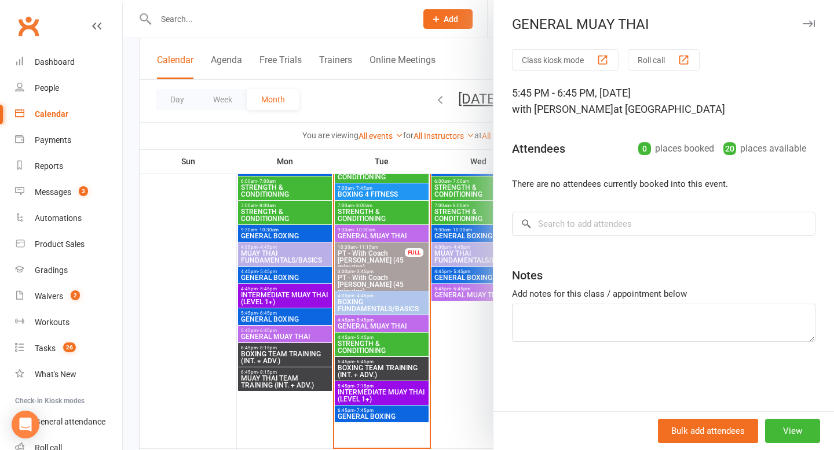
click at [465, 349] on div at bounding box center [478, 225] width 711 height 450
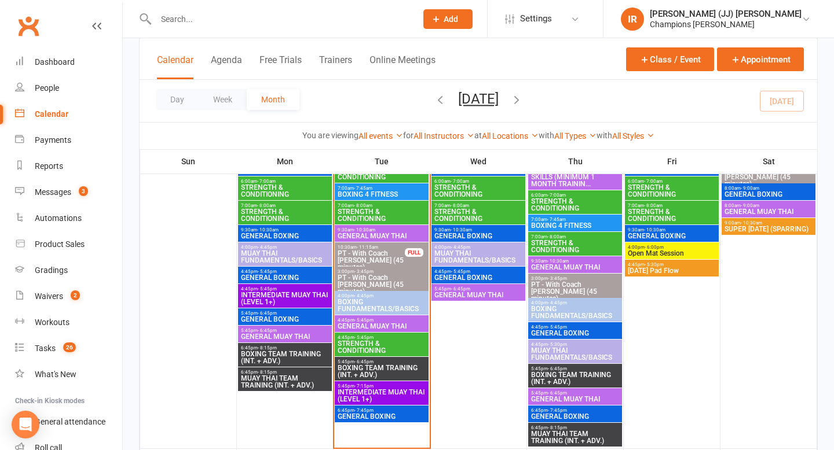
click at [546, 376] on span "BOXING TEAM TRAINING (INT. + ADV.)" at bounding box center [574, 379] width 89 height 14
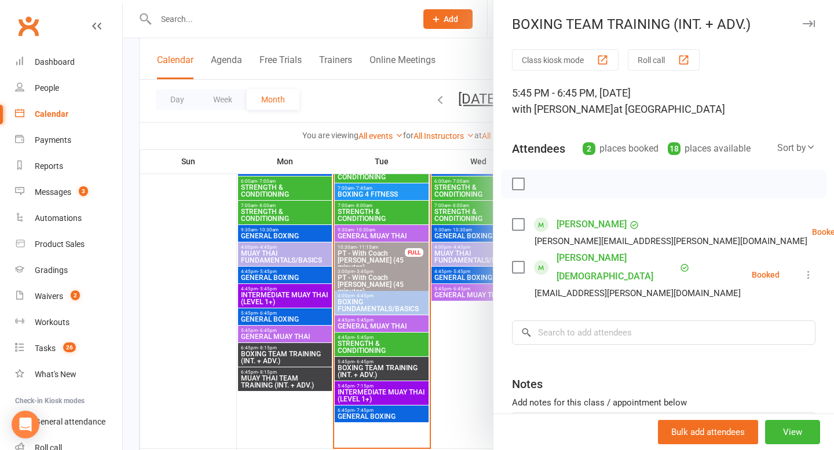
click at [481, 371] on div at bounding box center [478, 225] width 711 height 450
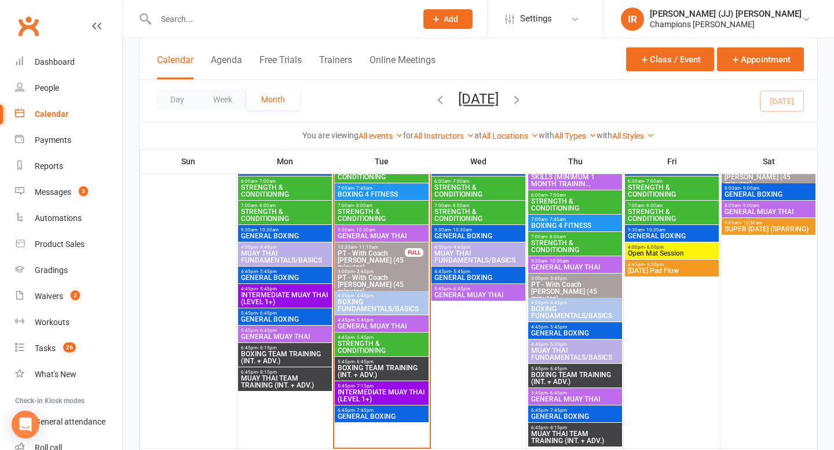
click at [574, 355] on span "MUAY THAI FUNDAMENTALS/BASICS" at bounding box center [574, 354] width 89 height 14
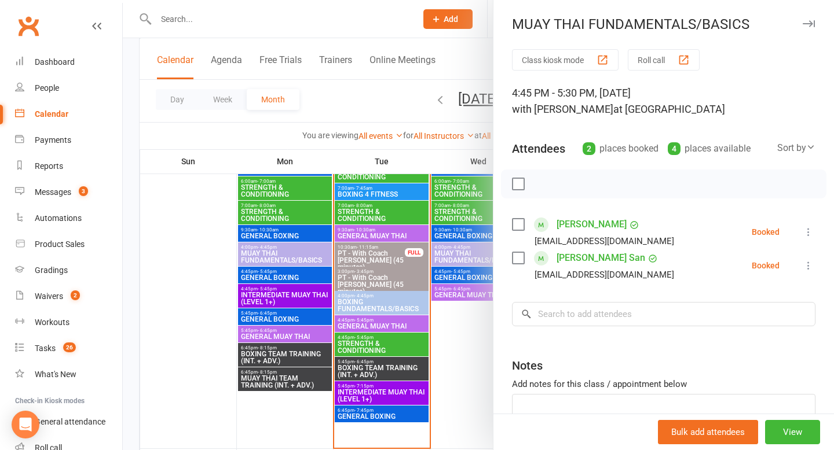
click at [461, 360] on div at bounding box center [478, 225] width 711 height 450
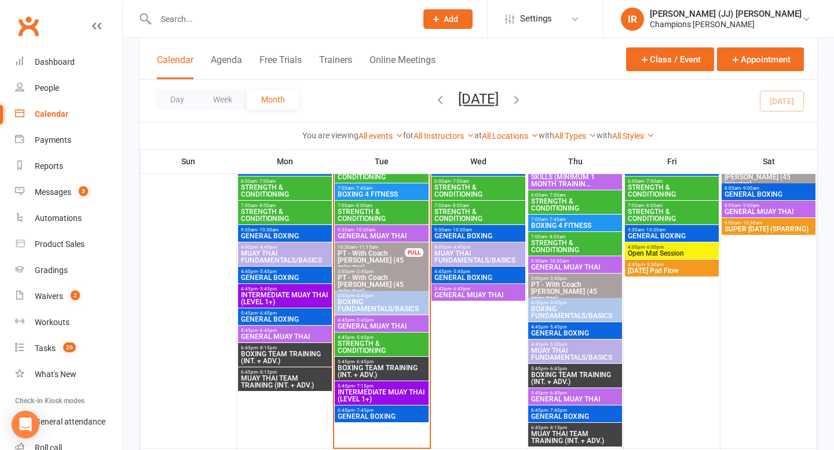
click at [540, 337] on div "4:45pm - 5:45pm GENERAL BOXING" at bounding box center [575, 330] width 94 height 17
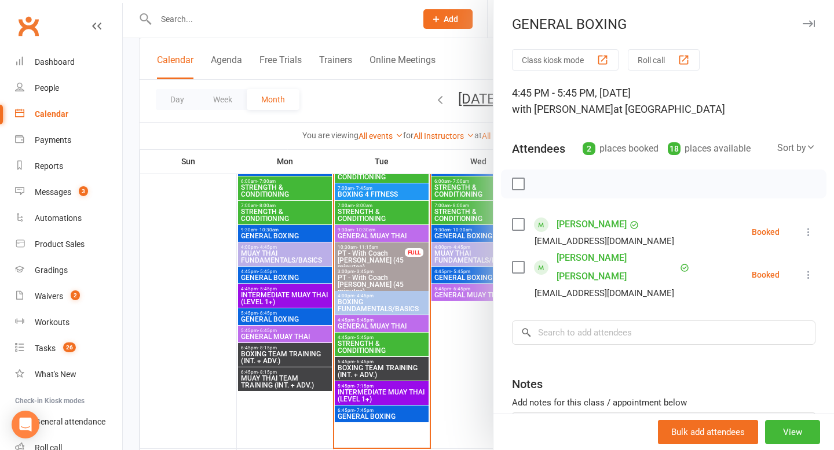
click at [474, 352] on div at bounding box center [478, 225] width 711 height 450
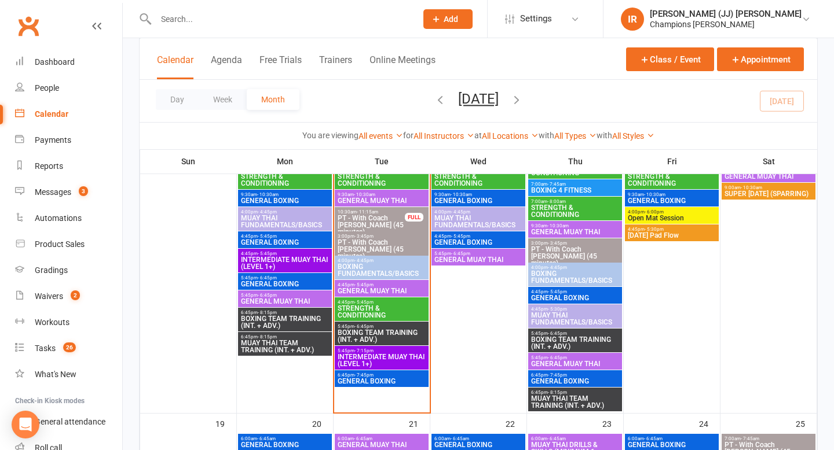
scroll to position [822, 0]
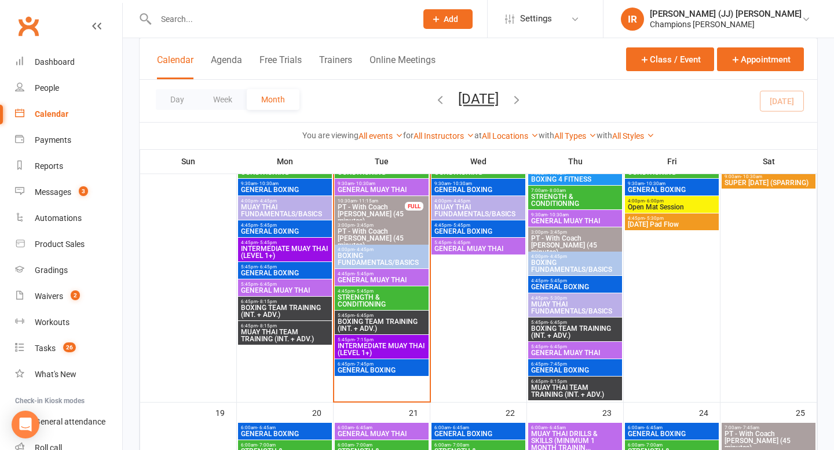
click at [380, 367] on span "GENERAL BOXING" at bounding box center [381, 370] width 89 height 7
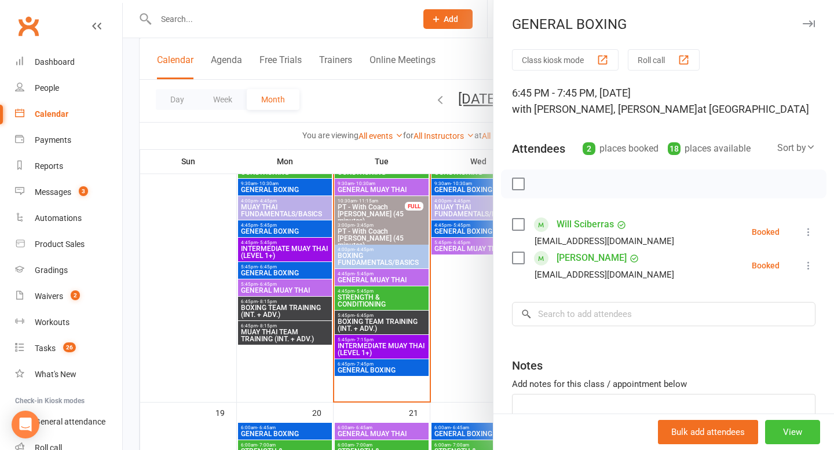
click at [805, 439] on button "View" at bounding box center [792, 432] width 55 height 24
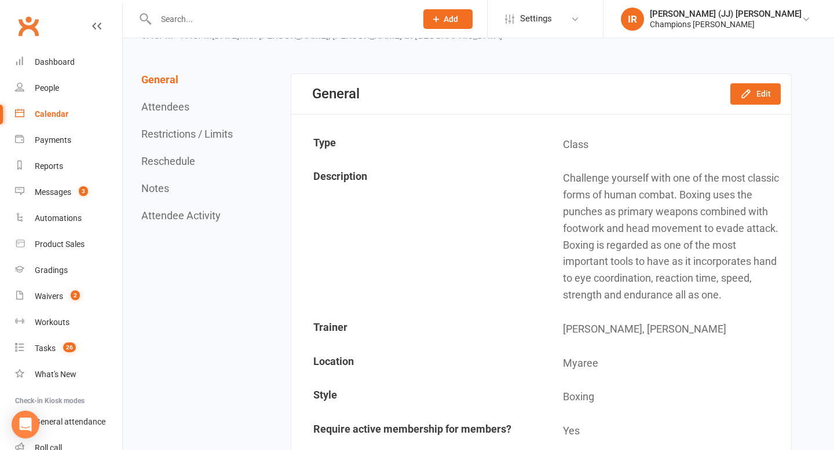
scroll to position [99, 0]
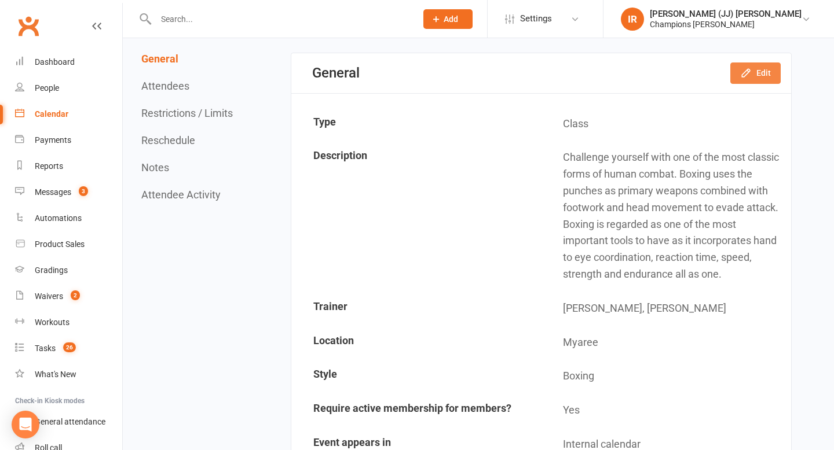
click at [748, 74] on icon "button" at bounding box center [746, 73] width 12 height 12
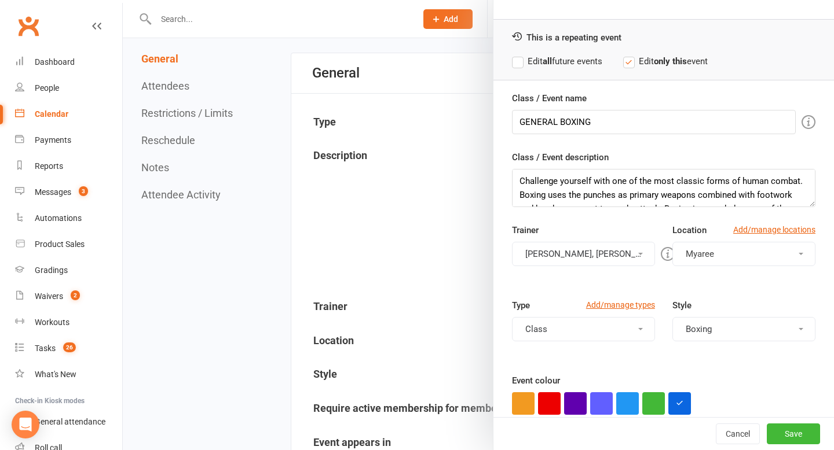
click at [603, 258] on button "Francisco Di Vincenzo, Jordan Sears" at bounding box center [583, 254] width 143 height 24
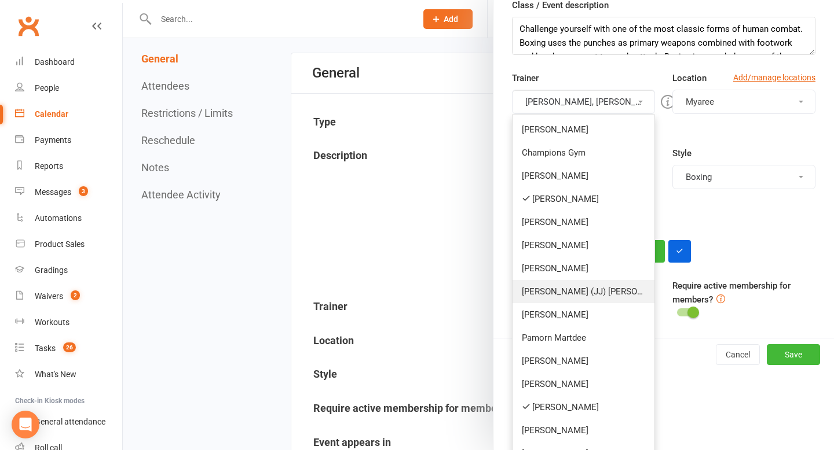
scroll to position [201, 0]
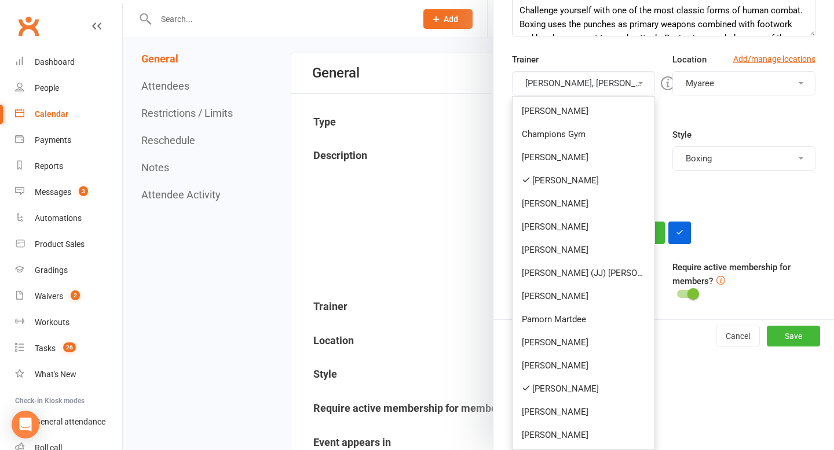
click at [692, 192] on div "Type Add/manage types Class Boxing Day Special Class Member Event PT - With Coa…" at bounding box center [663, 165] width 321 height 75
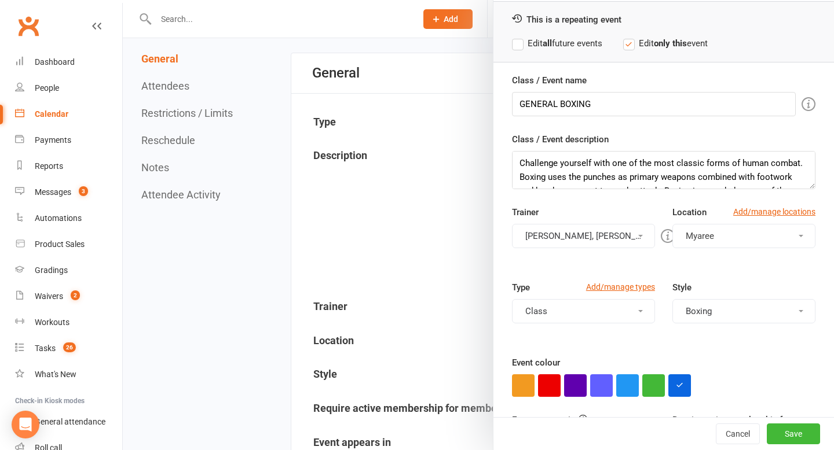
scroll to position [0, 0]
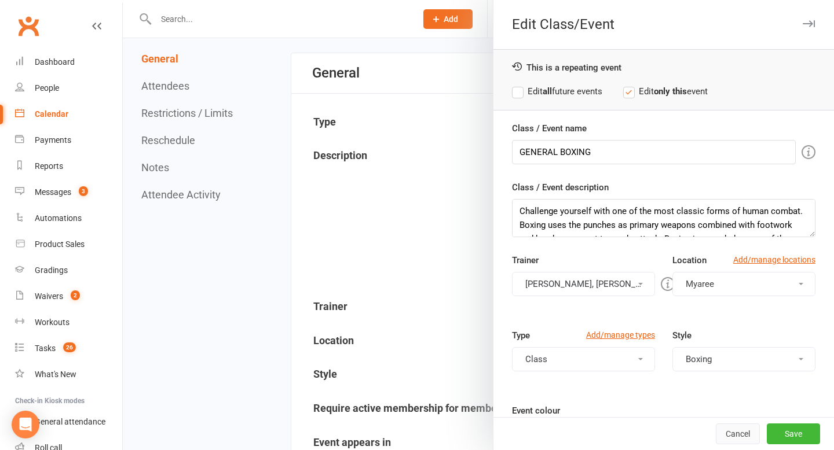
click at [746, 434] on button "Cancel" at bounding box center [738, 434] width 44 height 21
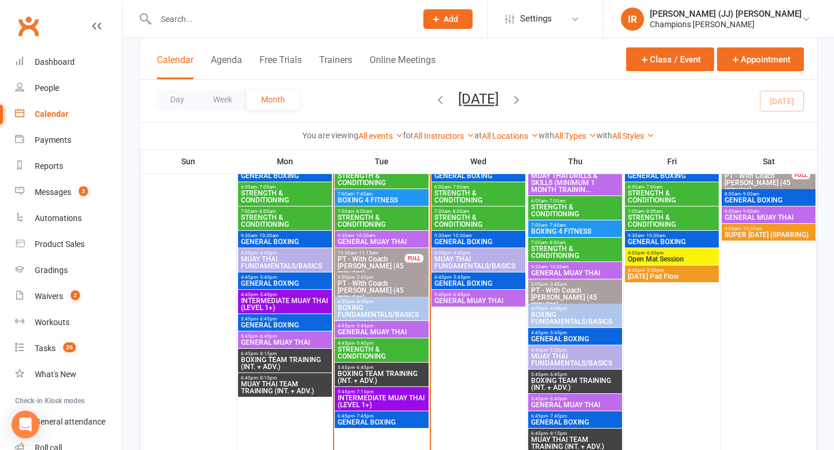
scroll to position [775, 0]
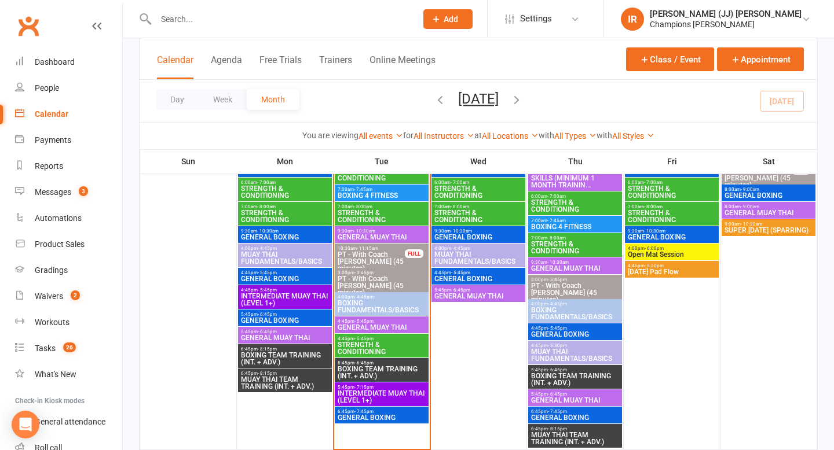
click at [389, 324] on span "GENERAL MUAY THAI" at bounding box center [381, 327] width 89 height 7
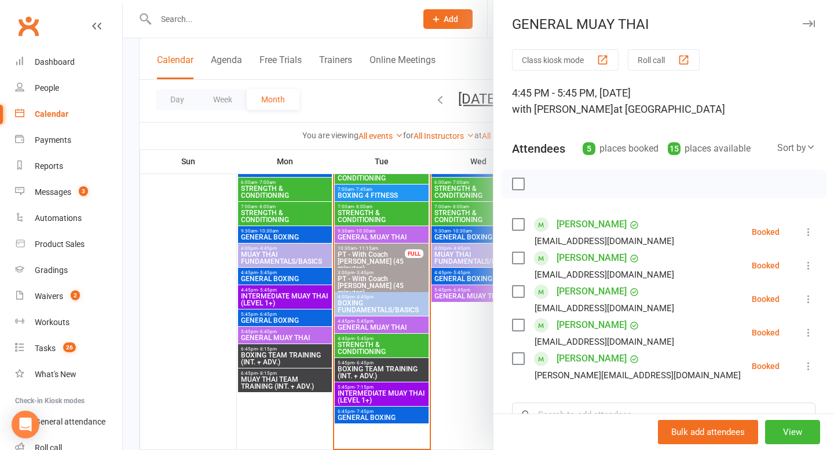
click at [388, 345] on div at bounding box center [478, 225] width 711 height 450
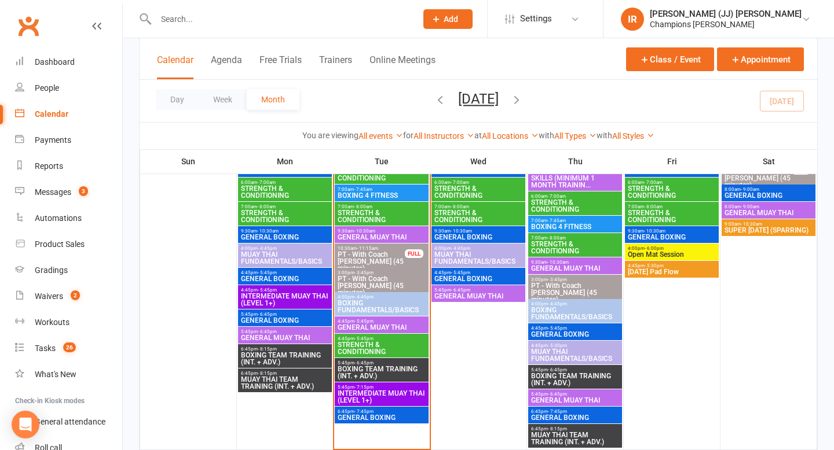
click at [378, 350] on span "STRENGTH & CONDITIONING" at bounding box center [381, 349] width 89 height 14
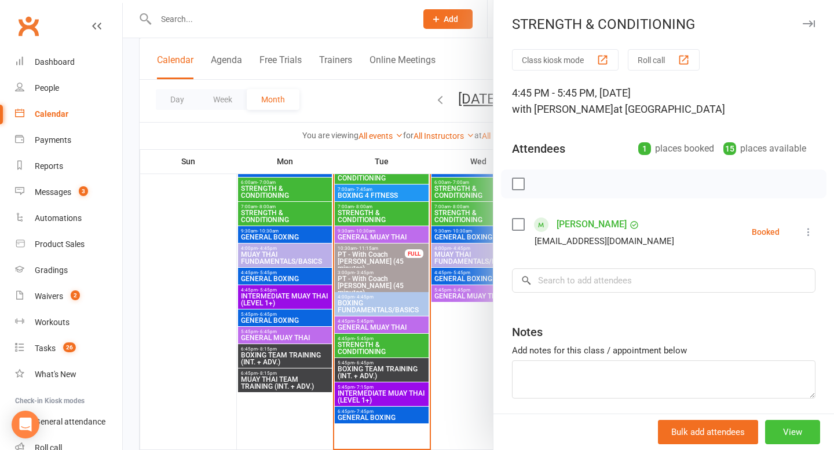
click at [779, 432] on button "View" at bounding box center [792, 432] width 55 height 24
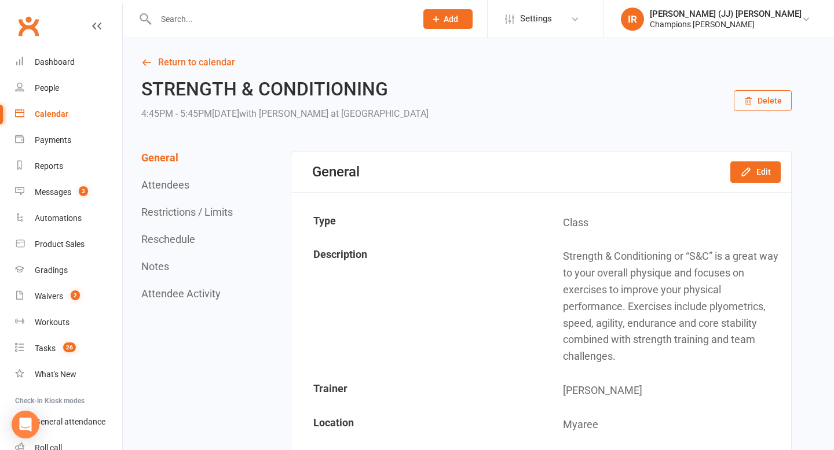
scroll to position [40, 0]
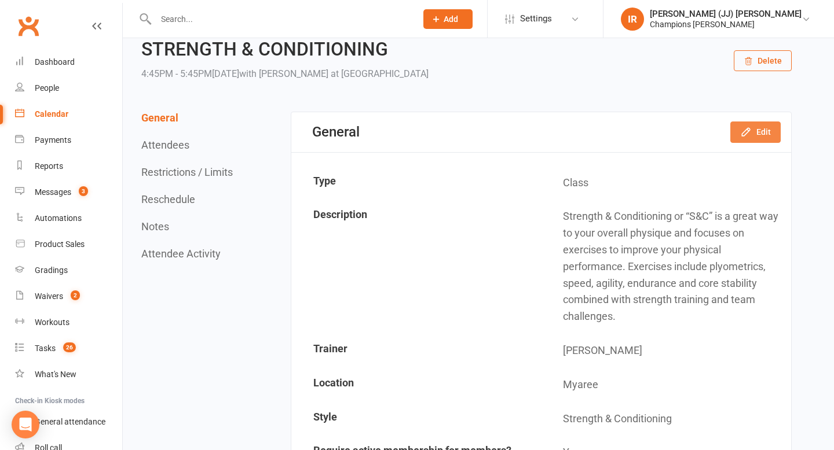
click at [749, 125] on button "Edit" at bounding box center [755, 132] width 50 height 21
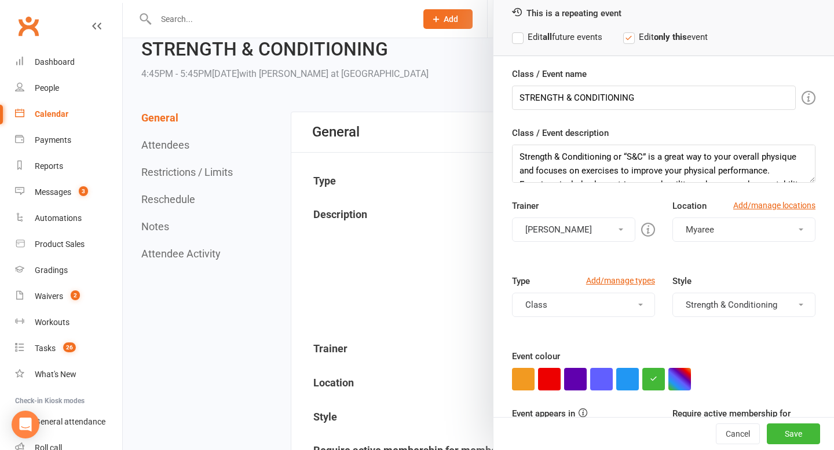
scroll to position [55, 0]
click at [599, 235] on button "[PERSON_NAME]" at bounding box center [573, 229] width 123 height 24
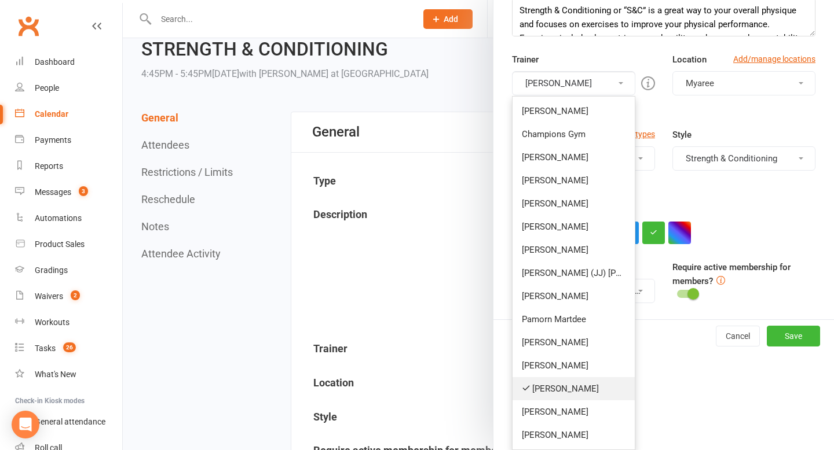
click at [562, 387] on link "[PERSON_NAME]" at bounding box center [573, 388] width 122 height 23
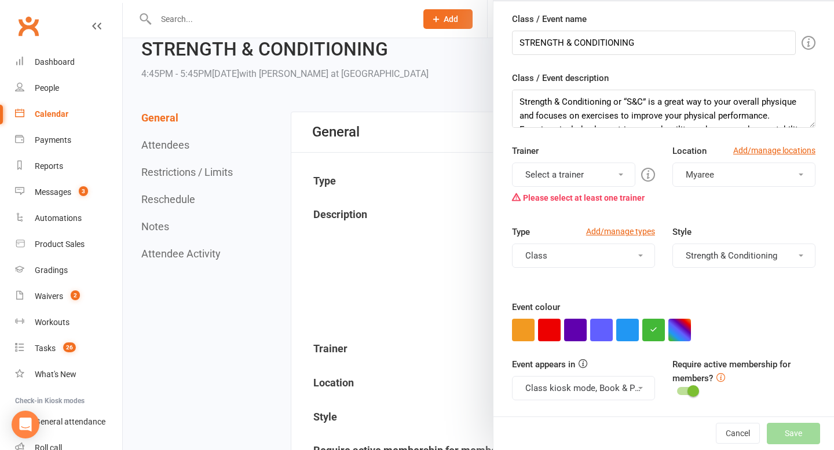
click at [577, 181] on button "Select a trainer" at bounding box center [573, 175] width 123 height 24
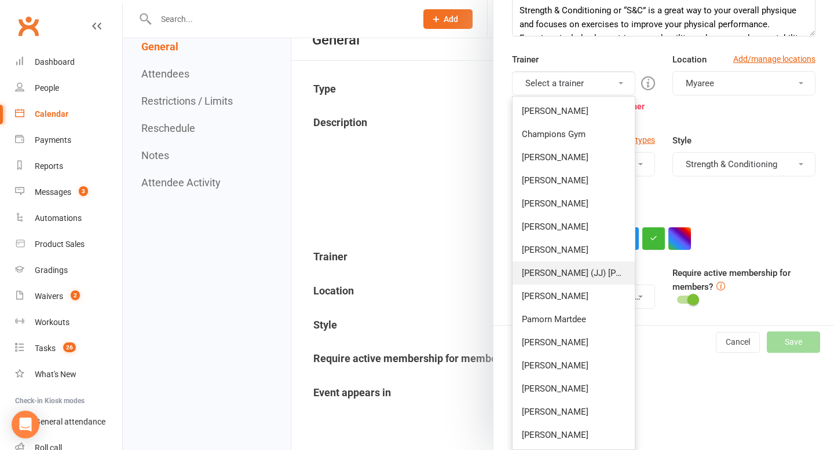
scroll to position [184, 0]
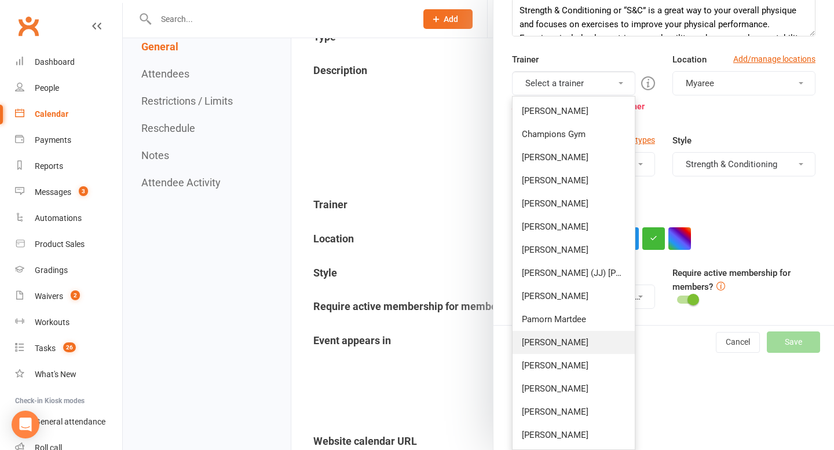
click at [553, 343] on link "[PERSON_NAME]" at bounding box center [573, 342] width 122 height 23
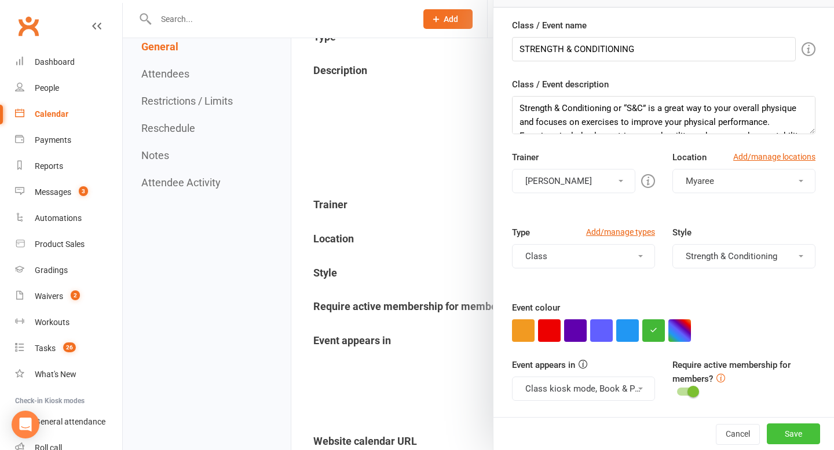
click at [781, 435] on button "Save" at bounding box center [792, 434] width 53 height 21
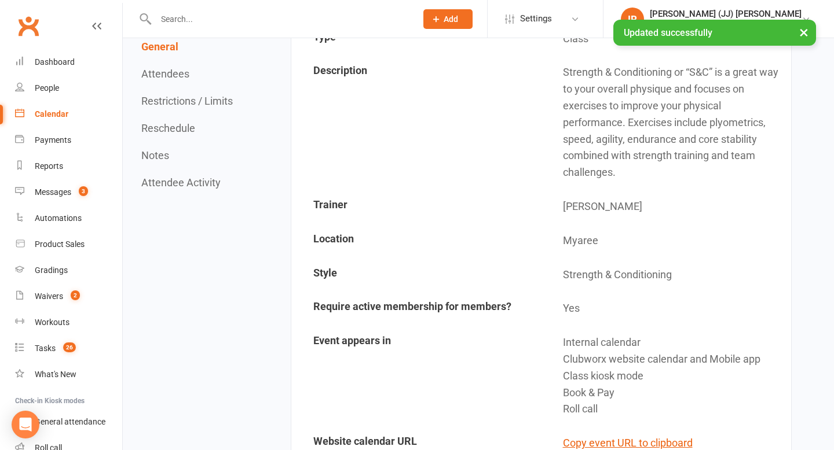
scroll to position [0, 0]
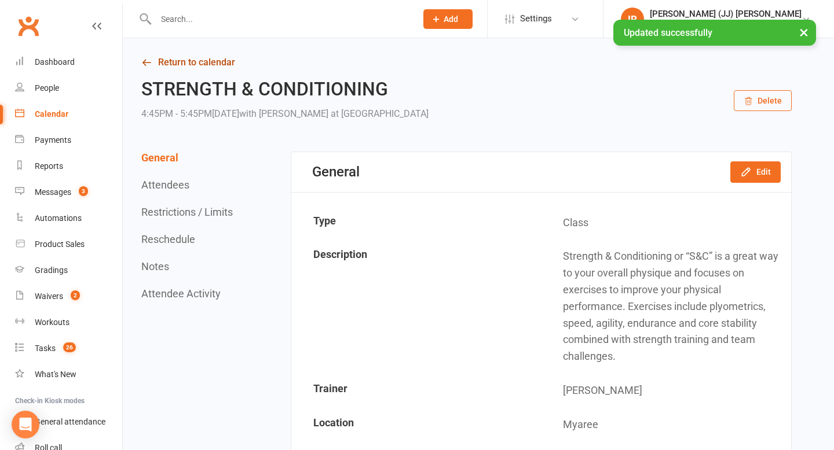
click at [169, 64] on link "Return to calendar" at bounding box center [466, 62] width 650 height 16
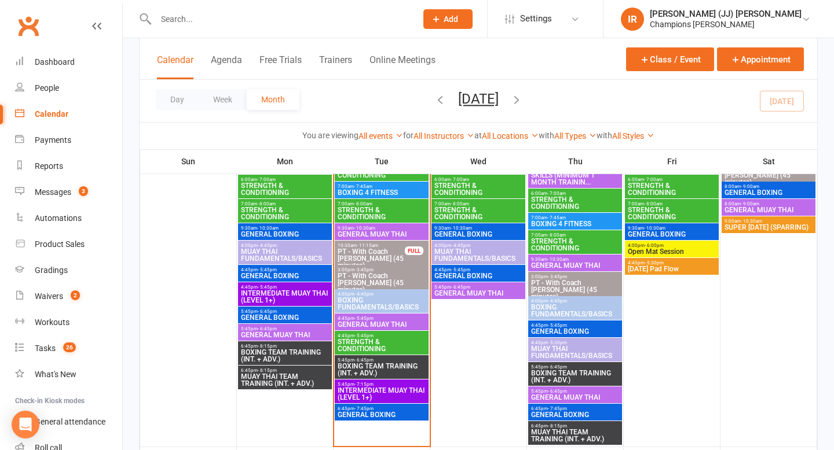
scroll to position [776, 0]
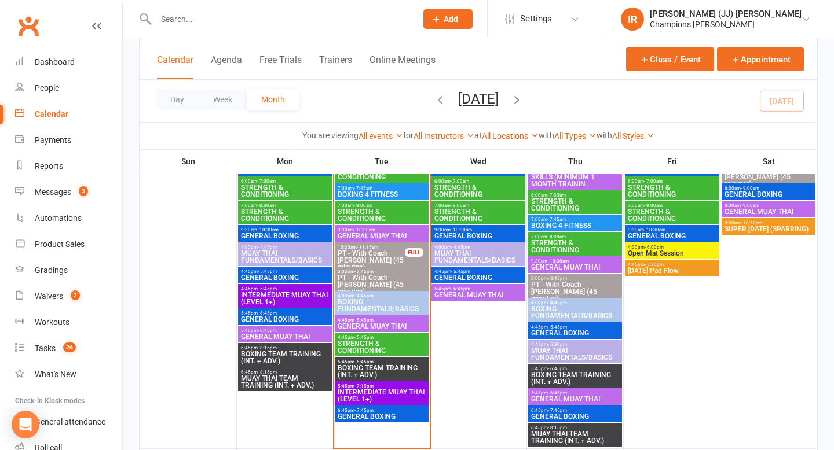
click at [383, 399] on span "INTERMEDIATE MUAY THAI (LEVEL 1+)" at bounding box center [381, 396] width 89 height 14
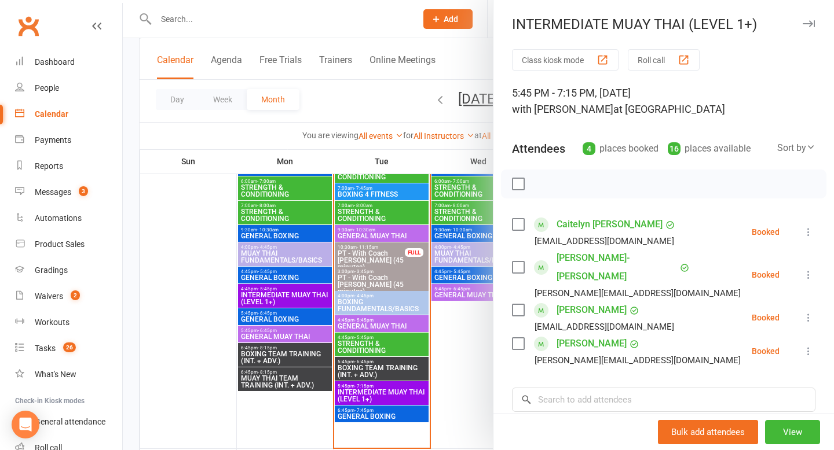
click at [445, 353] on div at bounding box center [478, 225] width 711 height 450
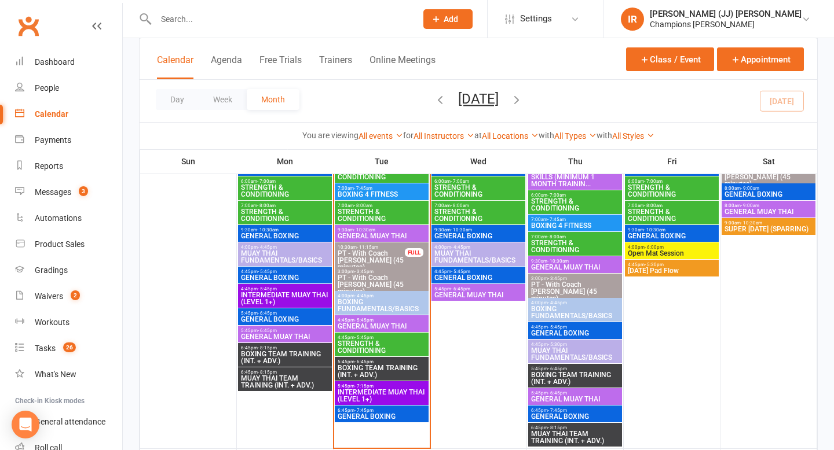
click at [377, 344] on span "STRENGTH & CONDITIONING" at bounding box center [381, 347] width 89 height 14
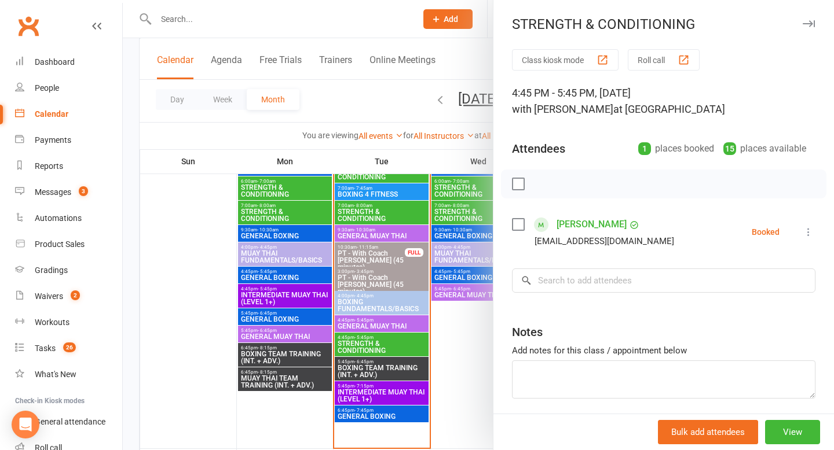
click at [465, 360] on div at bounding box center [478, 225] width 711 height 450
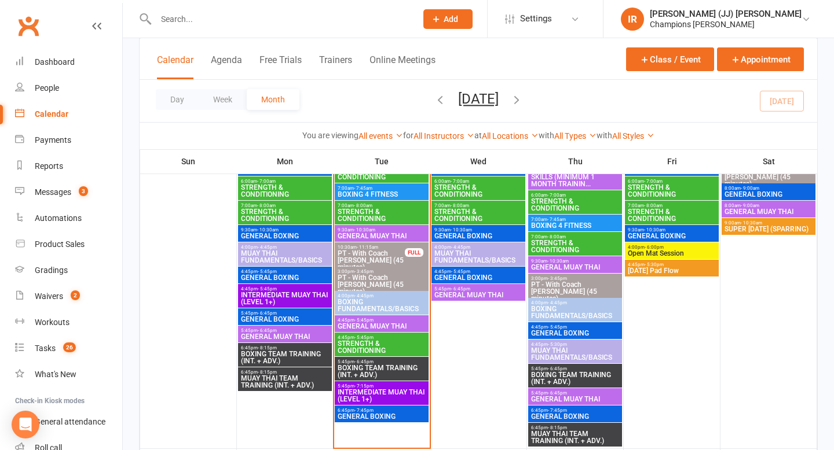
click at [390, 393] on span "INTERMEDIATE MUAY THAI (LEVEL 1+)" at bounding box center [381, 396] width 89 height 14
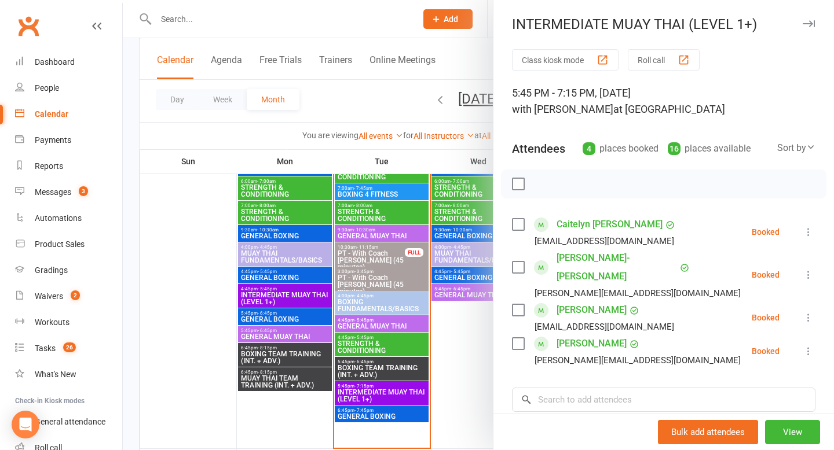
click at [461, 353] on div at bounding box center [478, 225] width 711 height 450
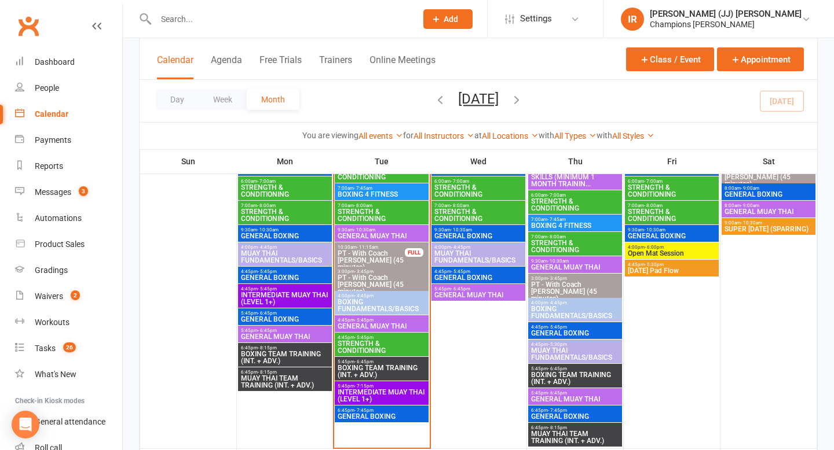
click at [389, 360] on span "5:45pm - 6:45pm" at bounding box center [381, 362] width 89 height 5
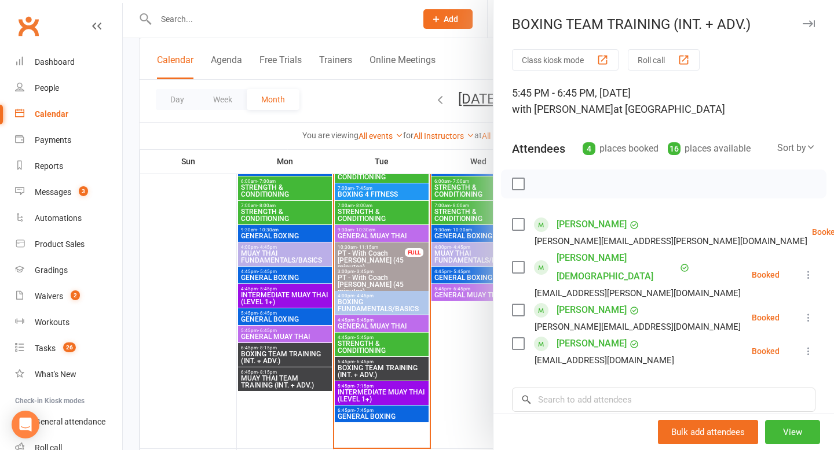
click at [463, 347] on div at bounding box center [478, 225] width 711 height 450
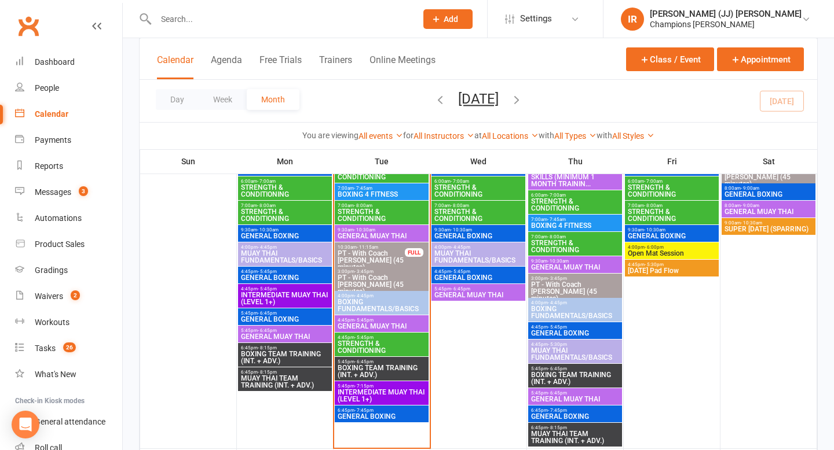
click at [372, 418] on span "GENERAL BOXING" at bounding box center [381, 416] width 89 height 7
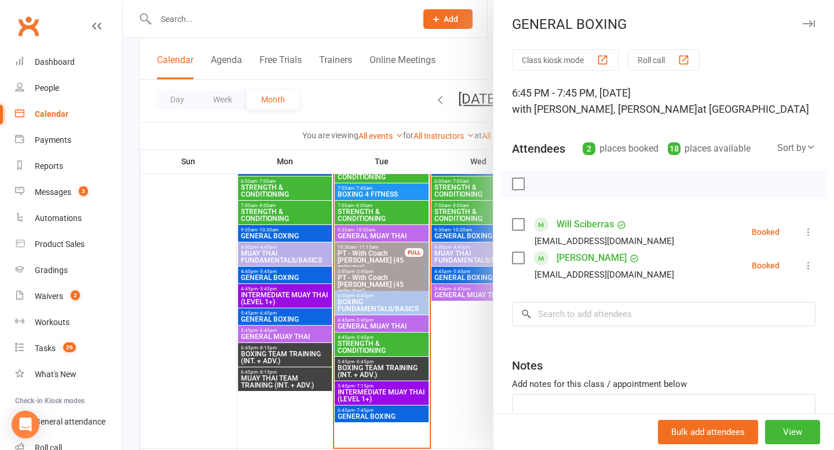
click at [440, 318] on div at bounding box center [478, 225] width 711 height 450
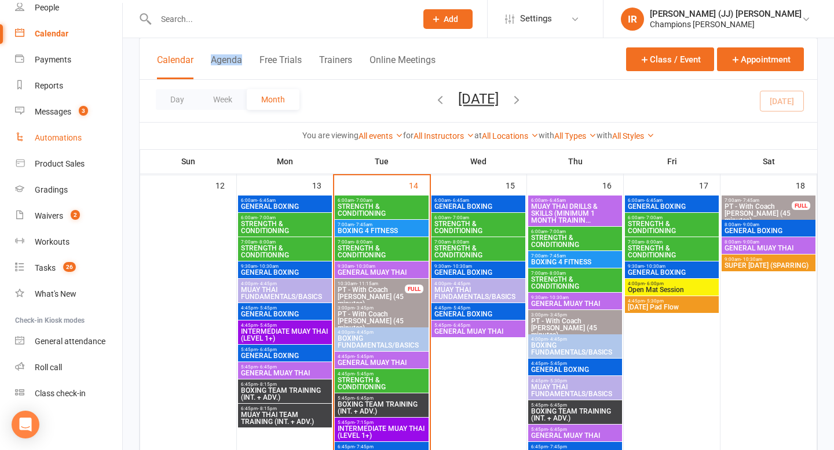
scroll to position [0, 0]
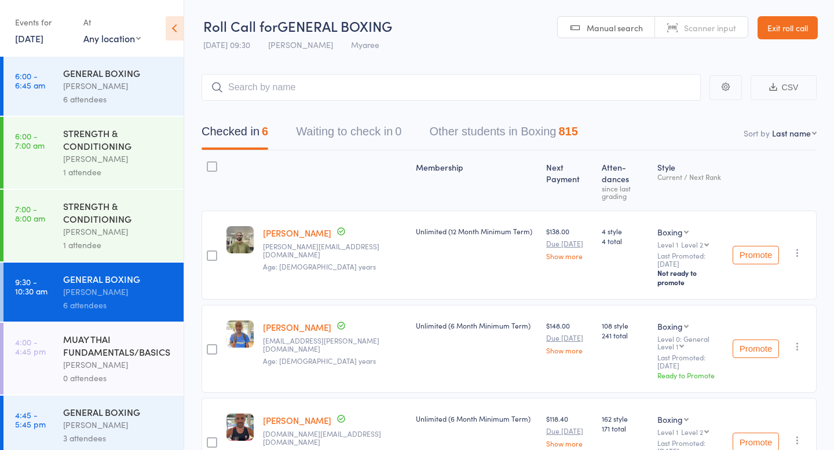
click at [49, 47] on div "Events for [DATE] [DATE] [DATE] Sun Mon Tue Wed Thu Fri Sat 40 28 29 30 01 02 0…" at bounding box center [92, 29] width 184 height 58
click at [35, 45] on link "[DATE]" at bounding box center [29, 38] width 28 height 13
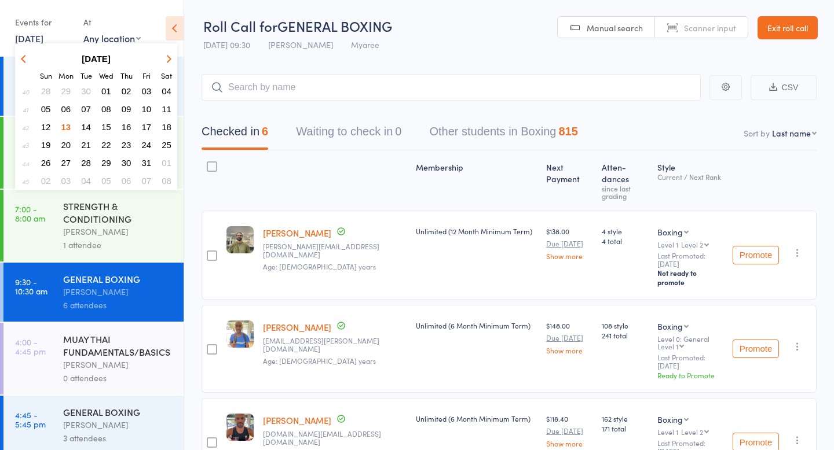
click at [92, 130] on button "14" at bounding box center [86, 127] width 18 height 16
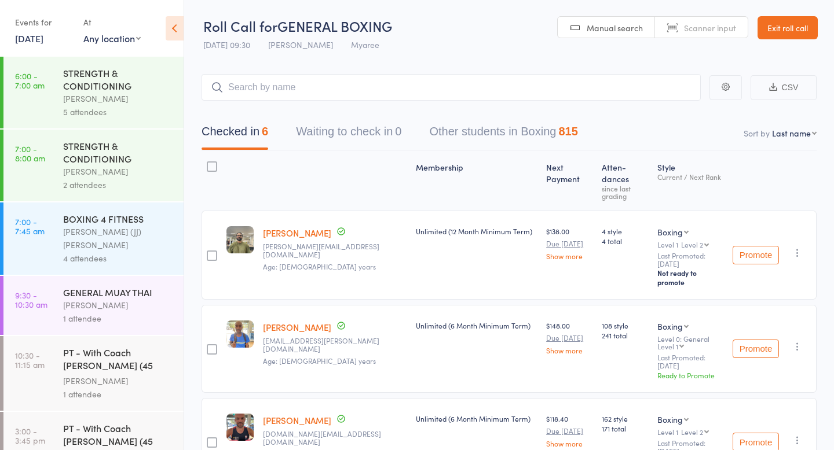
click at [109, 93] on div "[PERSON_NAME]" at bounding box center [118, 98] width 111 height 13
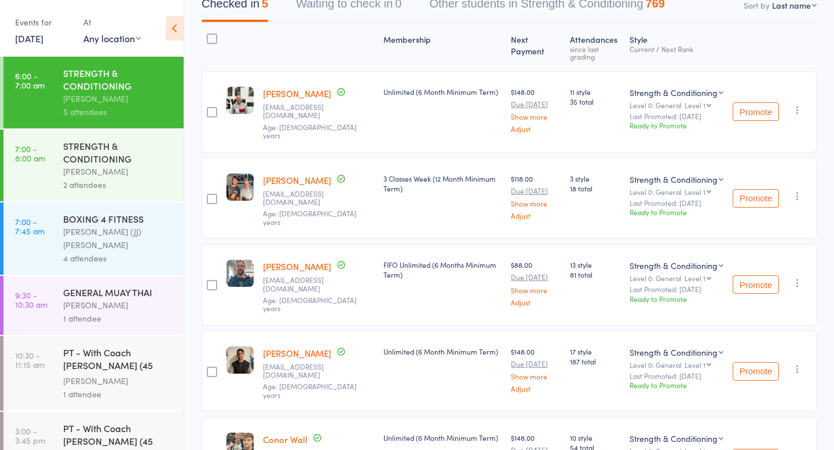
scroll to position [127, 0]
click at [64, 180] on div "2 attendees" at bounding box center [118, 184] width 111 height 13
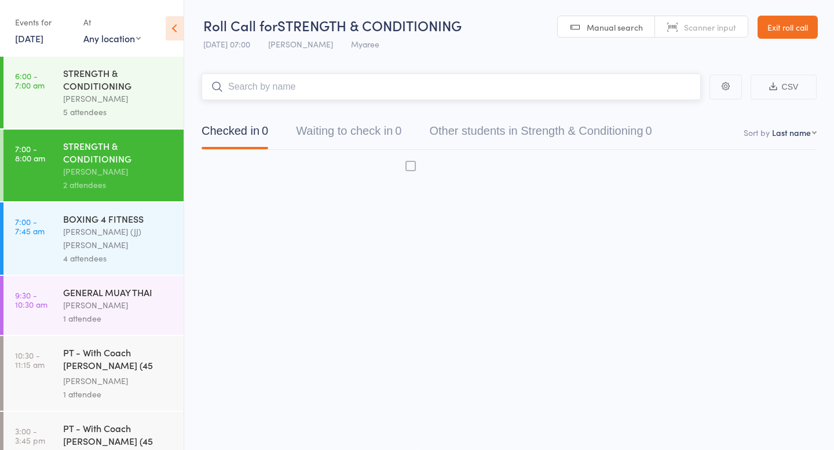
scroll to position [1, 0]
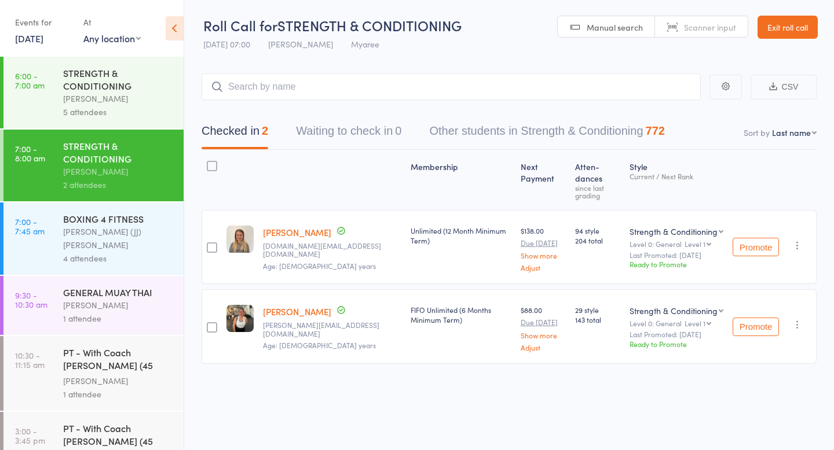
click at [93, 237] on div "[PERSON_NAME] (JJ) [PERSON_NAME]" at bounding box center [118, 238] width 111 height 27
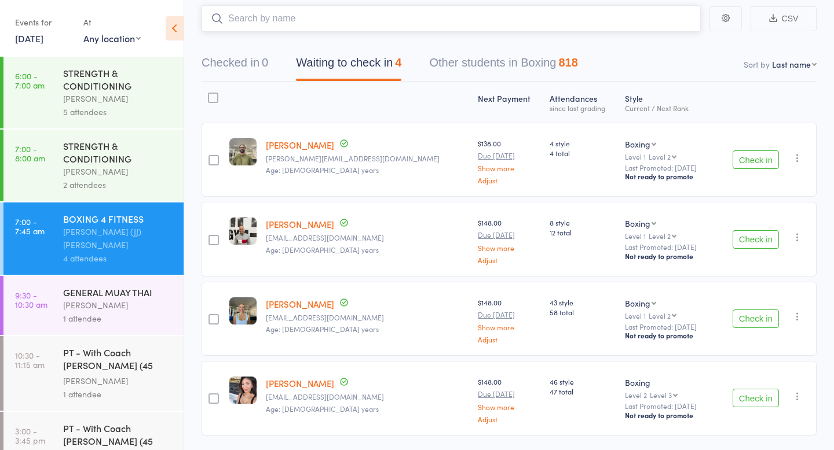
scroll to position [103, 0]
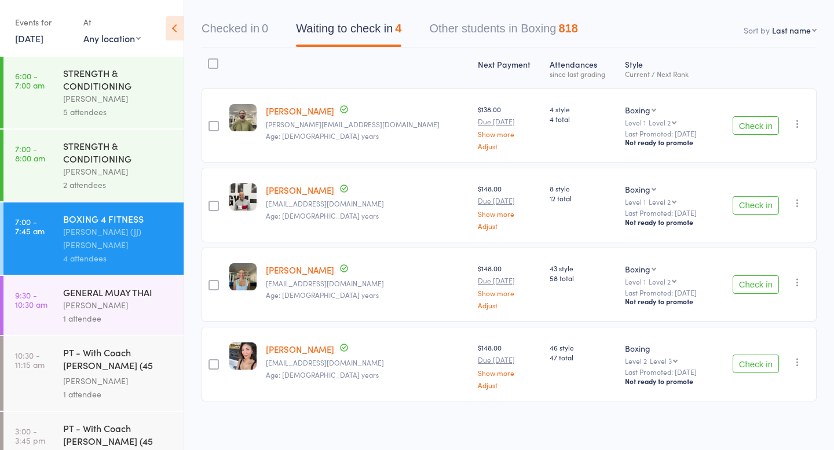
click at [69, 299] on div "[PERSON_NAME]" at bounding box center [118, 305] width 111 height 13
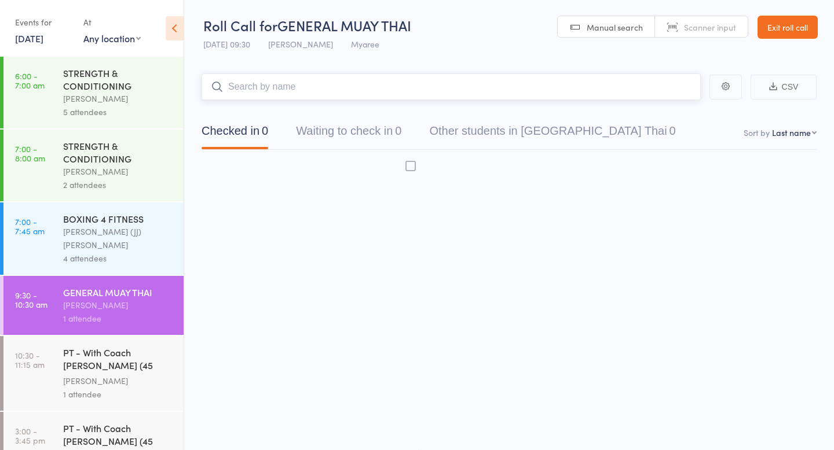
scroll to position [1, 0]
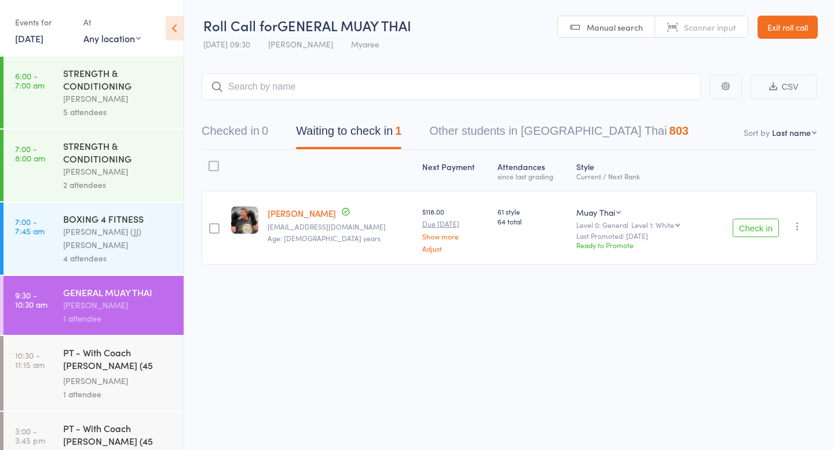
click at [72, 358] on div "PT - With Coach [PERSON_NAME] (45 minutes)" at bounding box center [118, 360] width 111 height 28
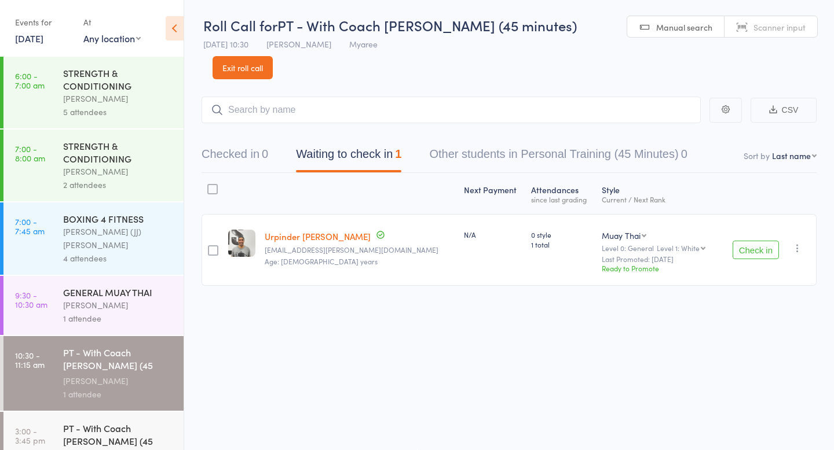
click at [371, 328] on div "Roll Call for PT - With Coach [PERSON_NAME] (45 minutes) [DATE] 10:30 [PERSON_N…" at bounding box center [417, 224] width 834 height 450
click at [746, 241] on button "Check in" at bounding box center [755, 250] width 46 height 19
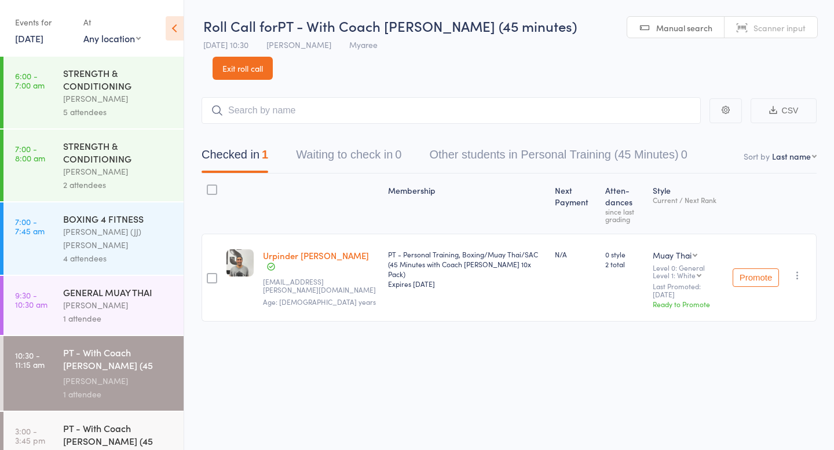
click at [115, 299] on div "[PERSON_NAME]" at bounding box center [118, 305] width 111 height 13
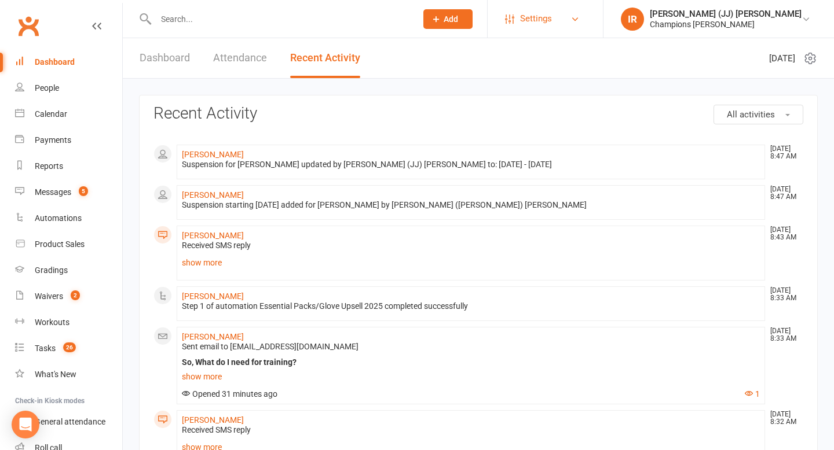
click at [552, 25] on span "Settings" at bounding box center [536, 19] width 32 height 26
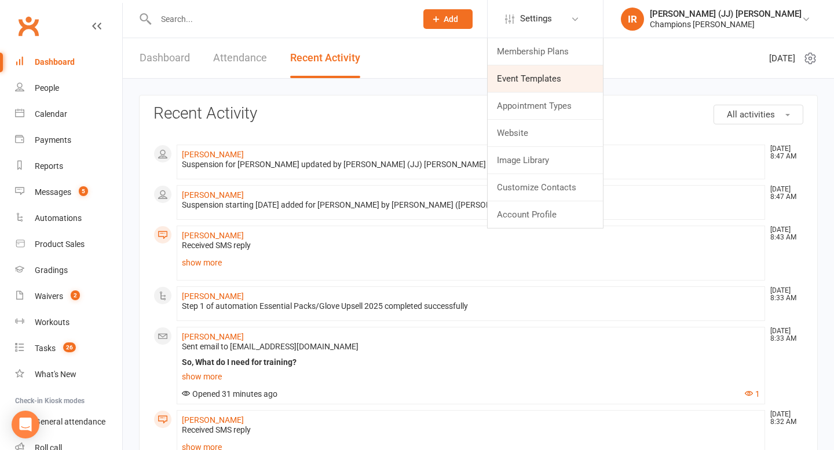
click at [582, 86] on link "Event Templates" at bounding box center [544, 78] width 115 height 27
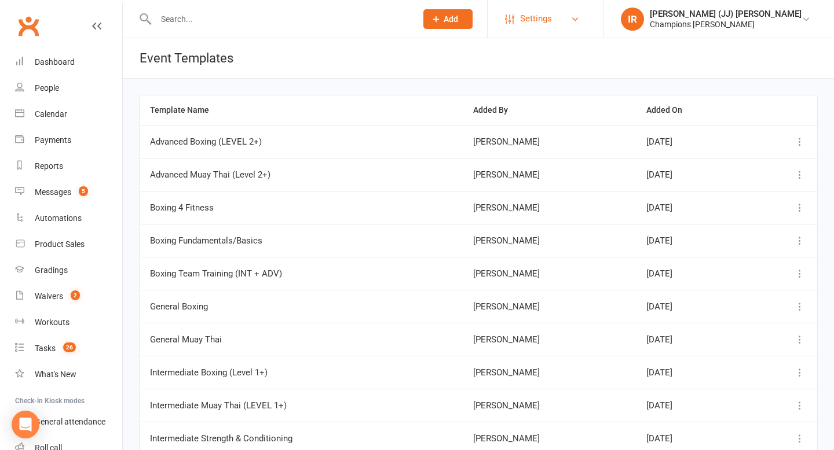
click at [552, 18] on span "Settings" at bounding box center [536, 19] width 32 height 26
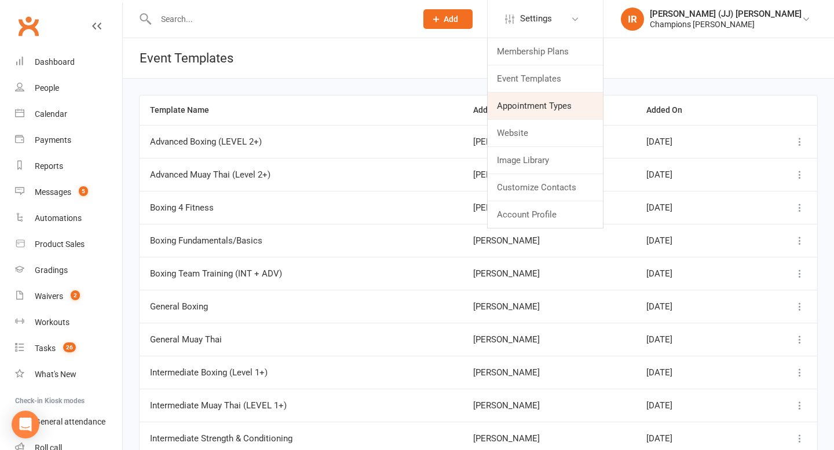
click at [595, 111] on link "Appointment Types" at bounding box center [544, 106] width 115 height 27
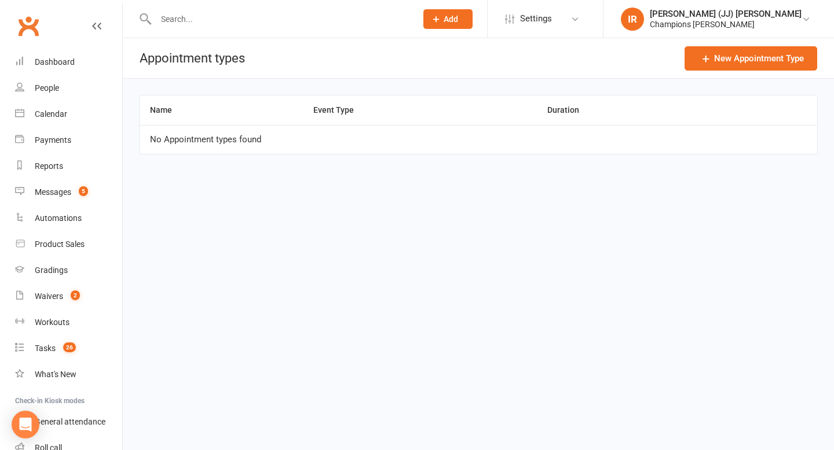
click at [472, 13] on button "Add" at bounding box center [447, 19] width 49 height 20
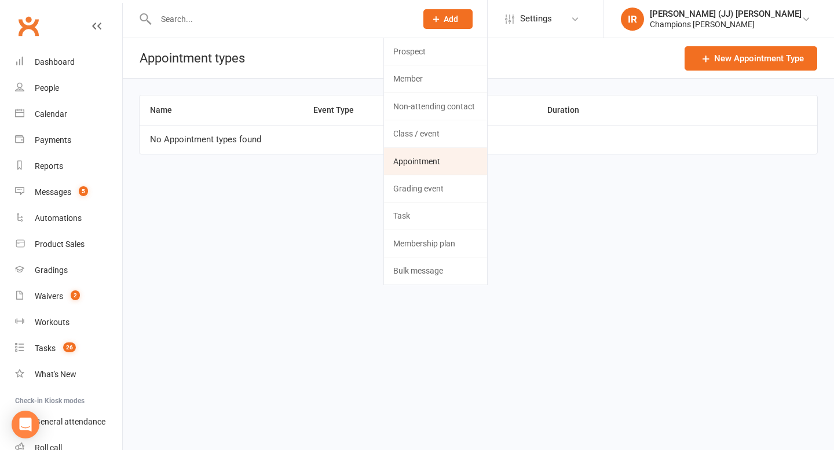
click at [487, 160] on link "Appointment" at bounding box center [435, 161] width 103 height 27
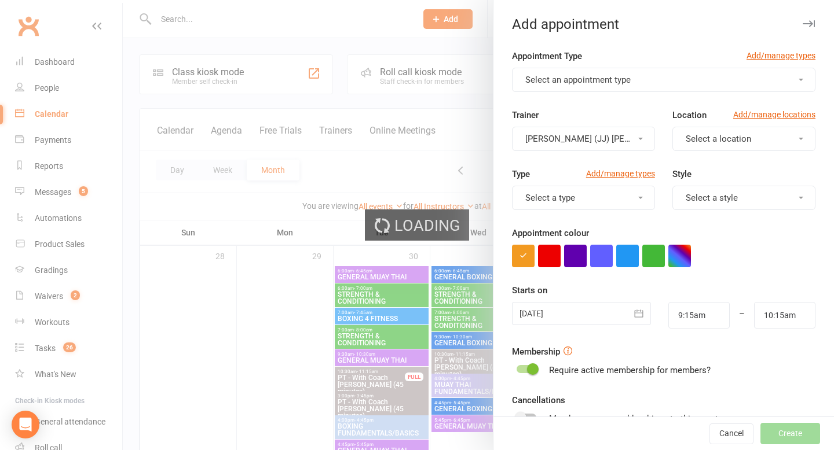
click at [624, 137] on button "[PERSON_NAME] (JJ) [PERSON_NAME]" at bounding box center [583, 139] width 143 height 24
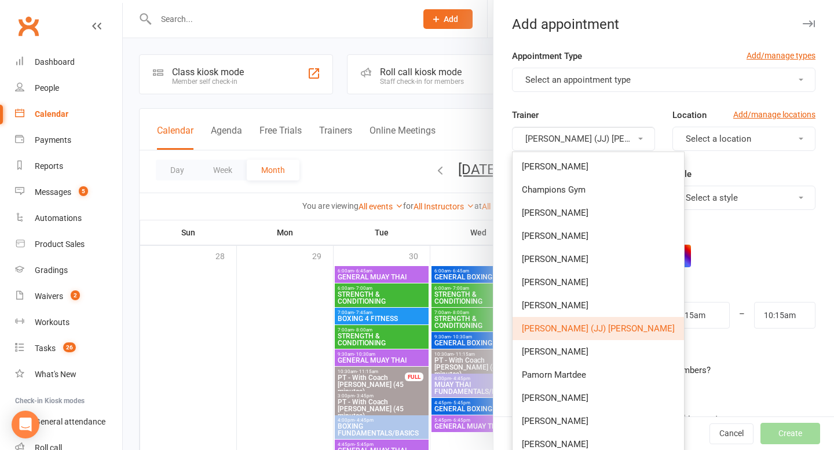
click at [749, 274] on form "Appointment Type Add/manage types Select an appointment type Trainer Ignacio (J…" at bounding box center [663, 300] width 303 height 503
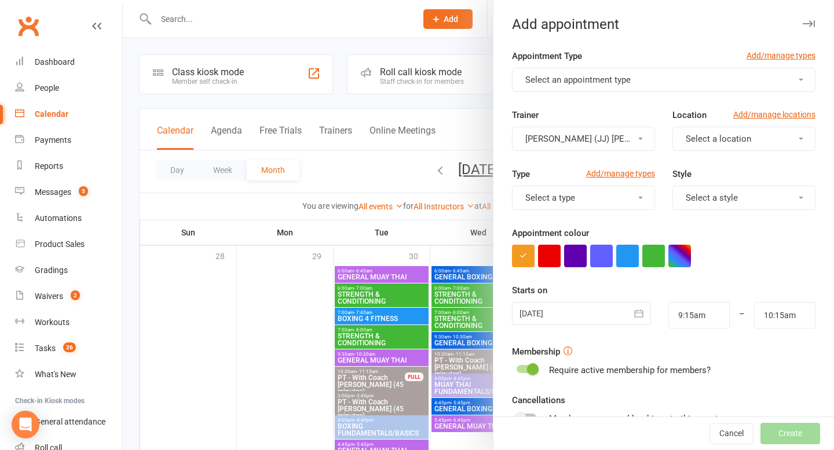
click at [735, 450] on div "Cancel Create" at bounding box center [663, 433] width 340 height 33
click at [733, 435] on button "Cancel" at bounding box center [731, 434] width 44 height 21
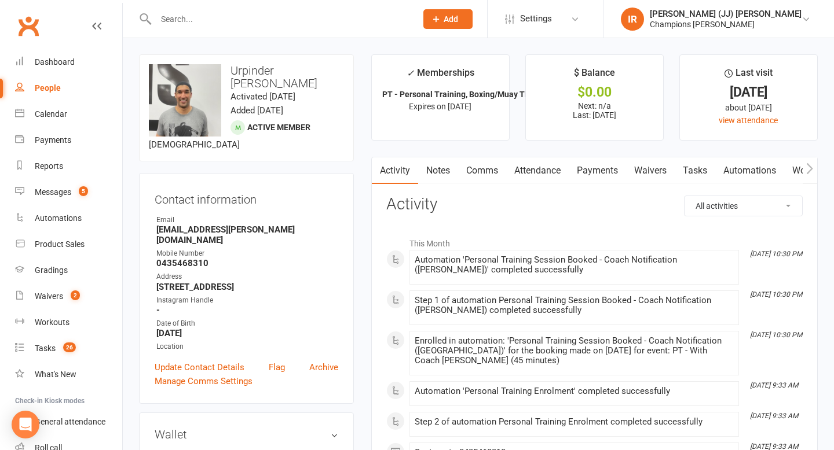
click at [439, 170] on link "Notes" at bounding box center [438, 170] width 40 height 27
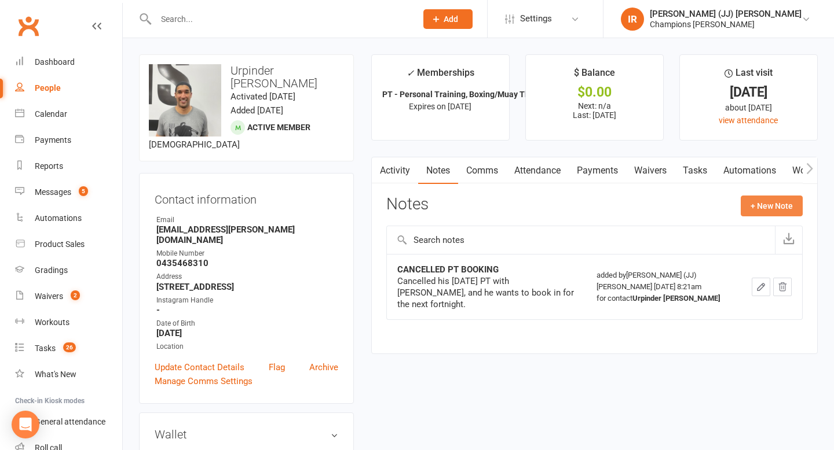
click at [751, 207] on button "+ New Note" at bounding box center [771, 206] width 62 height 21
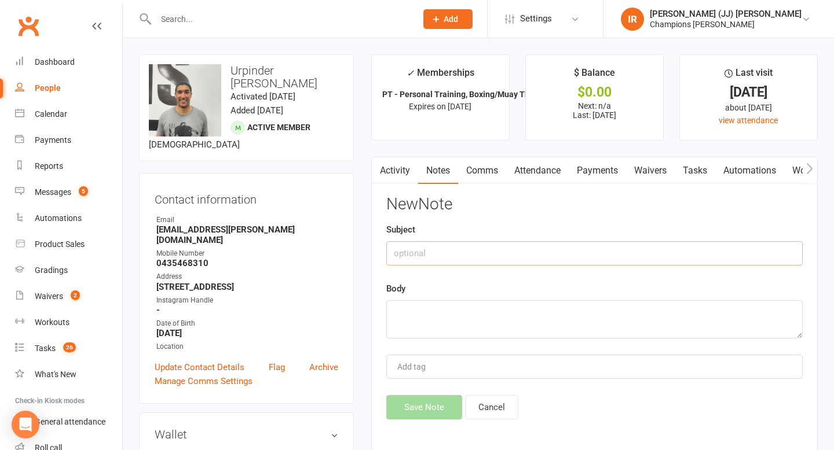
click at [482, 251] on input "text" at bounding box center [594, 253] width 416 height 24
click at [490, 406] on button "Cancel" at bounding box center [491, 407] width 53 height 24
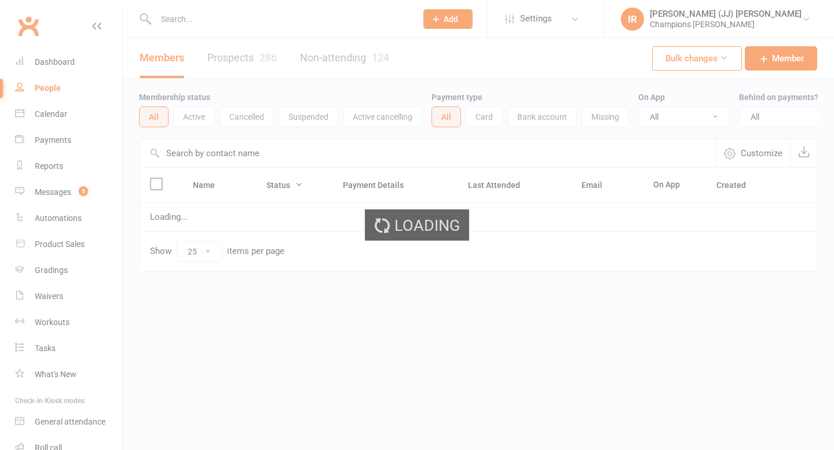
select select "25"
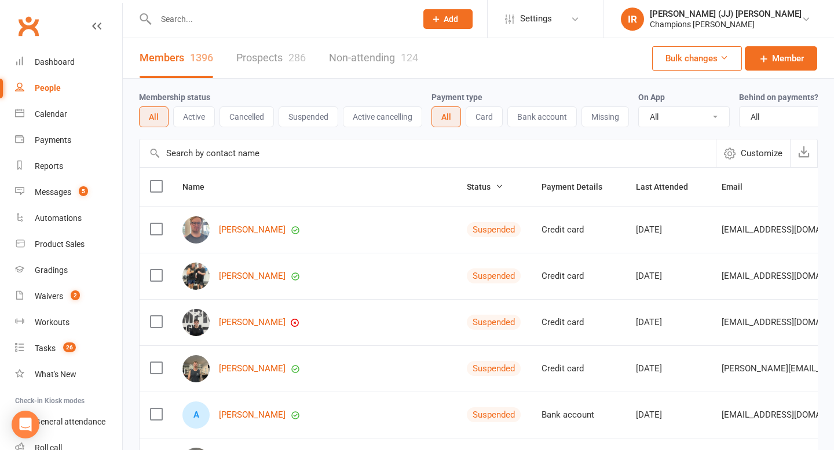
click at [725, 61] on icon at bounding box center [724, 57] width 9 height 9
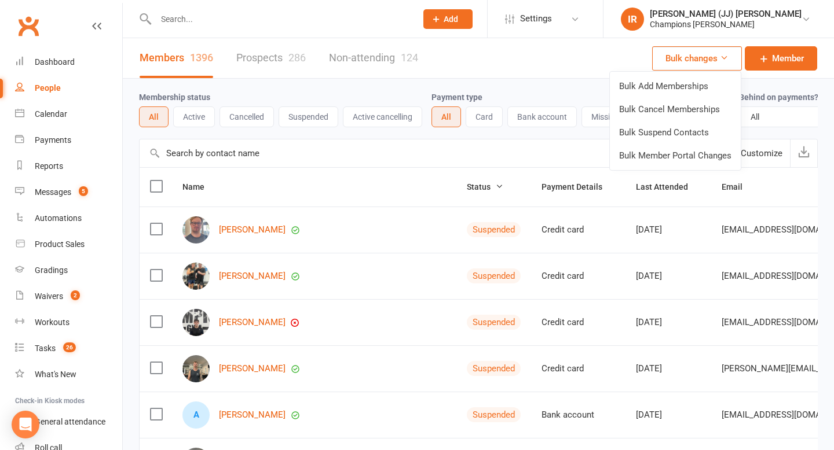
click at [725, 61] on icon at bounding box center [724, 57] width 9 height 9
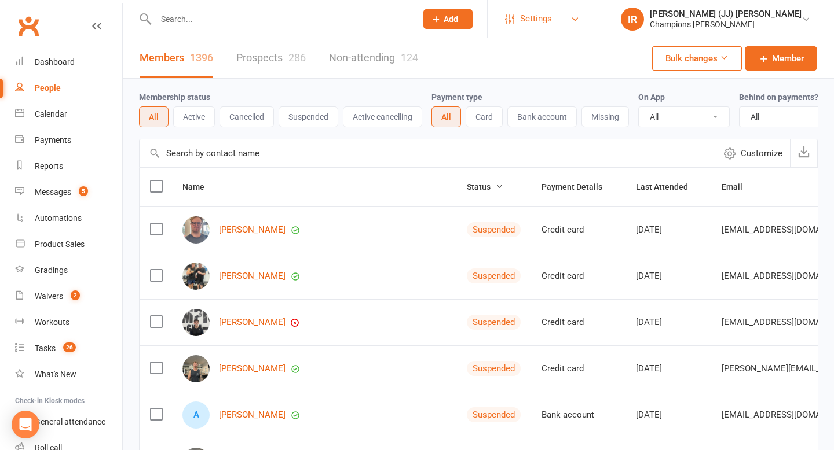
click at [585, 20] on link "Settings" at bounding box center [545, 19] width 80 height 26
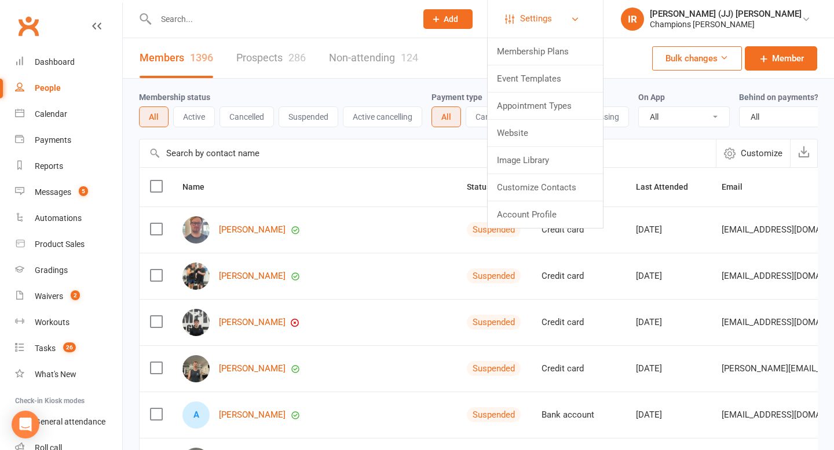
click at [585, 20] on link "Settings" at bounding box center [545, 19] width 80 height 26
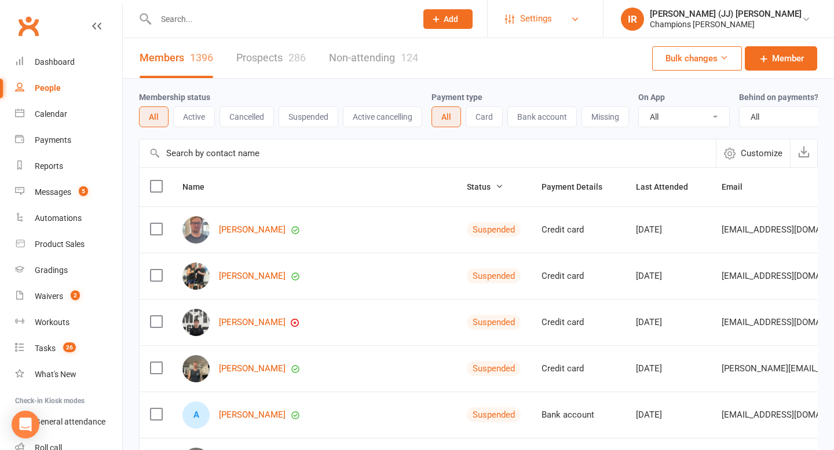
click at [585, 20] on link "Settings" at bounding box center [545, 19] width 80 height 26
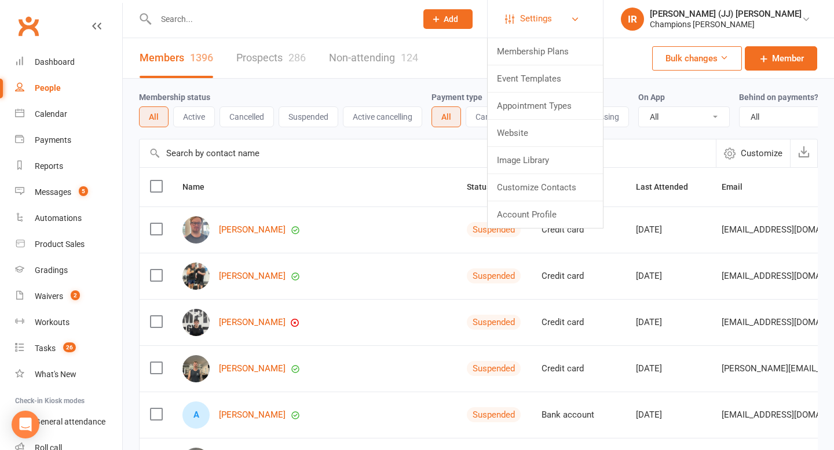
click at [585, 19] on link "Settings" at bounding box center [545, 19] width 80 height 26
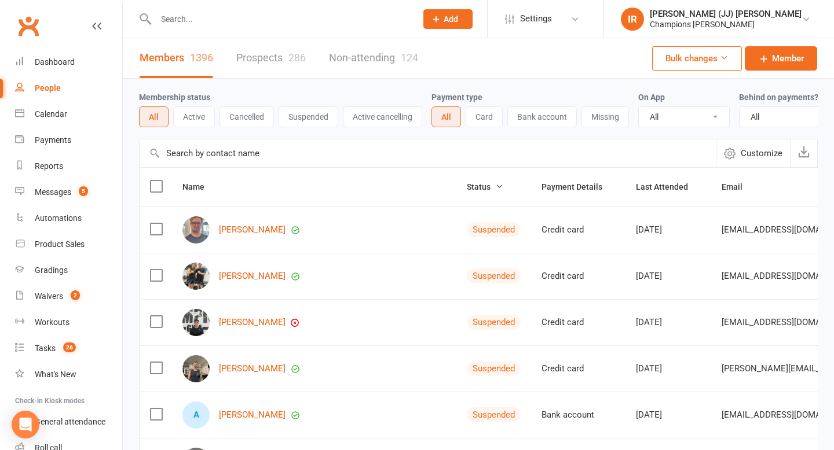
click at [287, 60] on link "Prospects 286" at bounding box center [270, 58] width 69 height 40
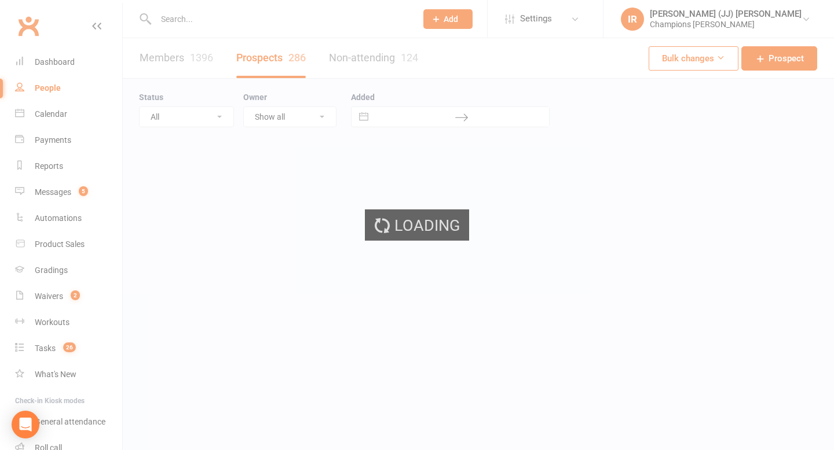
click at [362, 58] on div "Loading" at bounding box center [417, 225] width 834 height 450
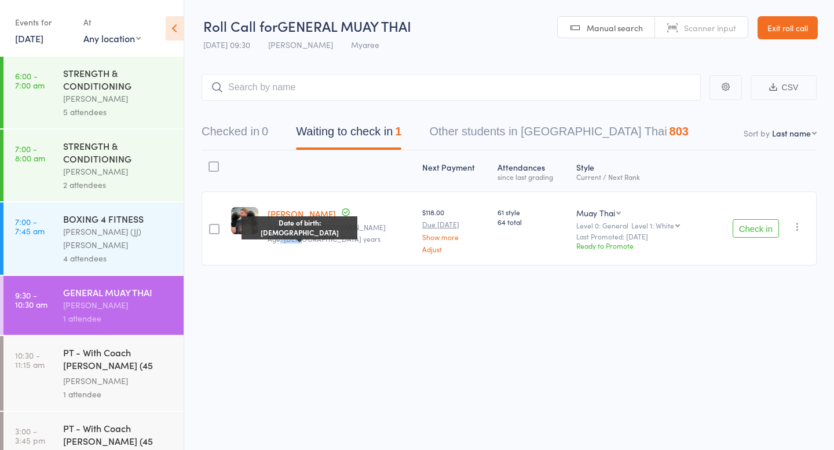
drag, startPoint x: 298, startPoint y: 241, endPoint x: 283, endPoint y: 241, distance: 14.5
click at [283, 241] on span "Age: 36 years" at bounding box center [323, 239] width 113 height 10
click at [287, 243] on span "Age: 36 years" at bounding box center [323, 239] width 113 height 10
click at [759, 228] on button "Check in" at bounding box center [755, 228] width 46 height 19
